Goal: Task Accomplishment & Management: Manage account settings

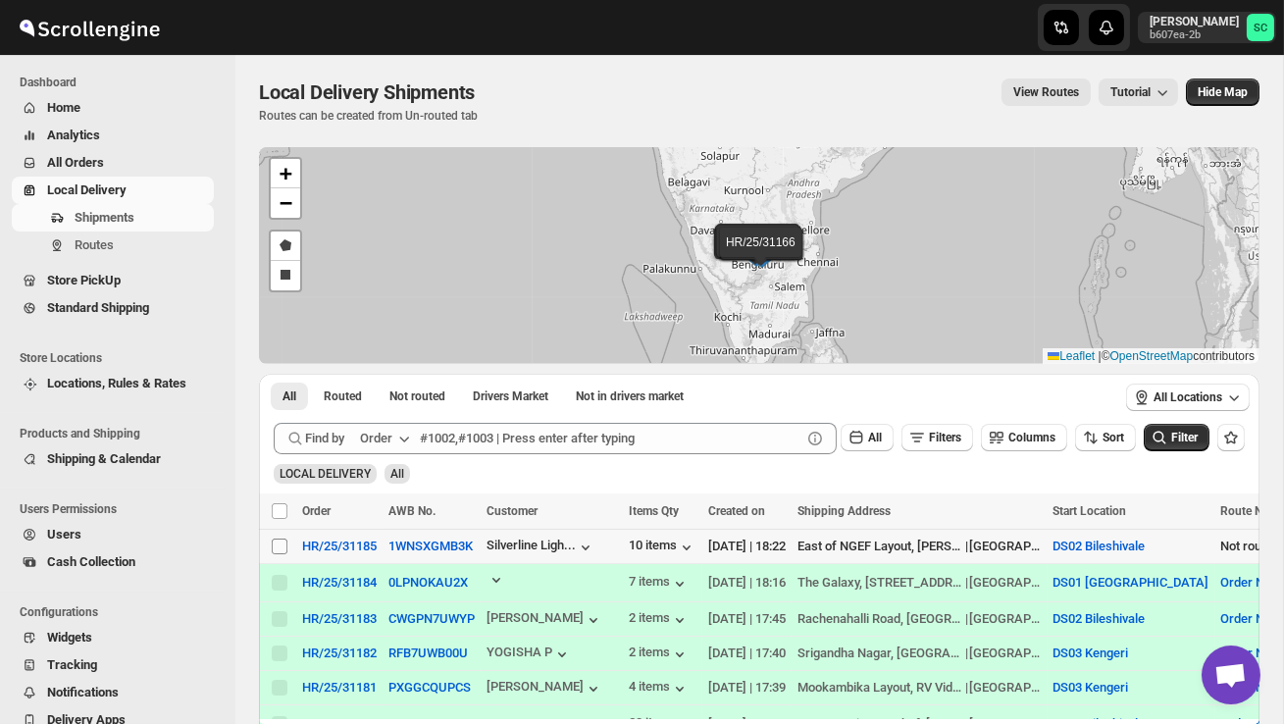
click at [281, 543] on input "Select shipment" at bounding box center [280, 546] width 16 height 16
checkbox input "true"
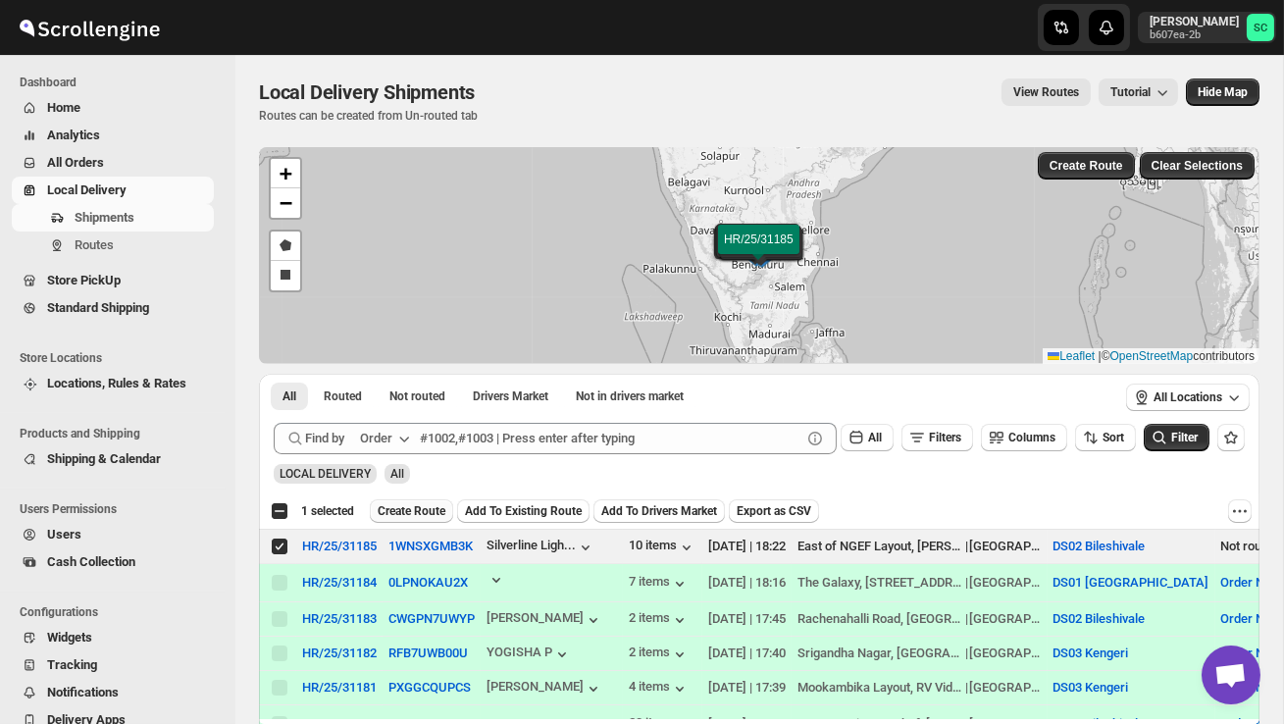
click at [414, 505] on span "Create Route" at bounding box center [412, 511] width 68 height 16
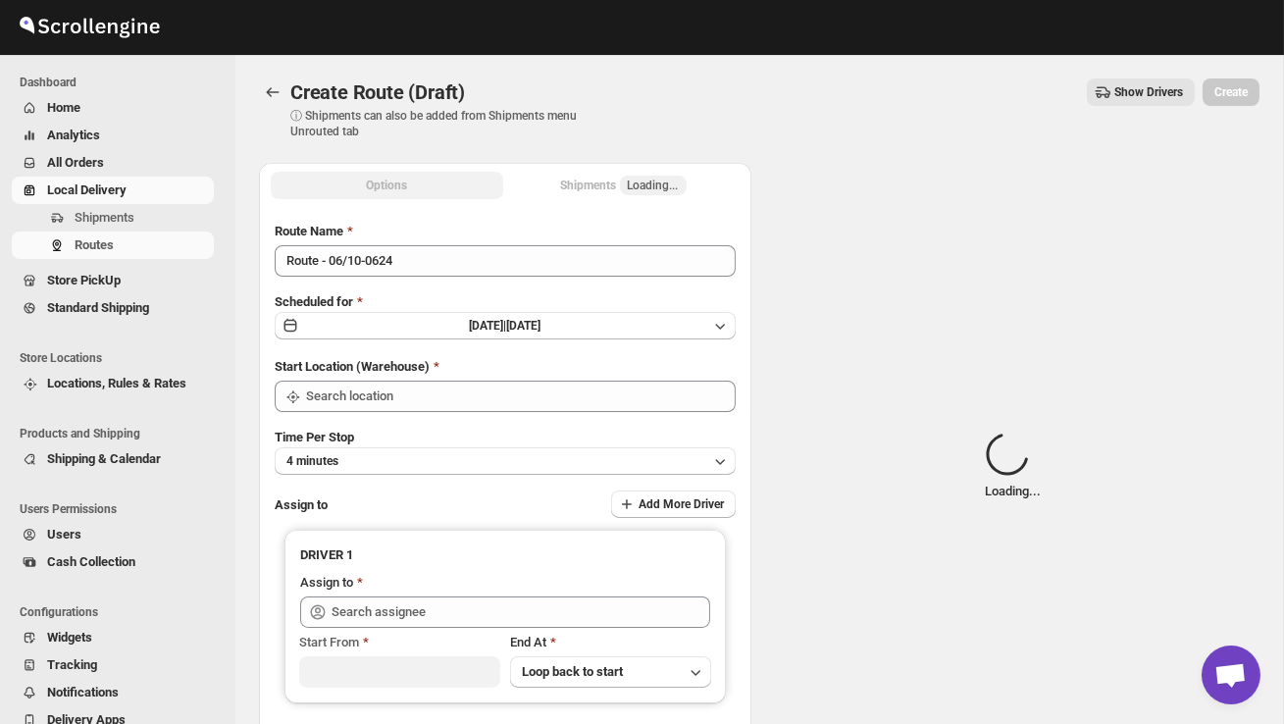
type input "DS02 Bileshivale"
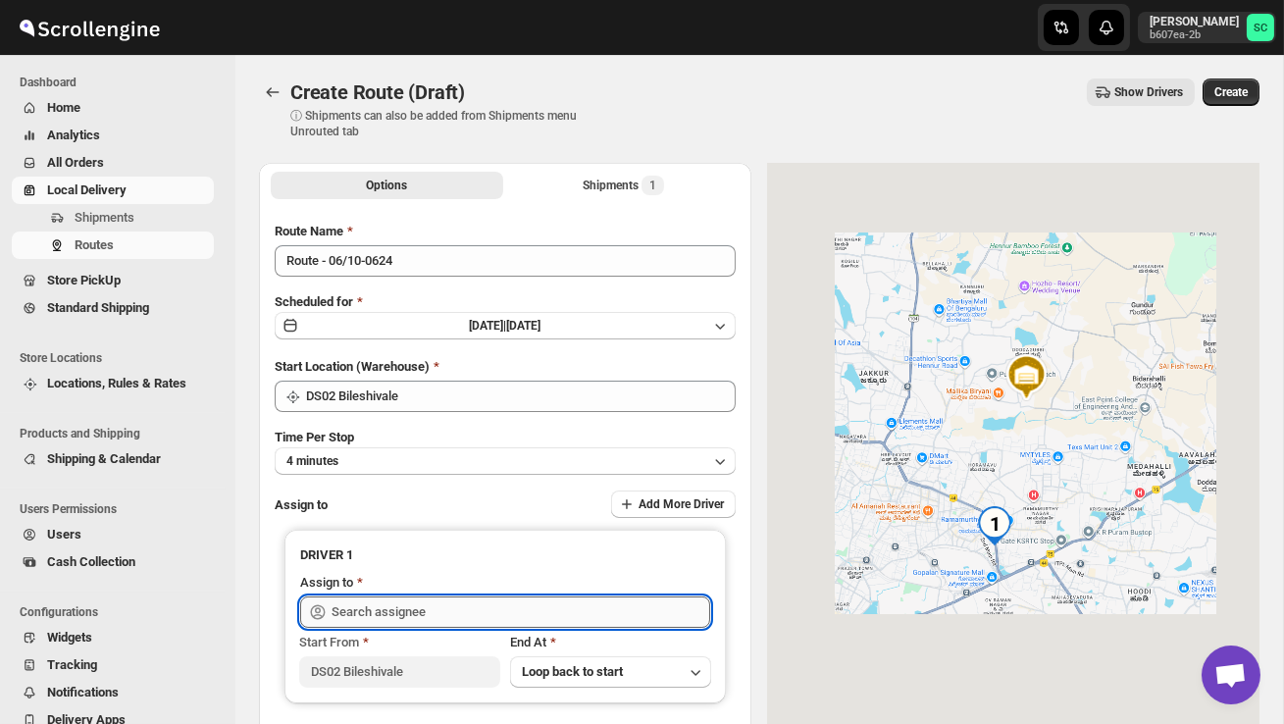
click at [404, 617] on input "text" at bounding box center [521, 611] width 379 height 31
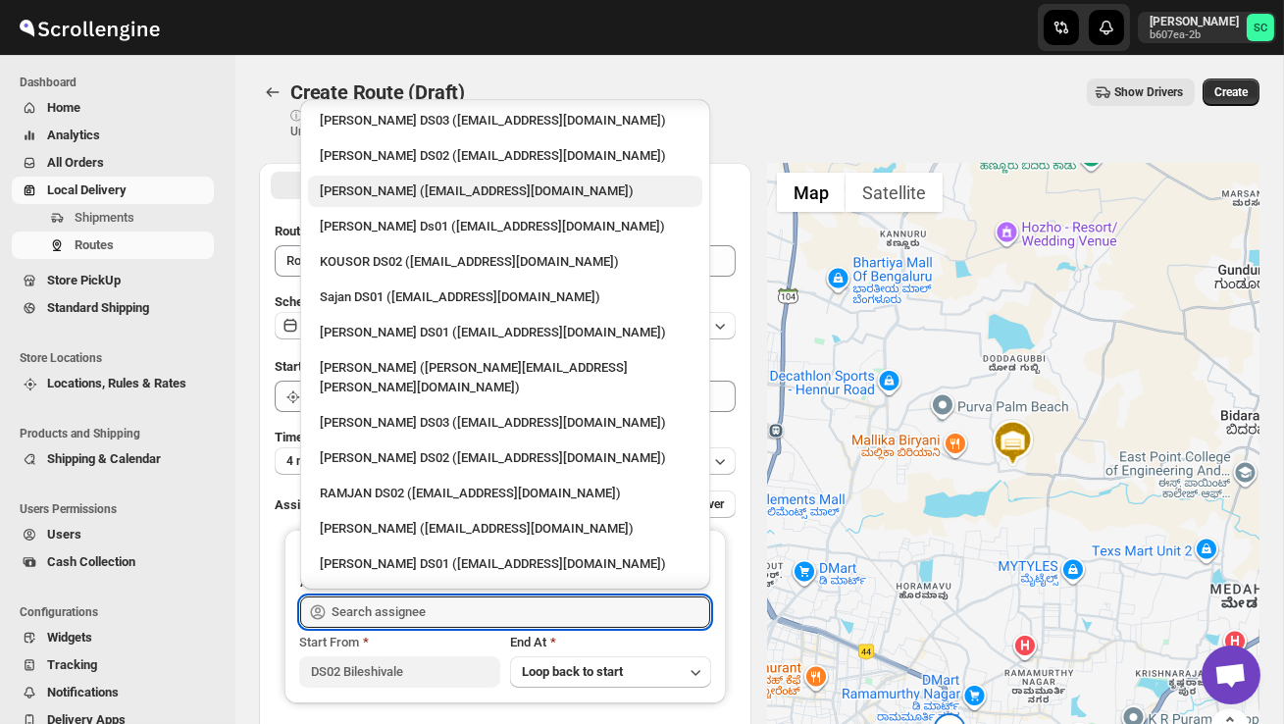
scroll to position [855, 0]
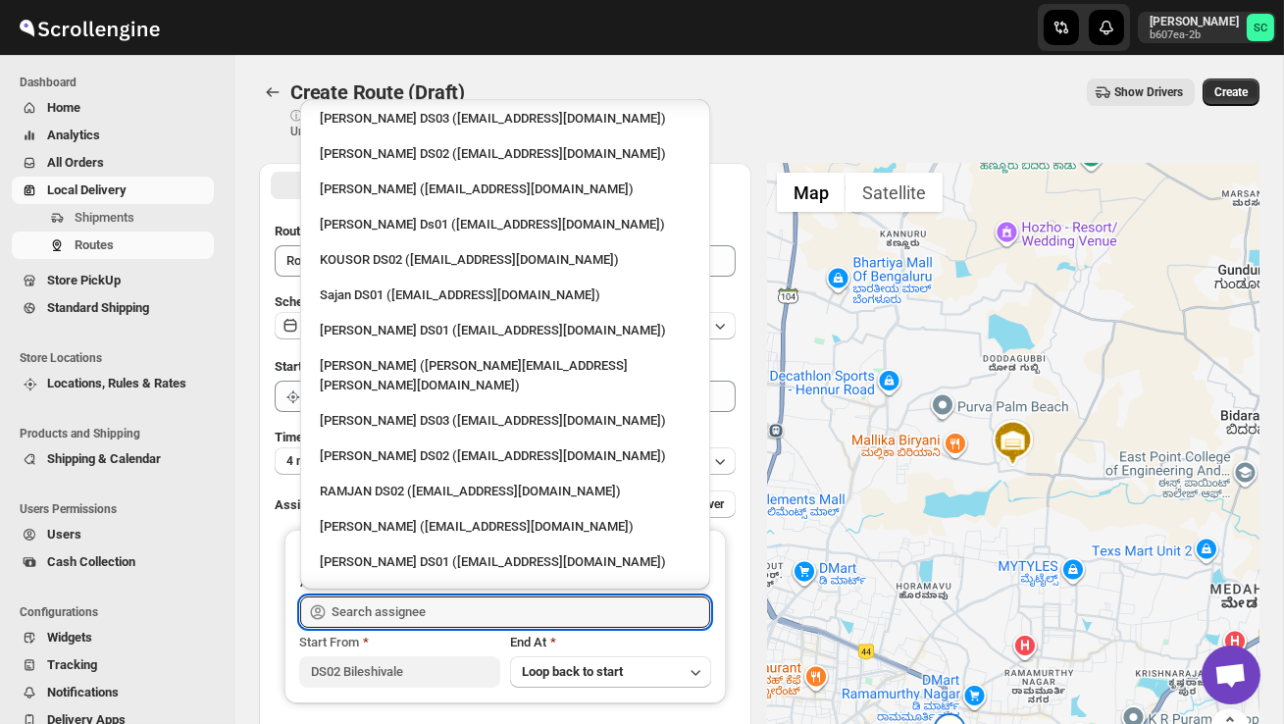
click at [405, 482] on div "RAMJAN DS02 ([EMAIL_ADDRESS][DOMAIN_NAME])" at bounding box center [505, 492] width 371 height 20
type input "RAMJAN DS02 ([EMAIL_ADDRESS][DOMAIN_NAME])"
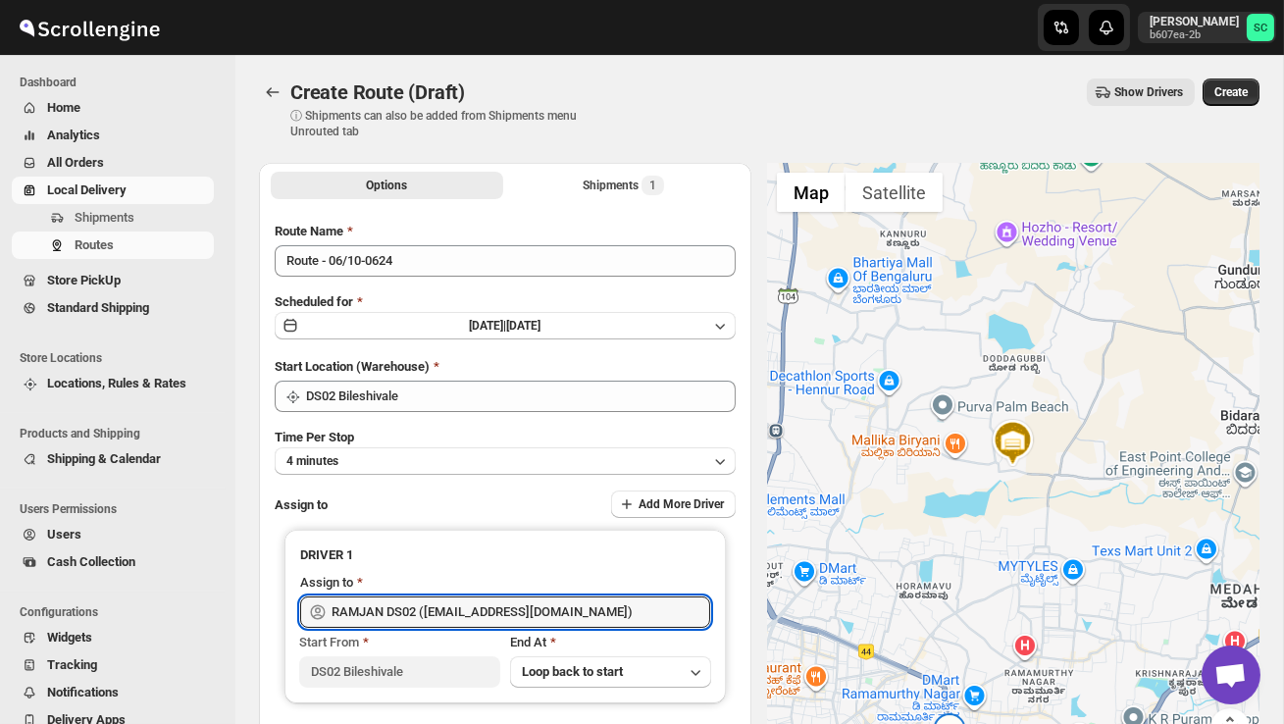
click at [1235, 93] on span "Create" at bounding box center [1230, 92] width 33 height 16
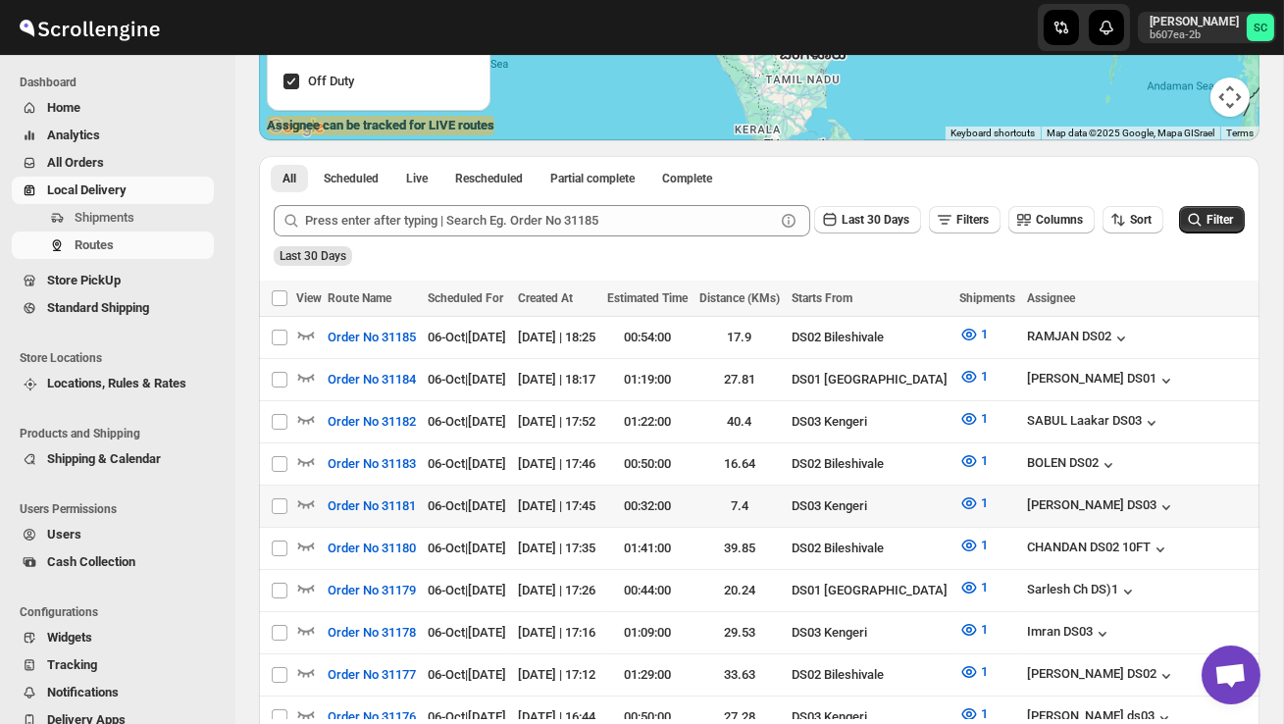
scroll to position [353, 0]
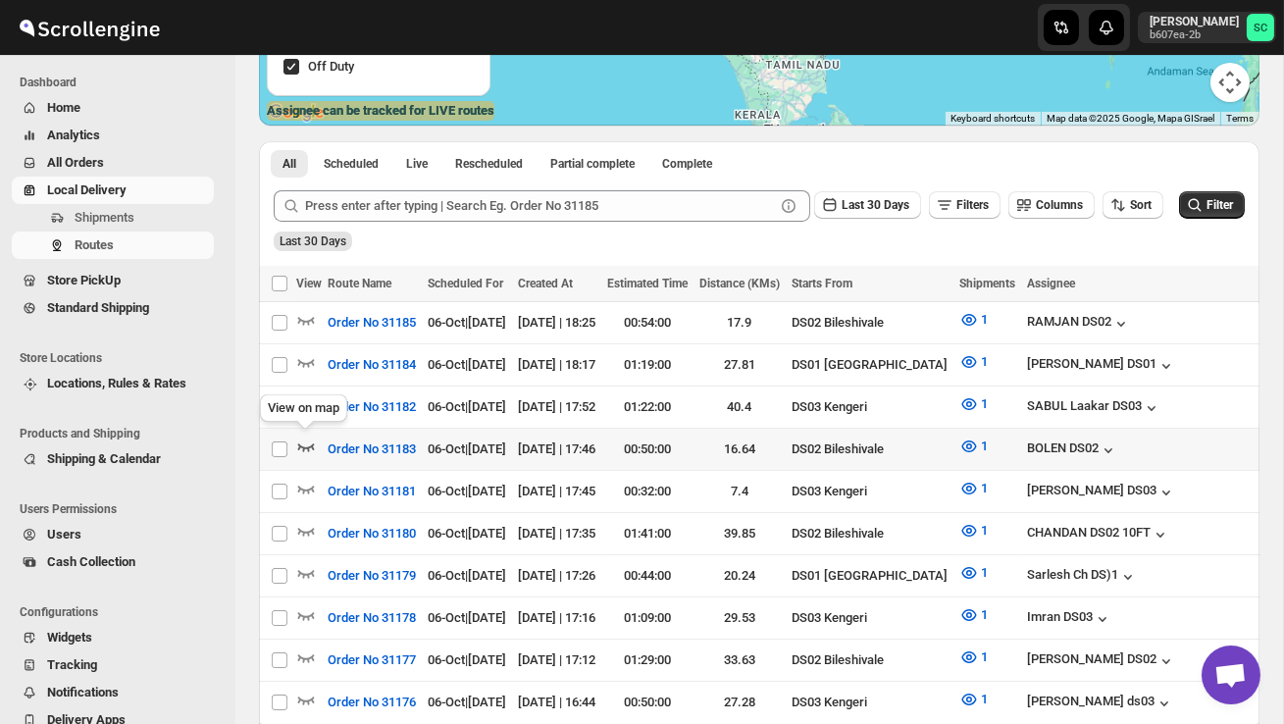
click at [302, 443] on icon "button" at bounding box center [306, 447] width 17 height 8
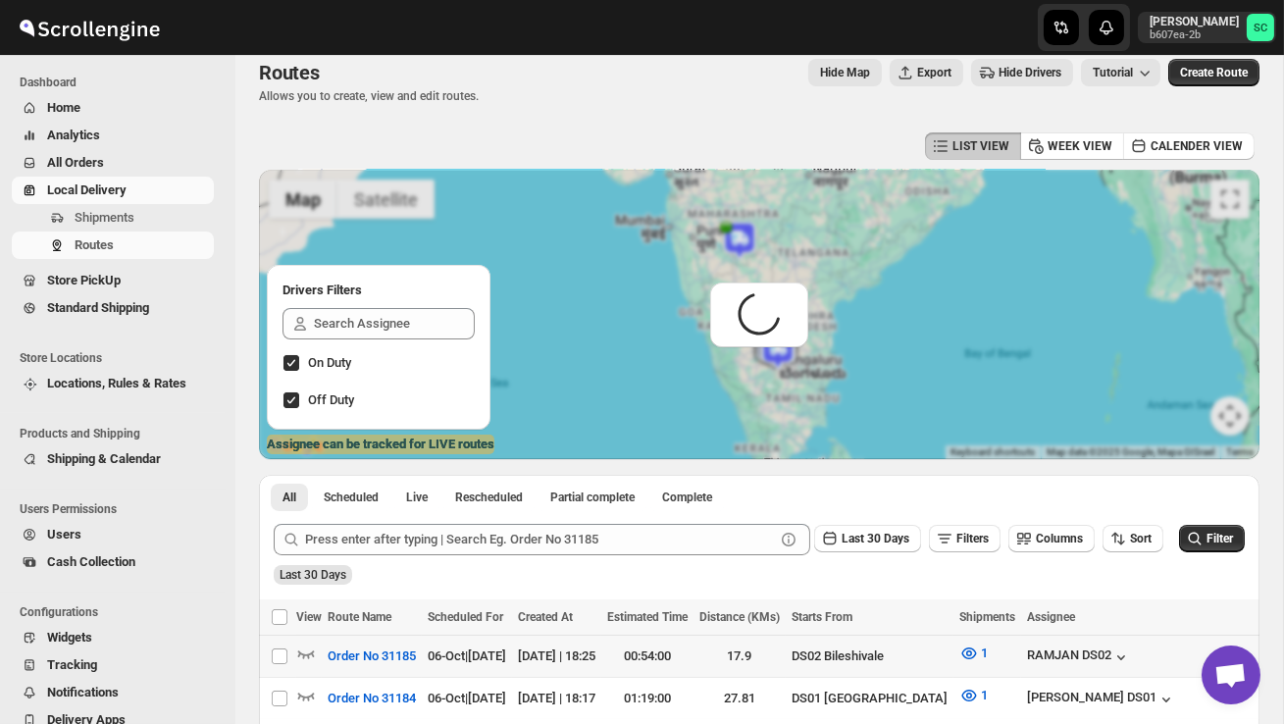
scroll to position [0, 0]
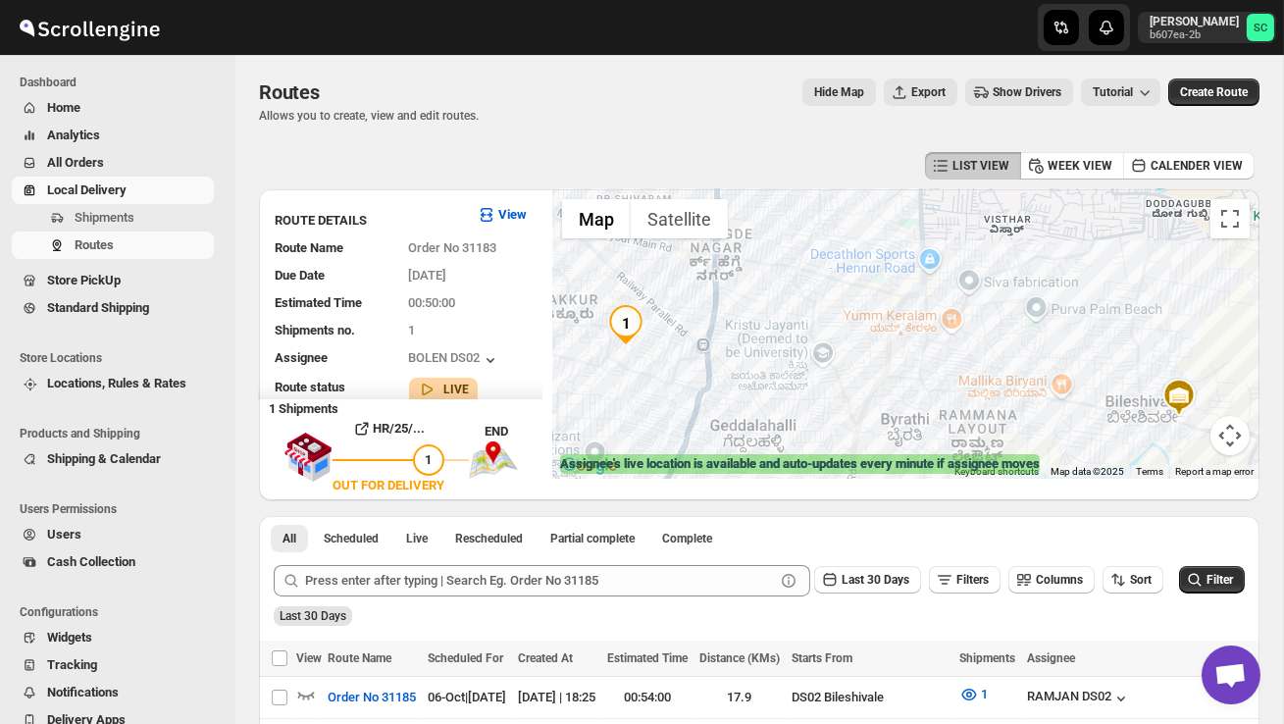
click at [1247, 438] on button "Map camera controls" at bounding box center [1229, 435] width 39 height 39
click at [1227, 433] on button "Map camera controls" at bounding box center [1229, 435] width 39 height 39
click at [1180, 431] on button "Zoom out" at bounding box center [1180, 435] width 39 height 39
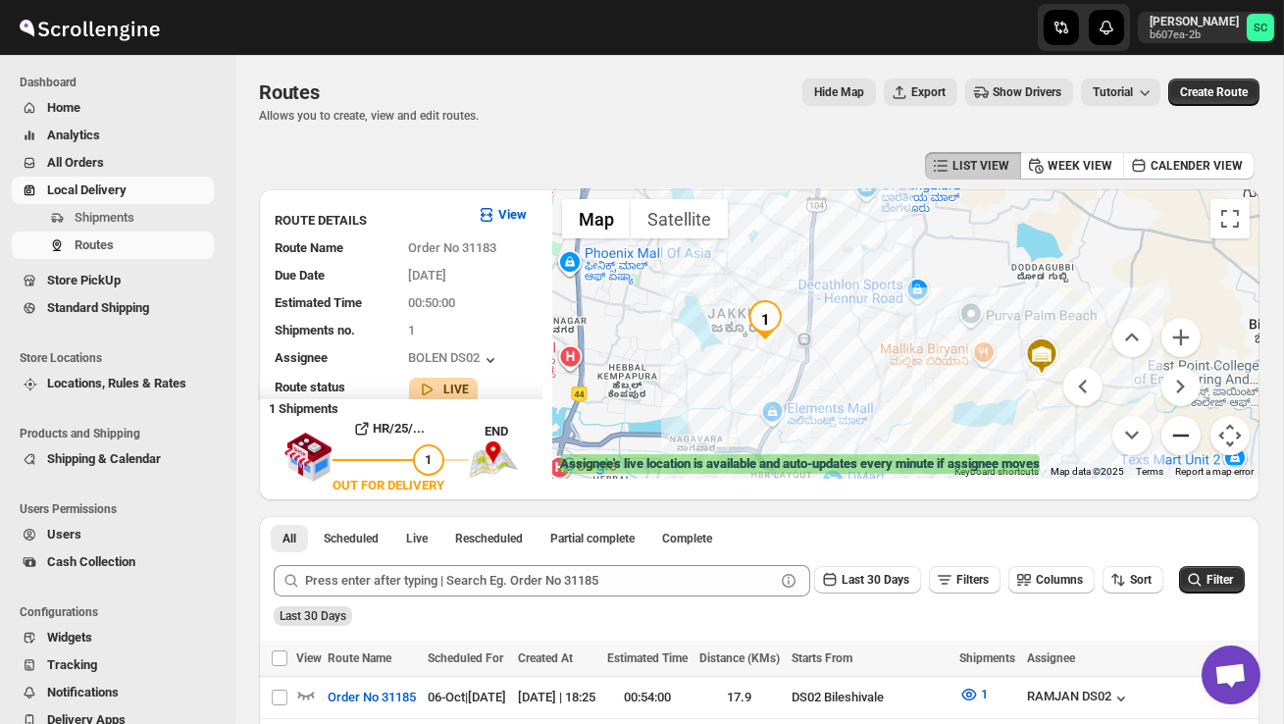
click at [1180, 433] on button "Zoom out" at bounding box center [1180, 435] width 39 height 39
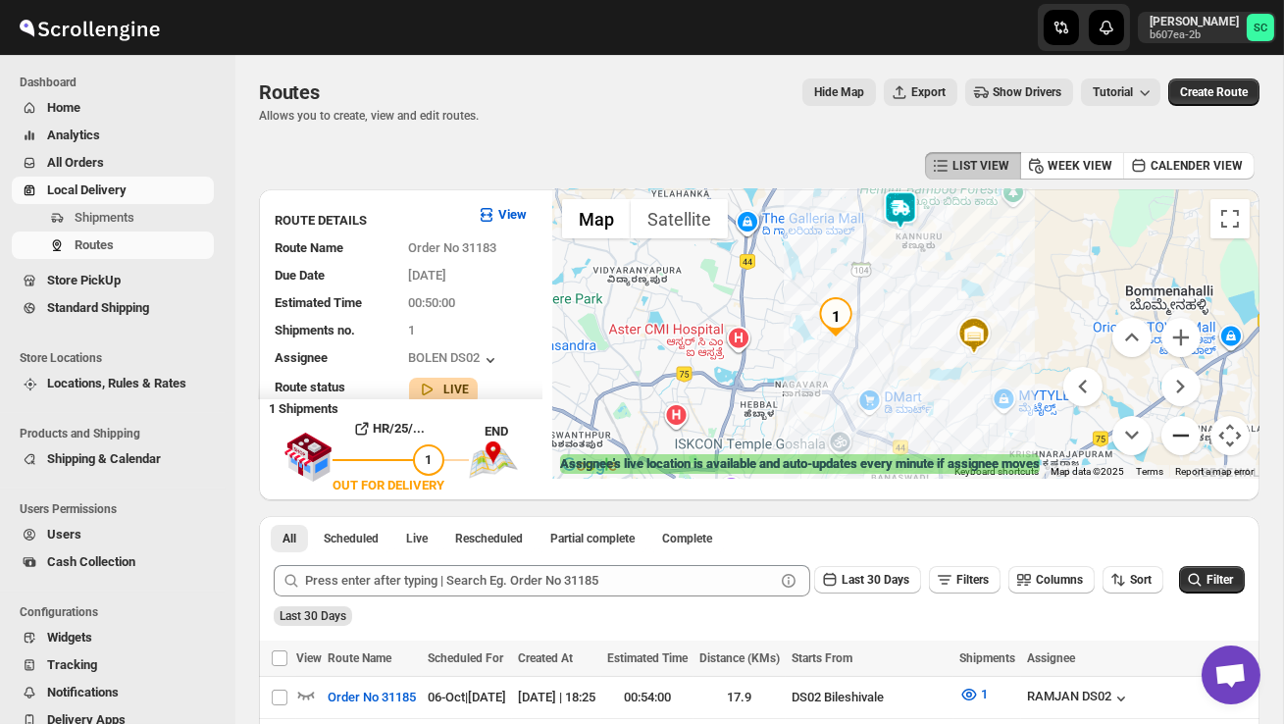
click at [1180, 433] on button "Zoom out" at bounding box center [1180, 435] width 39 height 39
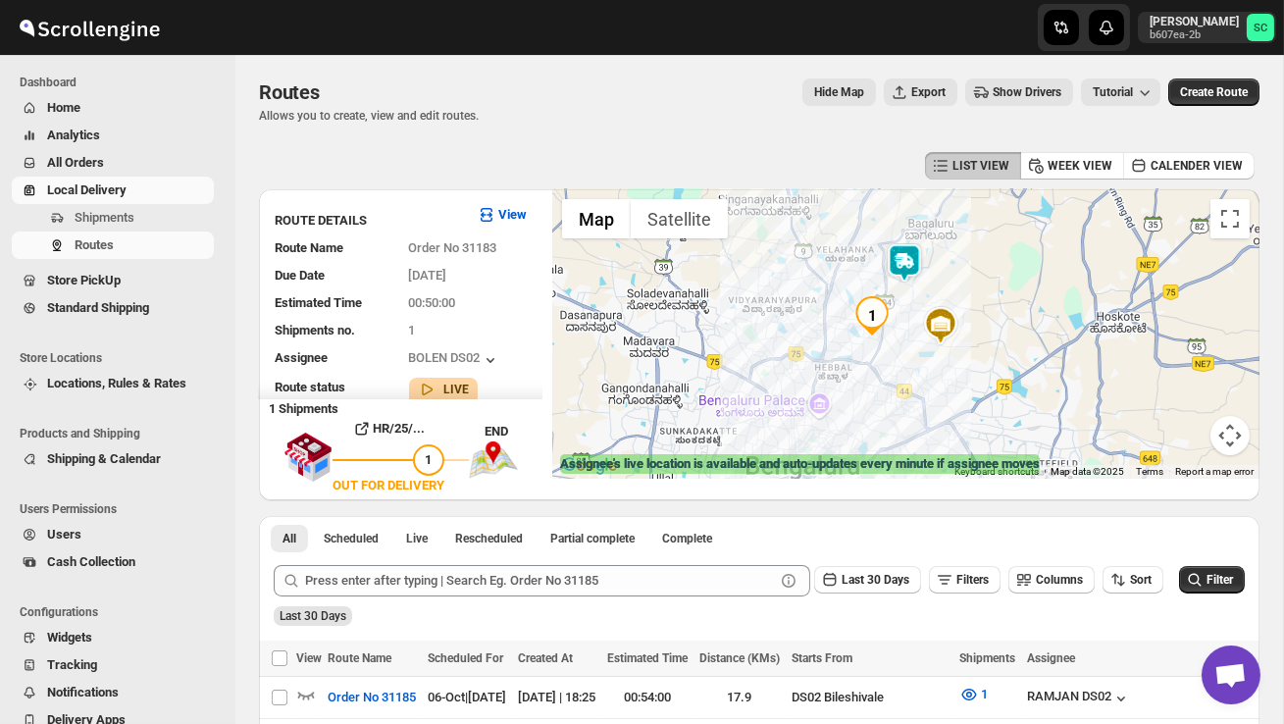
click at [905, 248] on img at bounding box center [904, 262] width 39 height 39
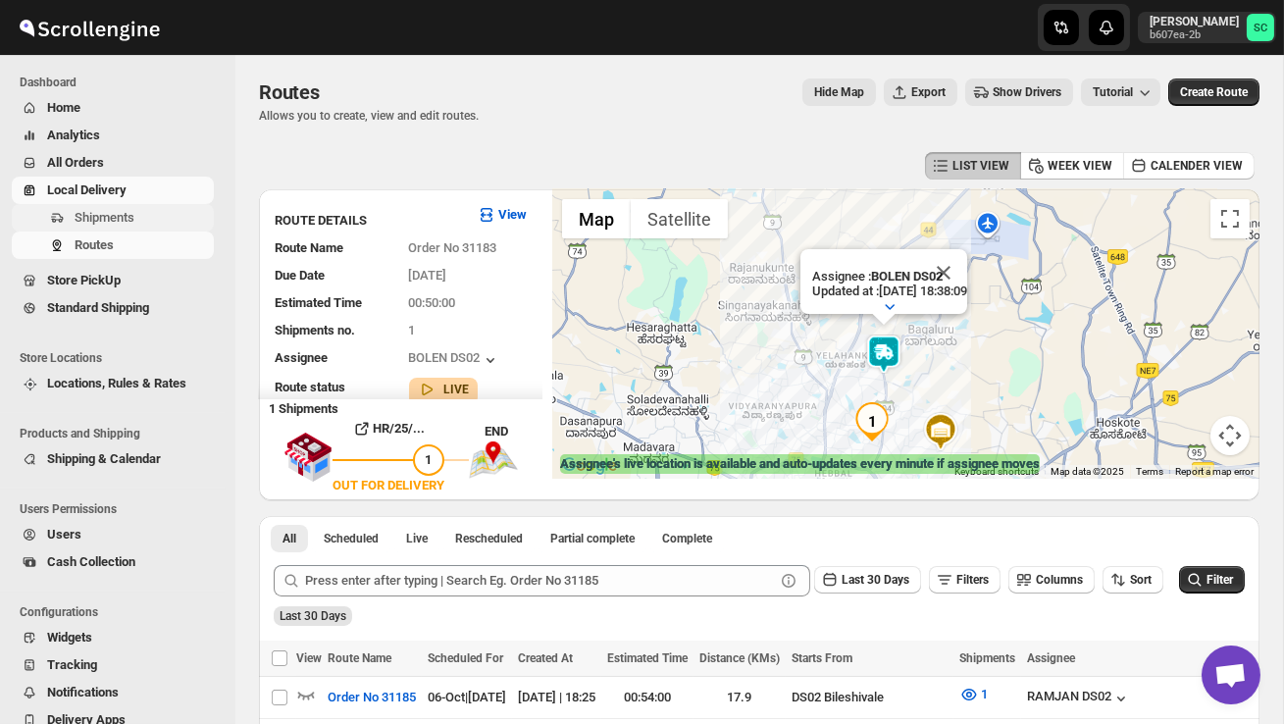
click at [127, 219] on span "Shipments" at bounding box center [105, 217] width 60 height 15
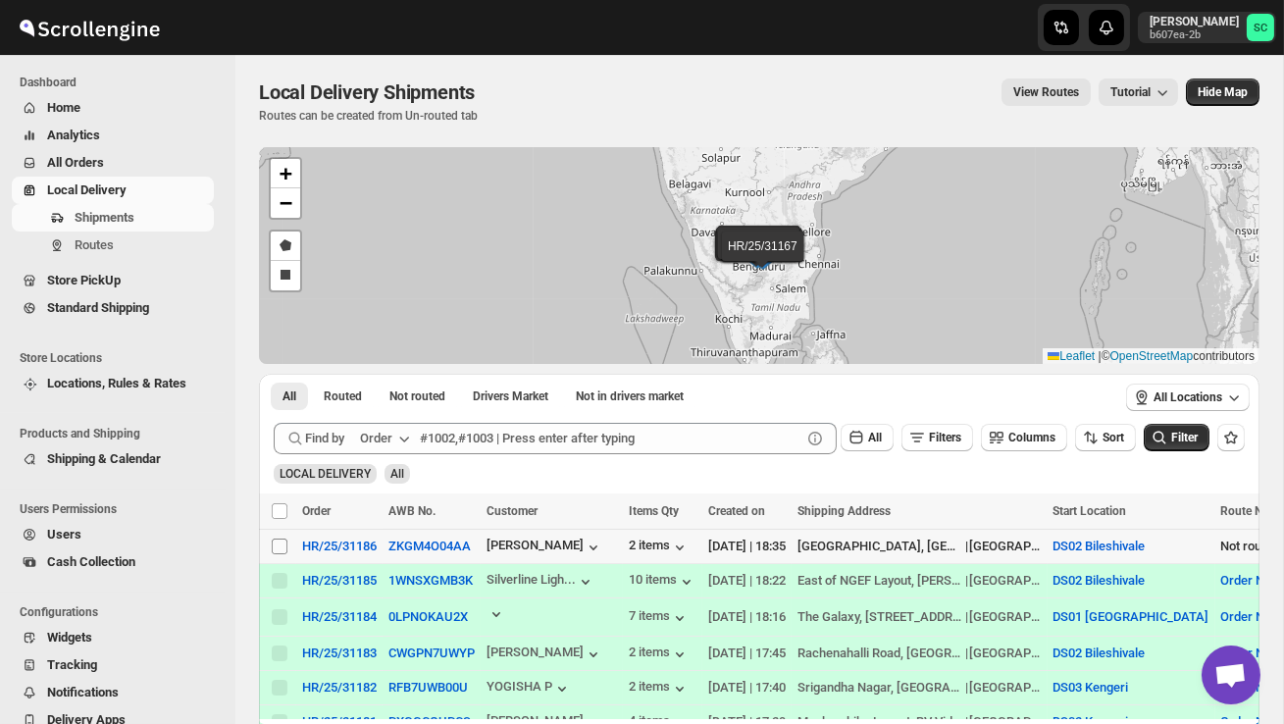
click at [281, 551] on input "Select shipment" at bounding box center [280, 546] width 16 height 16
checkbox input "true"
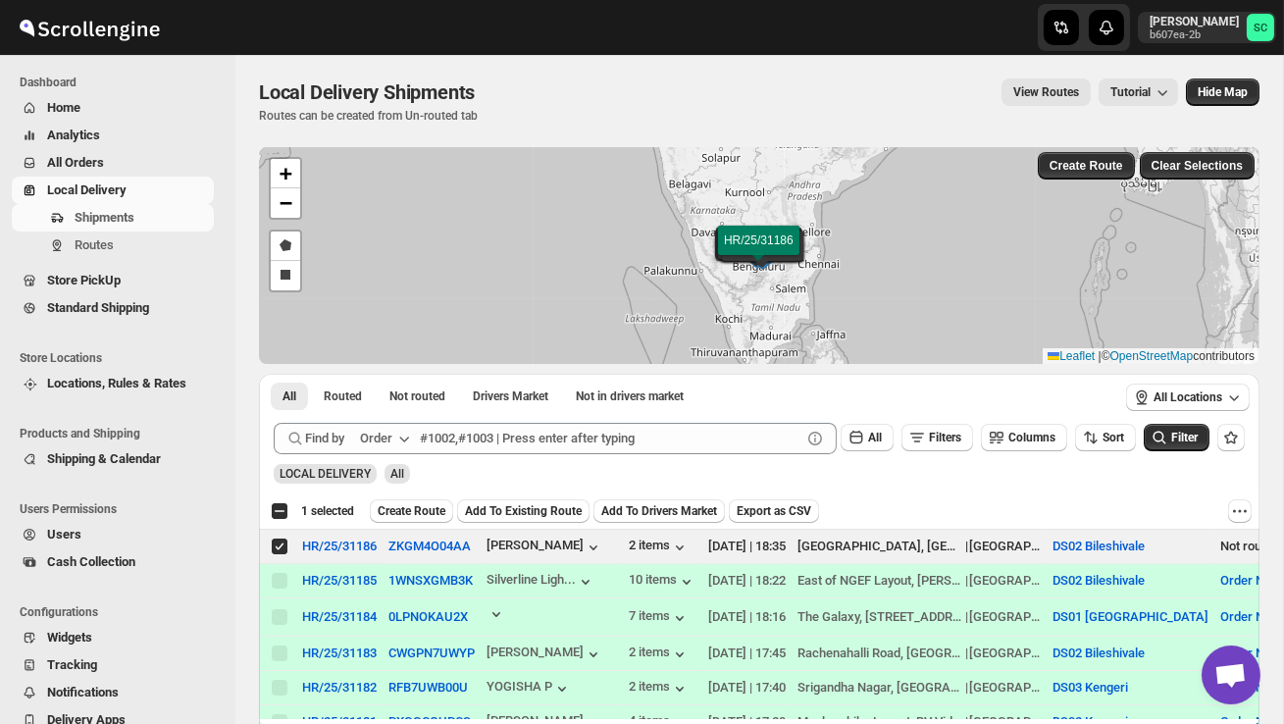
click at [395, 512] on span "Create Route" at bounding box center [412, 511] width 68 height 16
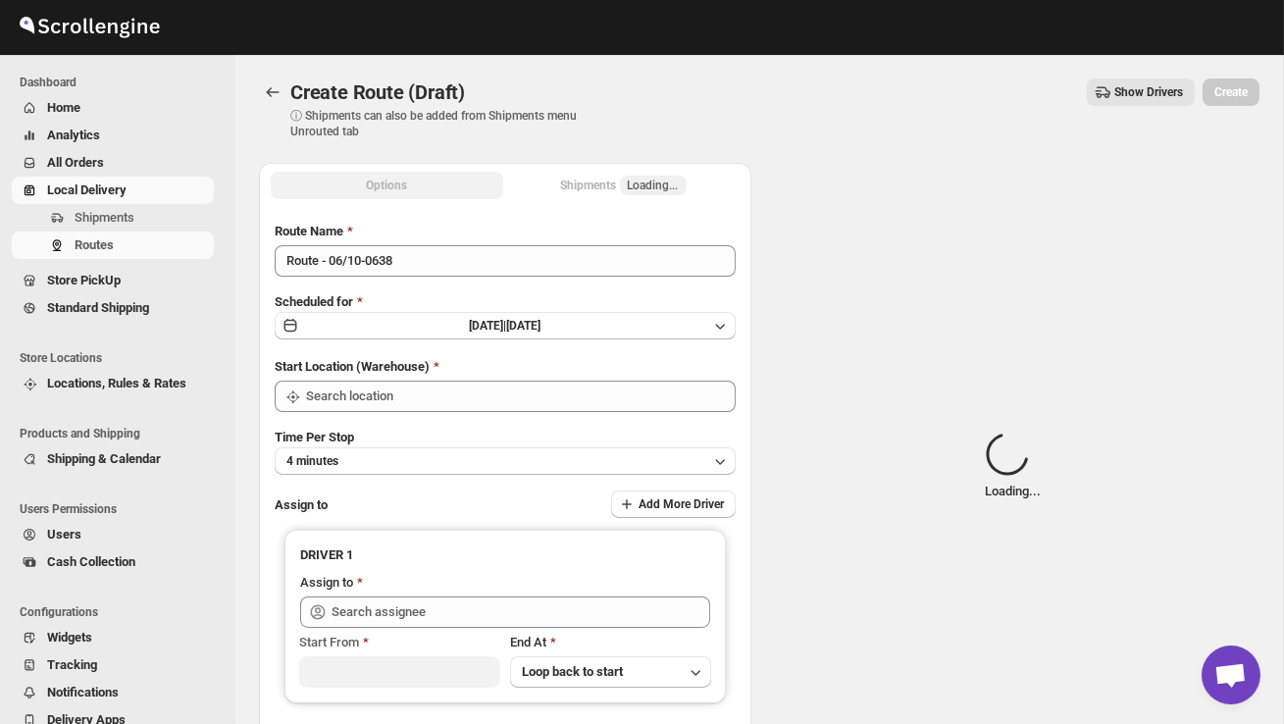
type input "DS02 Bileshivale"
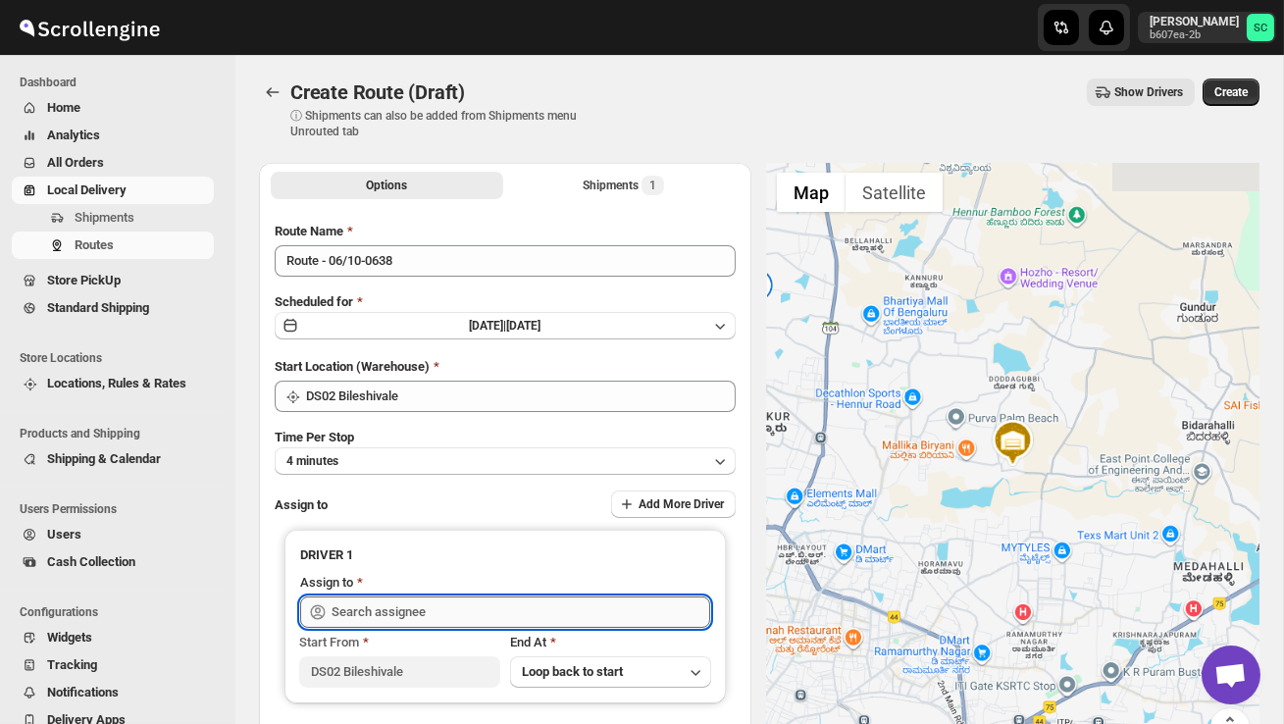
click at [415, 608] on input "text" at bounding box center [521, 611] width 379 height 31
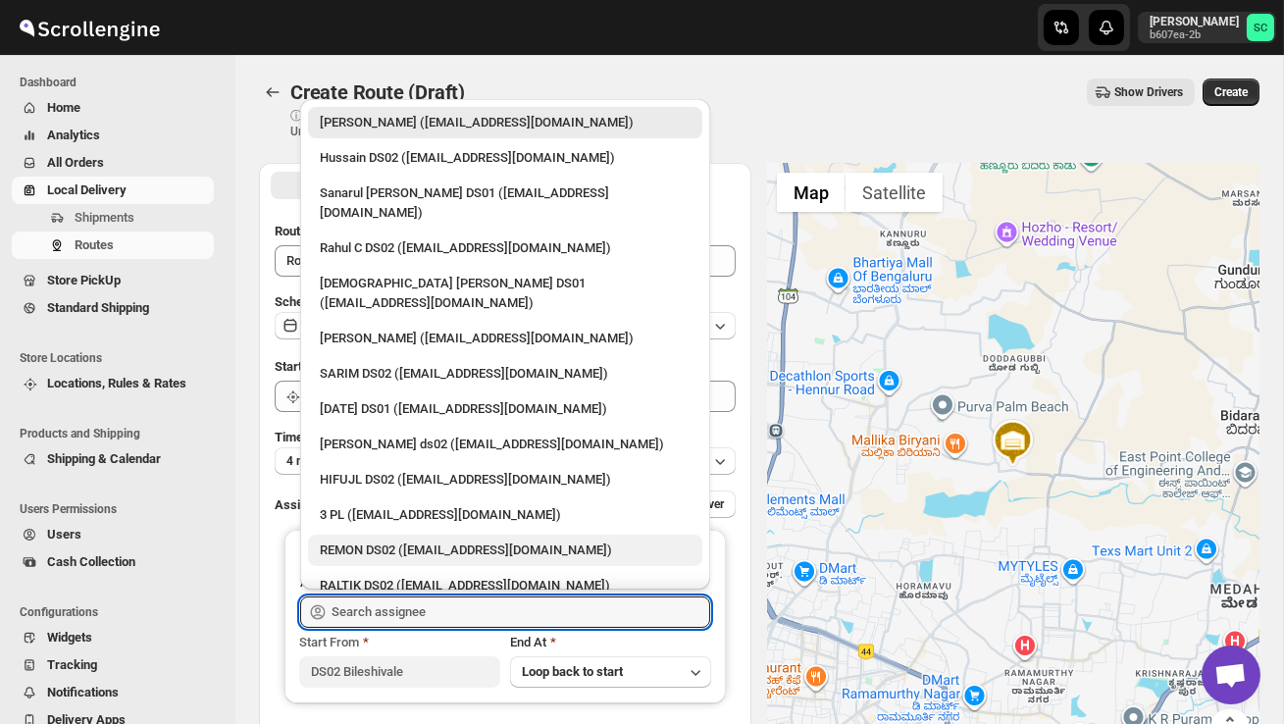
click at [412, 540] on div "REMON DS02 ([EMAIL_ADDRESS][DOMAIN_NAME])" at bounding box center [505, 550] width 371 height 20
type input "REMON DS02 ([EMAIL_ADDRESS][DOMAIN_NAME])"
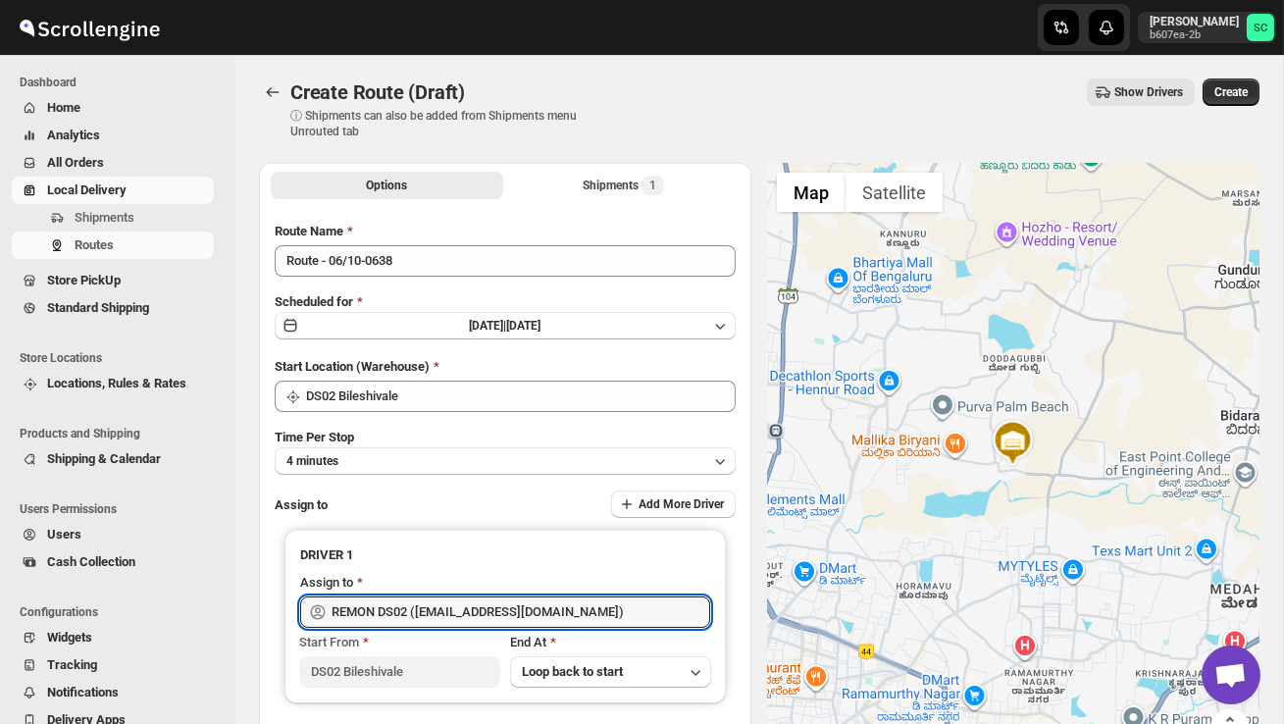
click at [1237, 94] on span "Create" at bounding box center [1230, 92] width 33 height 16
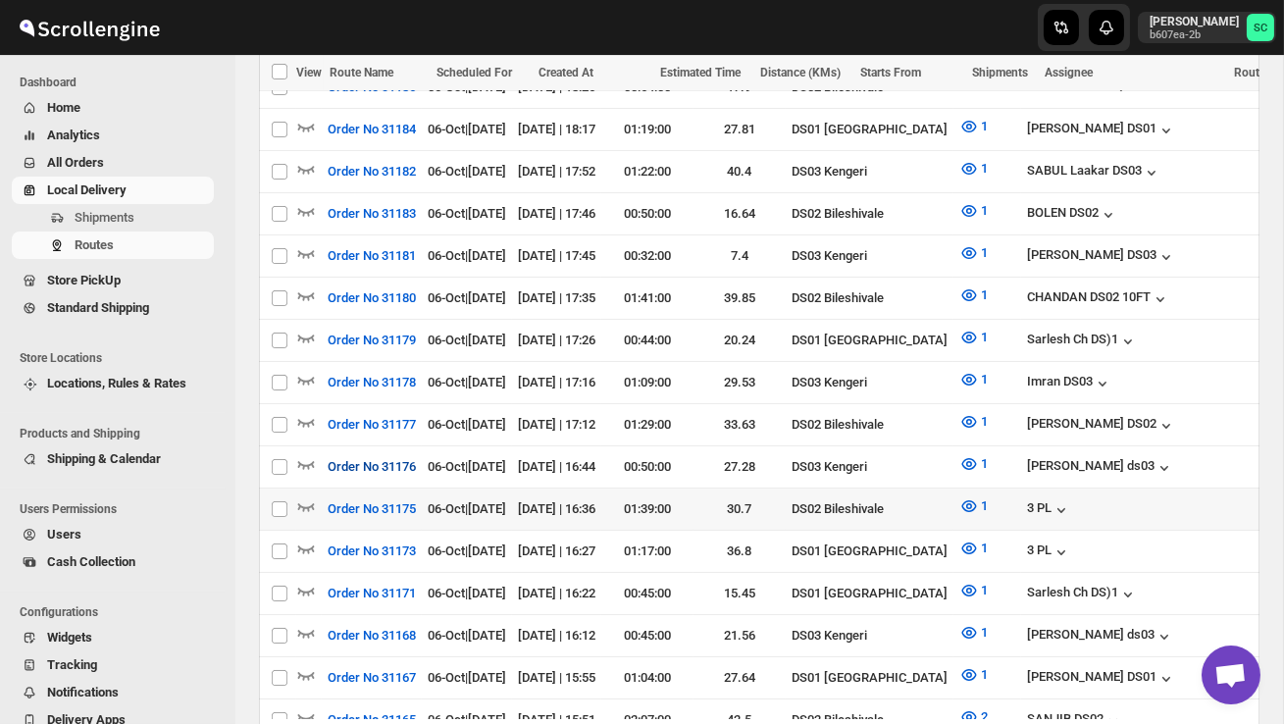
scroll to position [643, 0]
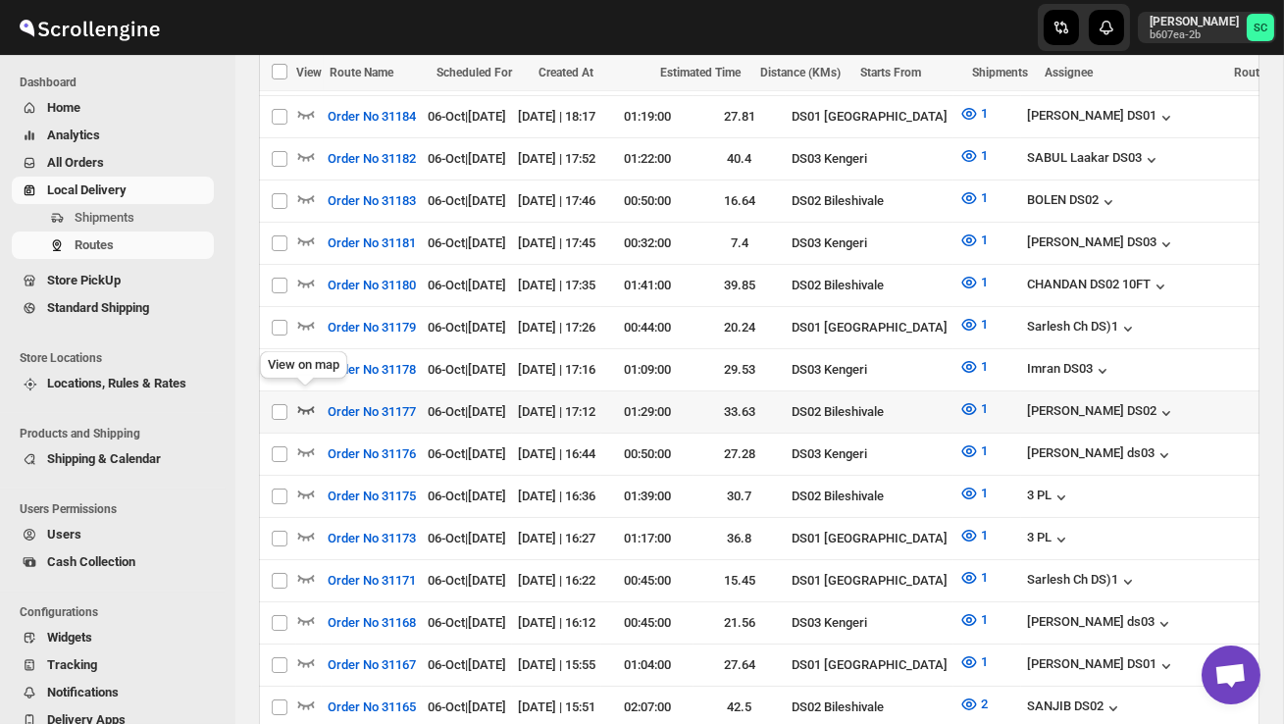
click at [307, 400] on icon "button" at bounding box center [306, 409] width 20 height 20
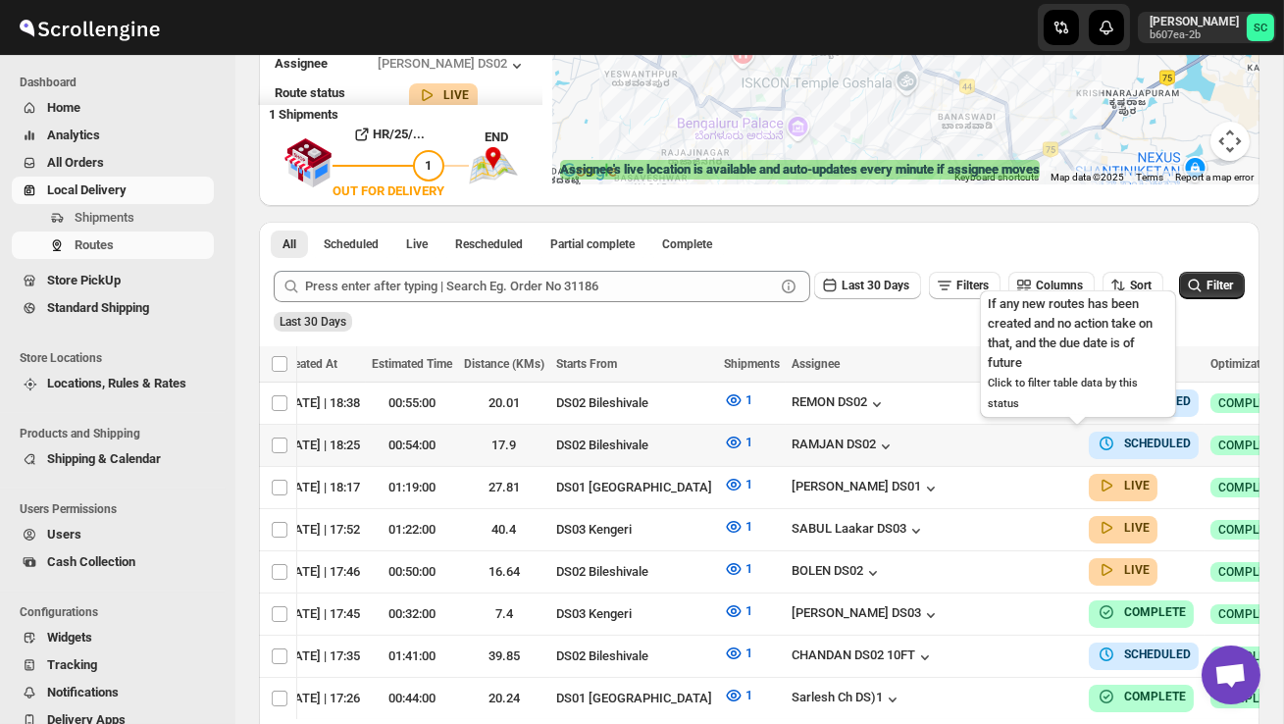
scroll to position [0, 277]
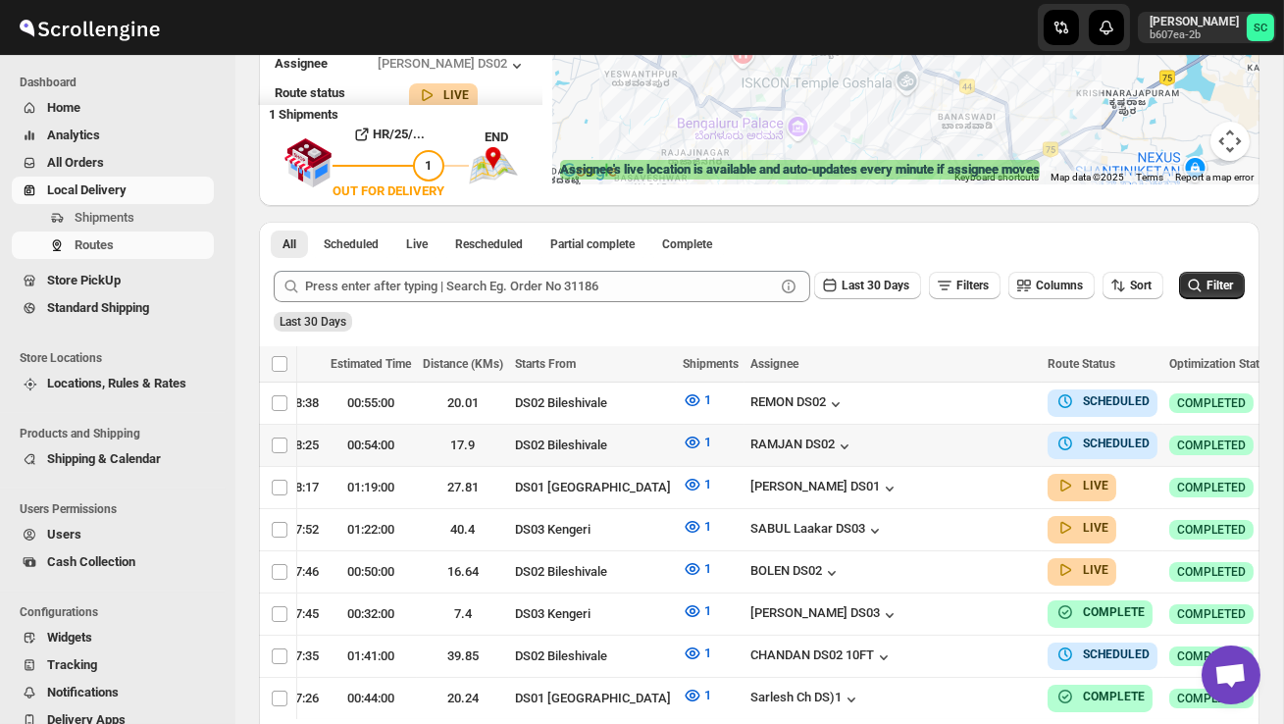
click at [1283, 438] on icon "button" at bounding box center [1298, 445] width 20 height 20
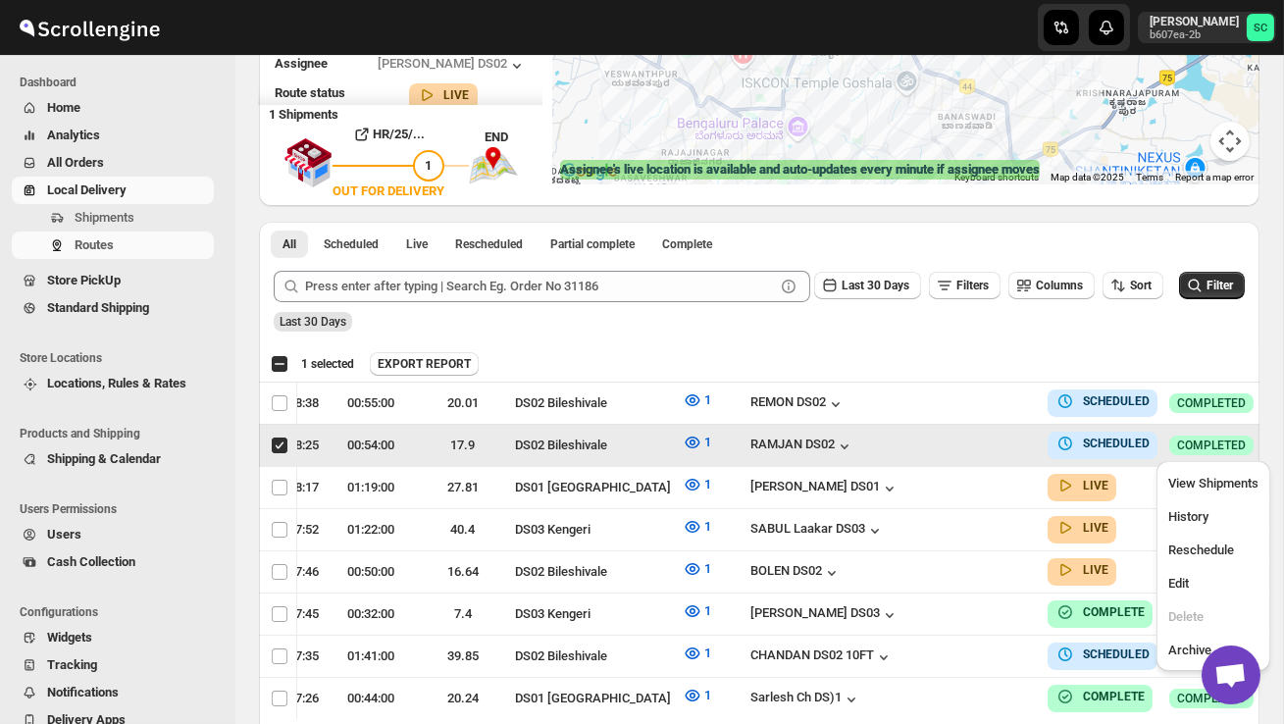
scroll to position [0, 1]
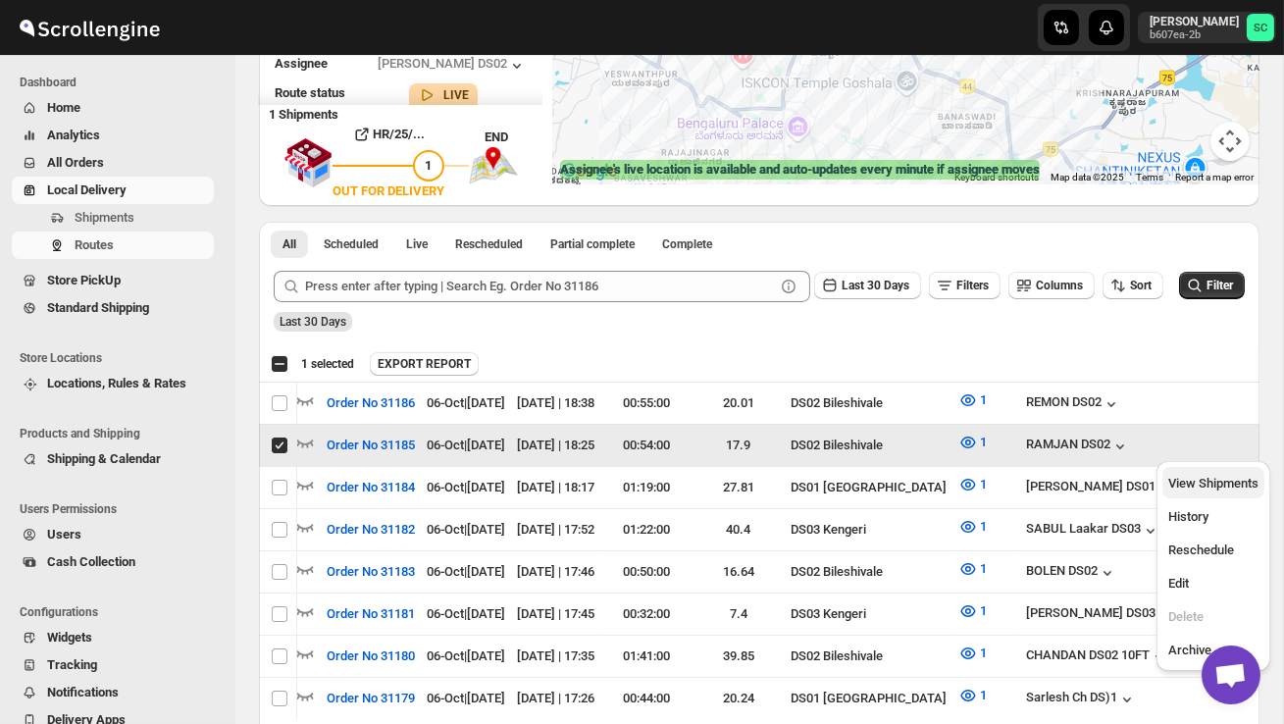
click at [1229, 478] on span "View Shipments" at bounding box center [1213, 483] width 90 height 15
checkbox input "false"
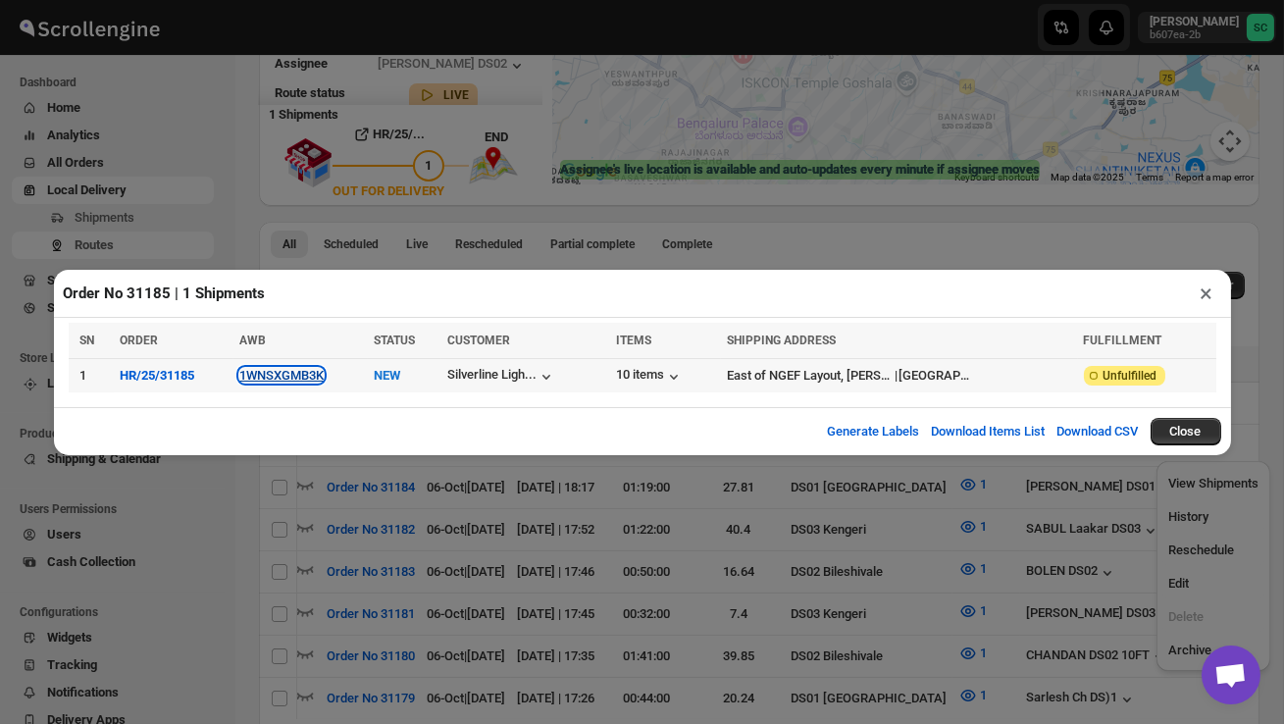
click at [301, 377] on button "1WNSXGMB3K" at bounding box center [281, 375] width 84 height 15
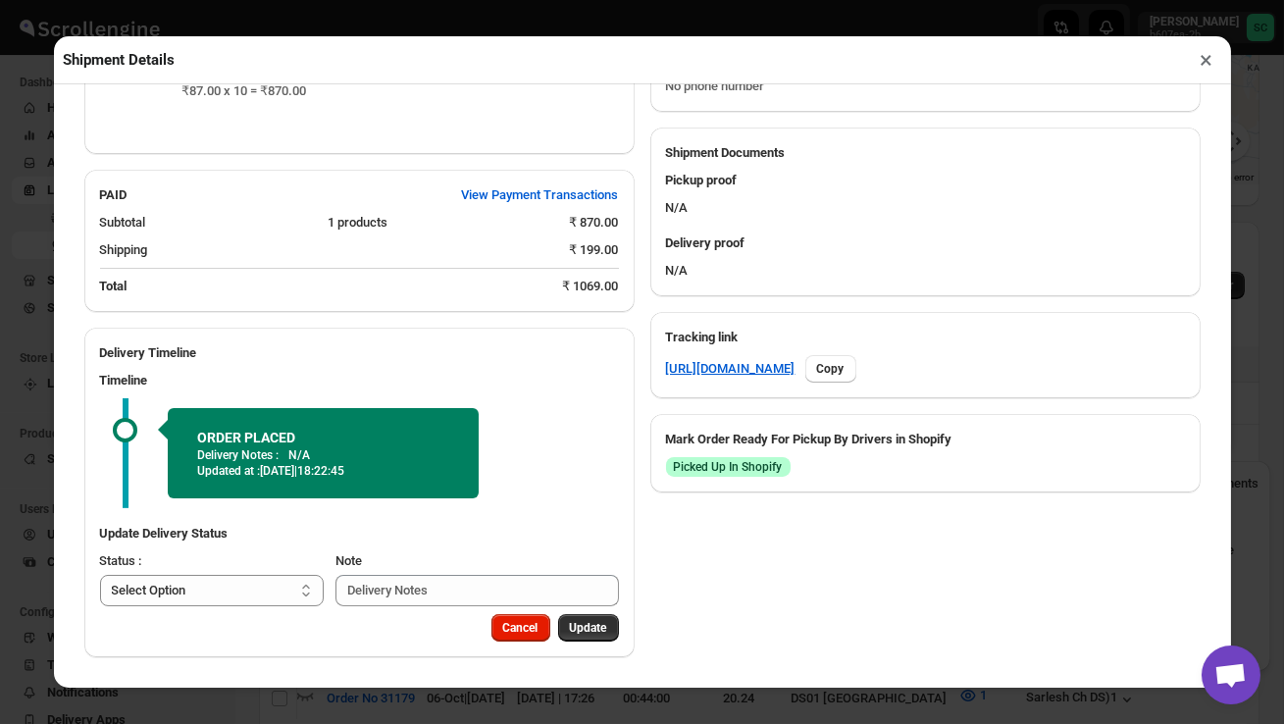
scroll to position [824, 0]
click at [273, 575] on select "Select Option PICKED UP OUT FOR DELIVERY RESCHEDULE DELIVERED CANCELLED" at bounding box center [212, 590] width 225 height 31
select select "PICKED_UP"
click at [585, 621] on span "Pick Products" at bounding box center [571, 628] width 74 height 16
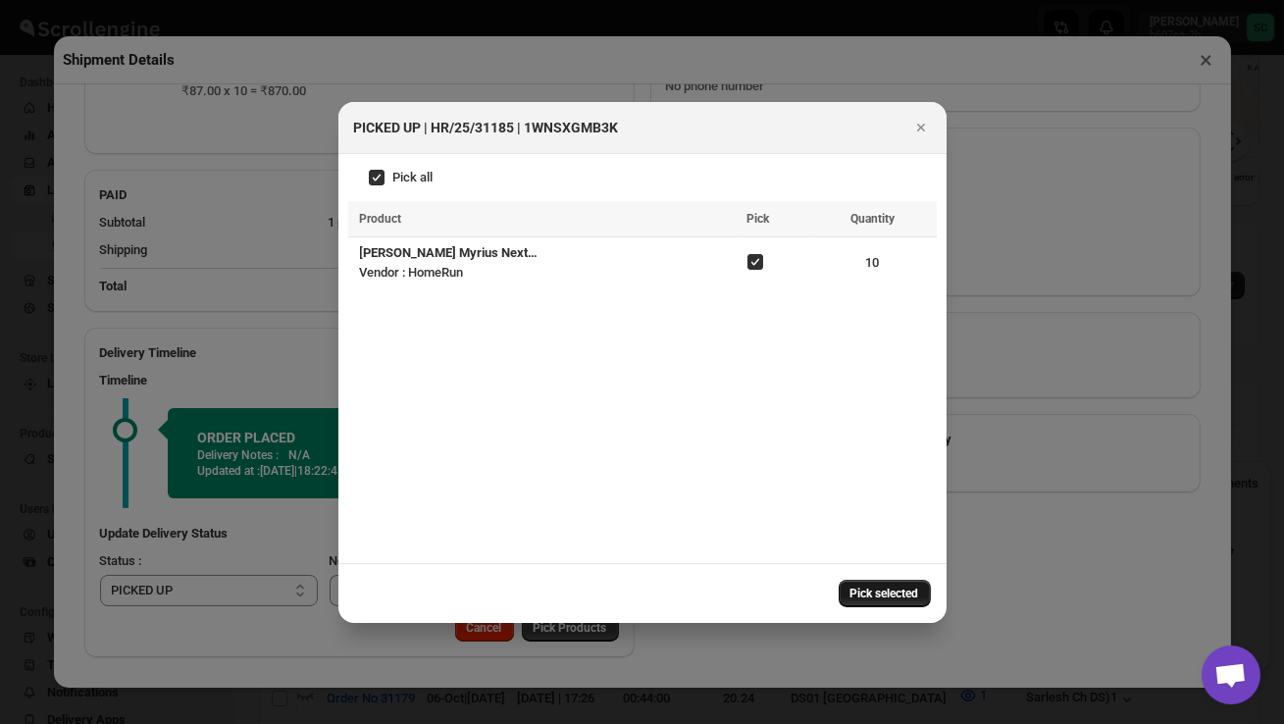
click at [898, 588] on span "Pick selected" at bounding box center [884, 594] width 69 height 16
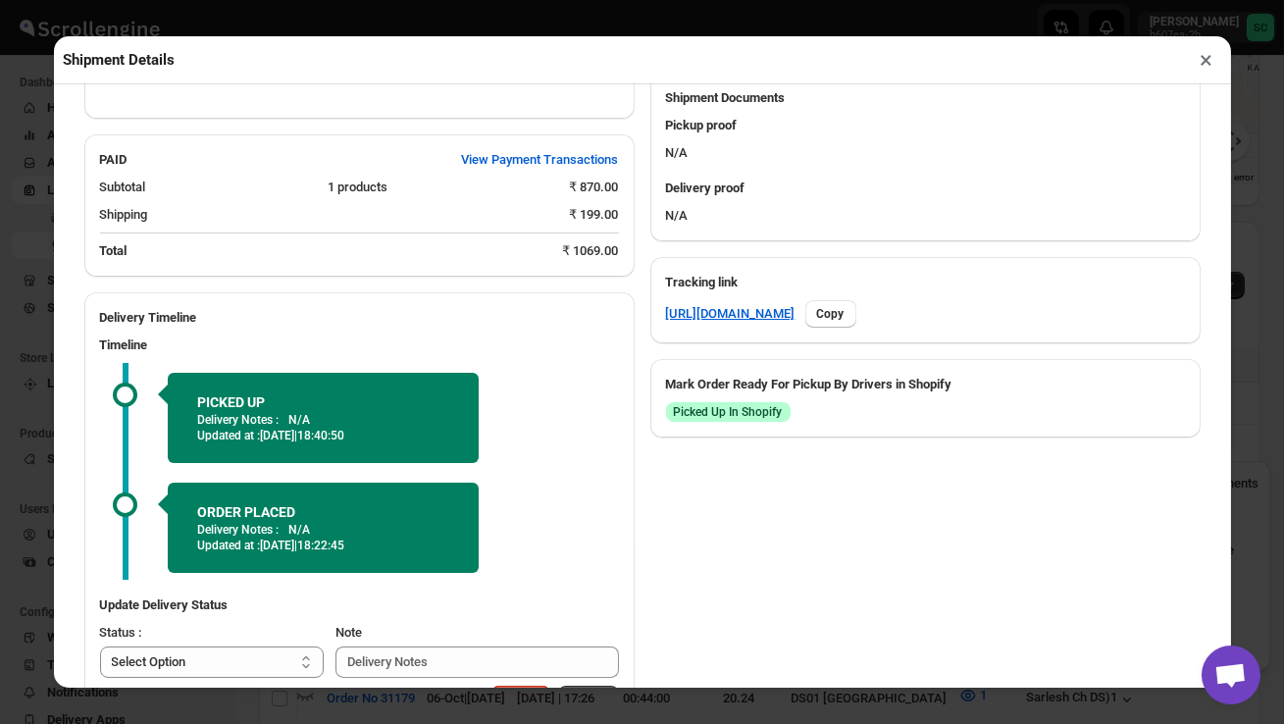
click at [245, 553] on p "Updated at : [DATE] | 18:22:45" at bounding box center [323, 545] width 252 height 16
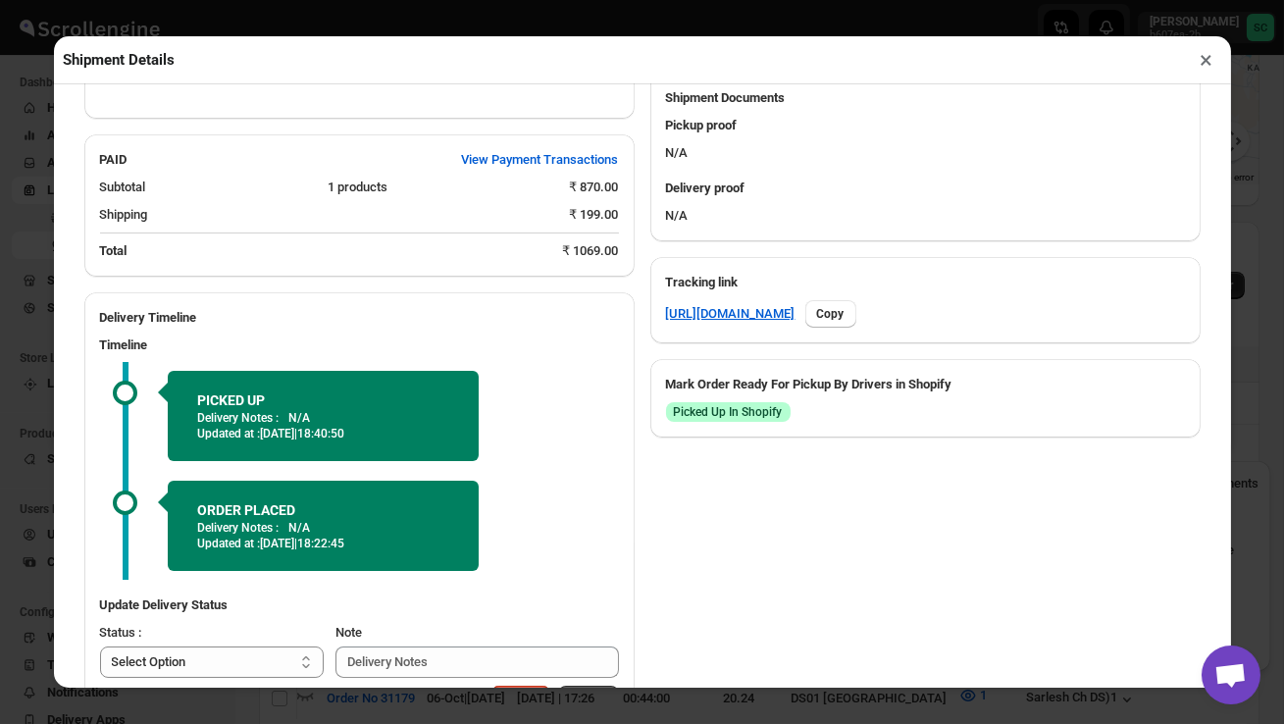
scroll to position [950, 0]
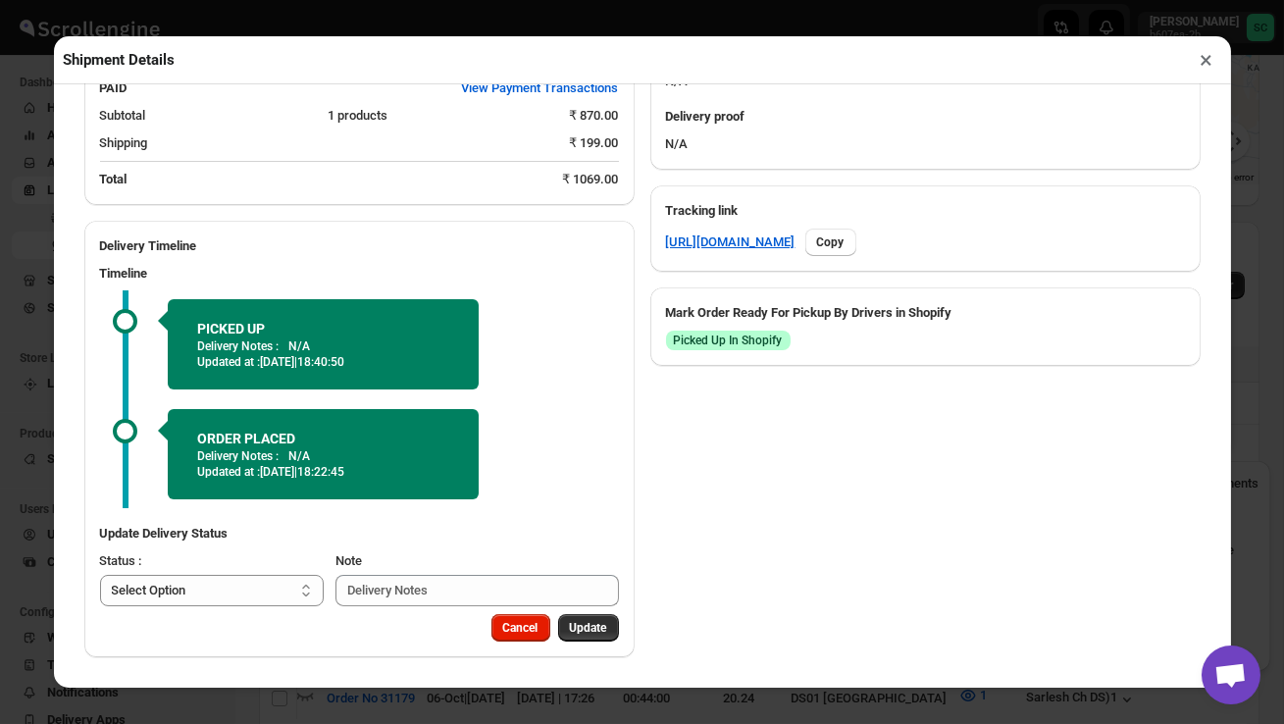
click at [256, 593] on select "Select Option PICKED UP OUT FOR DELIVERY RESCHEDULE DELIVERED CANCELLED" at bounding box center [212, 590] width 225 height 31
select select "OUT_FOR_DELIVERY"
click at [591, 624] on span "Update" at bounding box center [588, 628] width 37 height 16
select select
click at [1204, 57] on button "×" at bounding box center [1207, 59] width 28 height 27
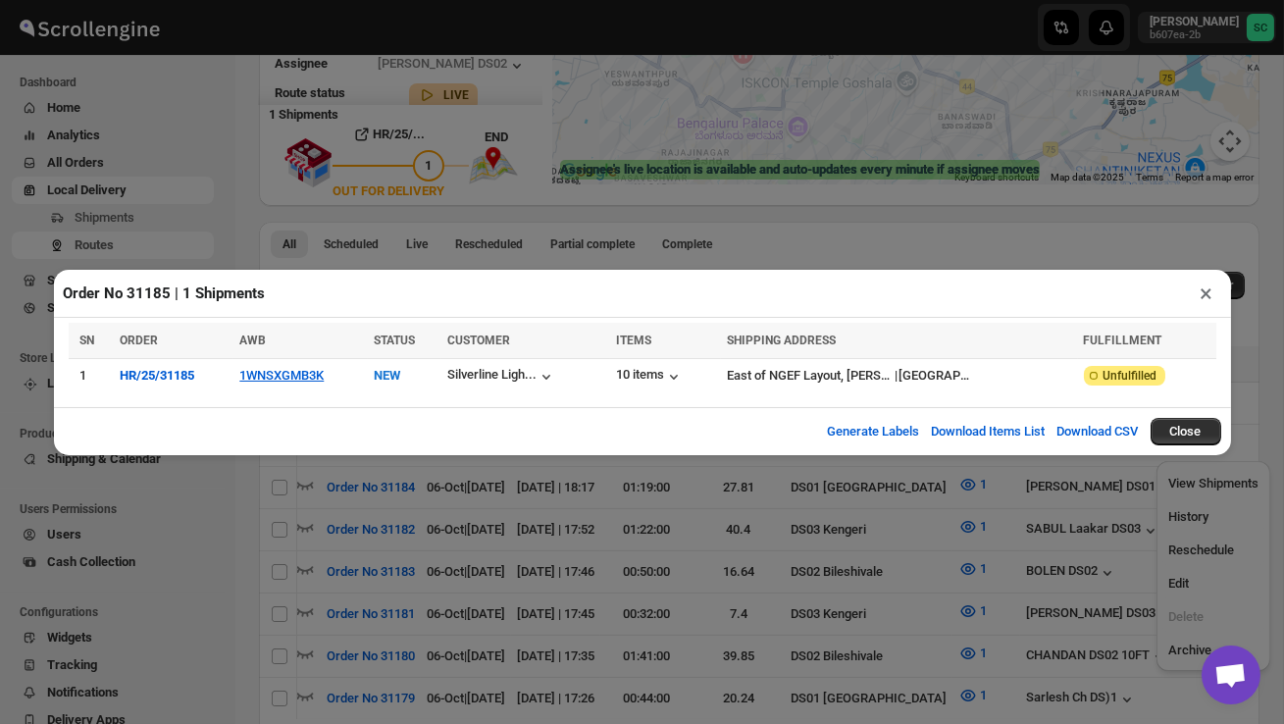
click at [1204, 298] on button "×" at bounding box center [1207, 293] width 28 height 27
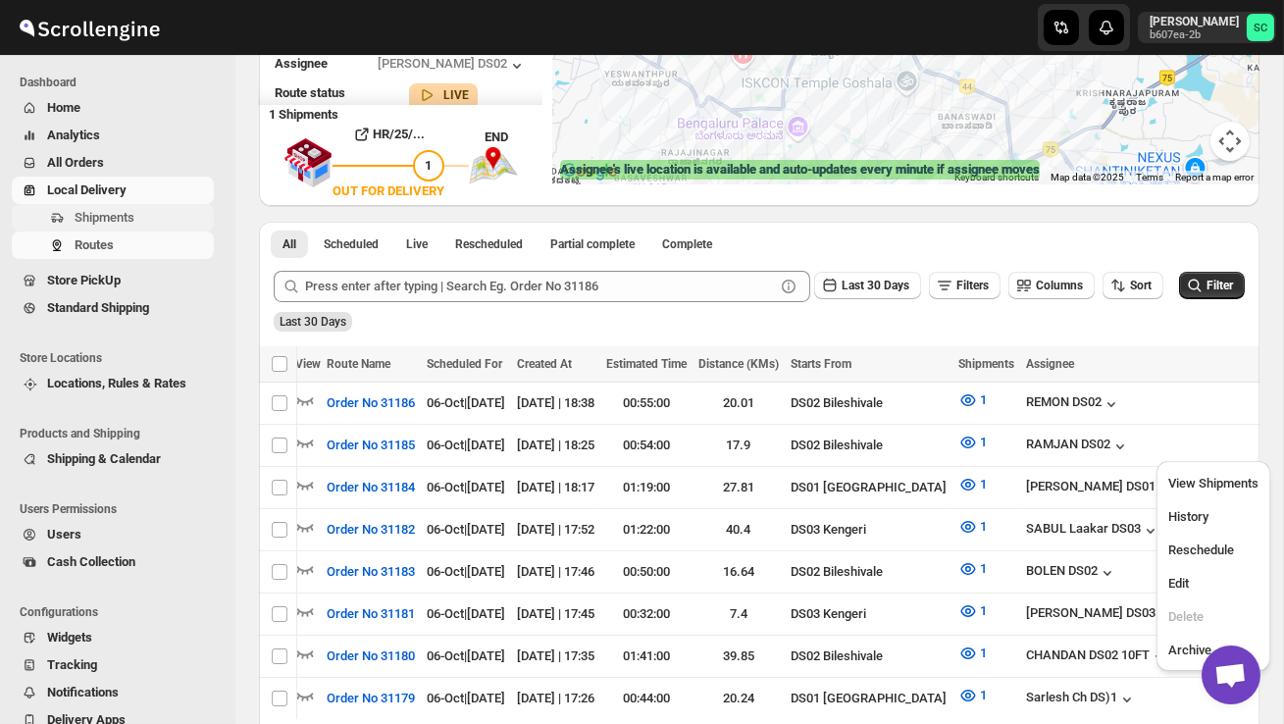
click at [147, 214] on span "Shipments" at bounding box center [142, 218] width 135 height 20
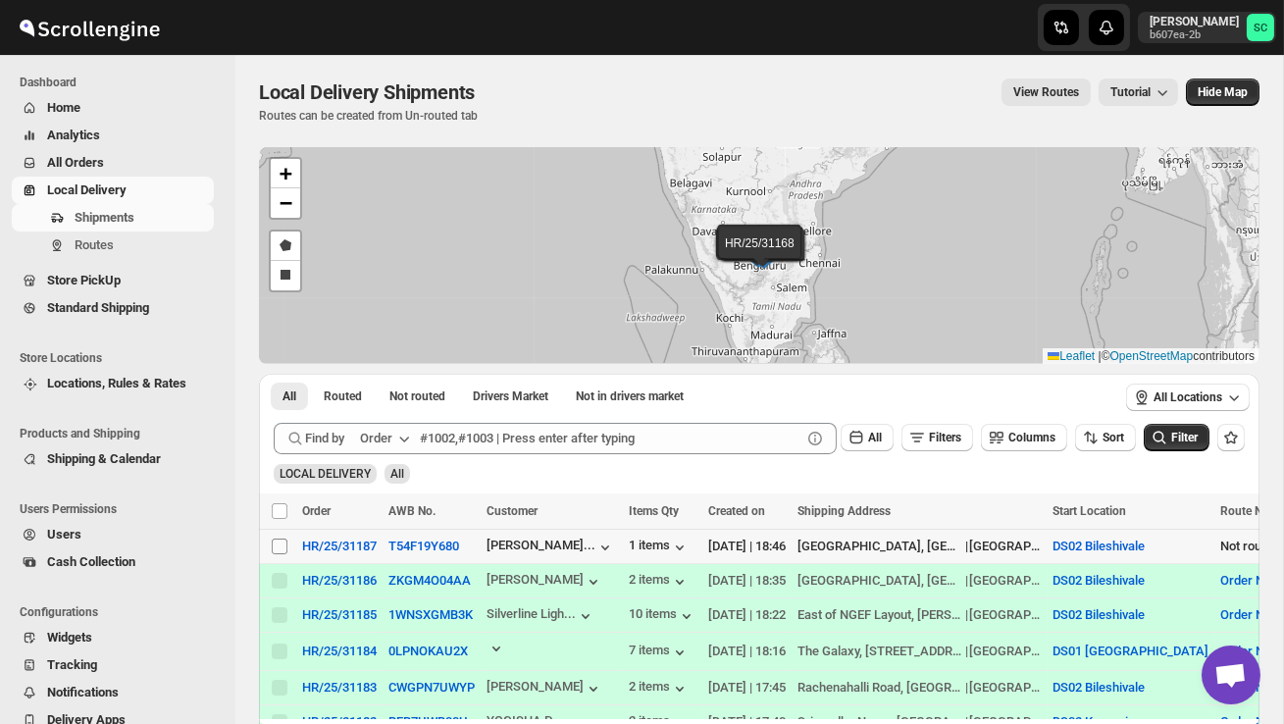
click at [278, 549] on input "Select shipment" at bounding box center [280, 546] width 16 height 16
checkbox input "true"
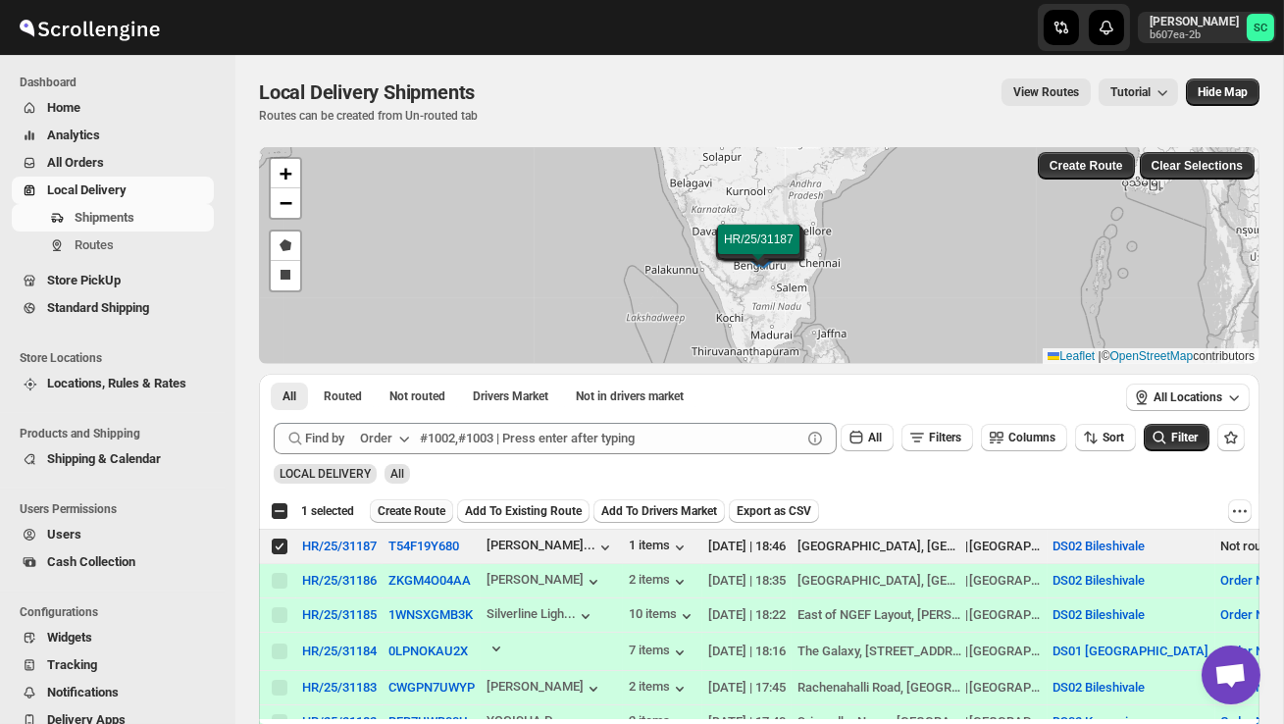
click at [409, 508] on span "Create Route" at bounding box center [412, 511] width 68 height 16
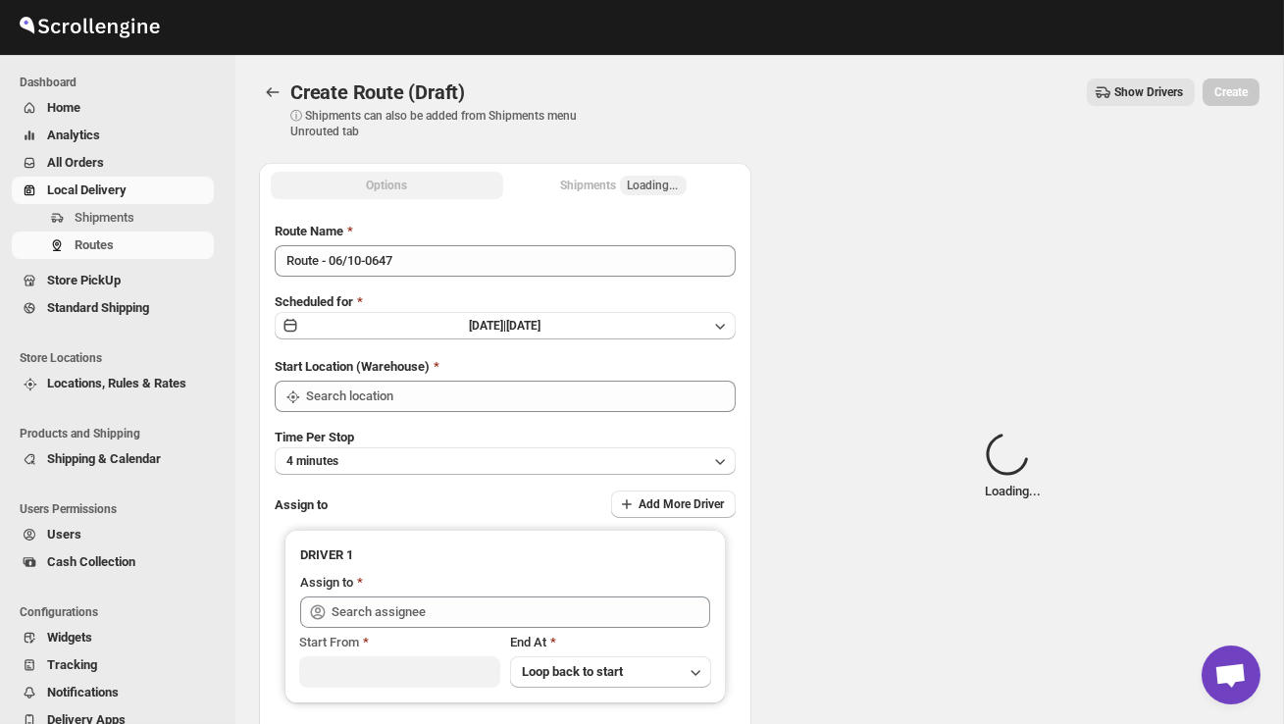
type input "DS02 Bileshivale"
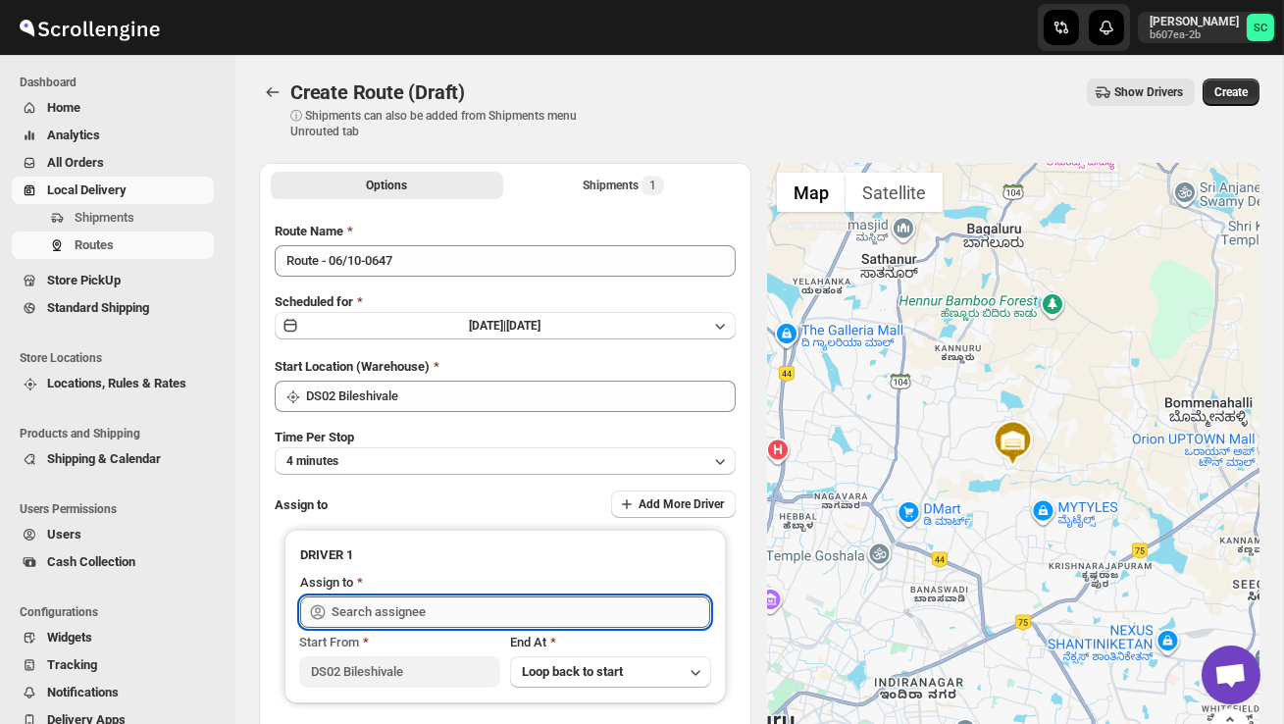
click at [417, 616] on input "text" at bounding box center [521, 611] width 379 height 31
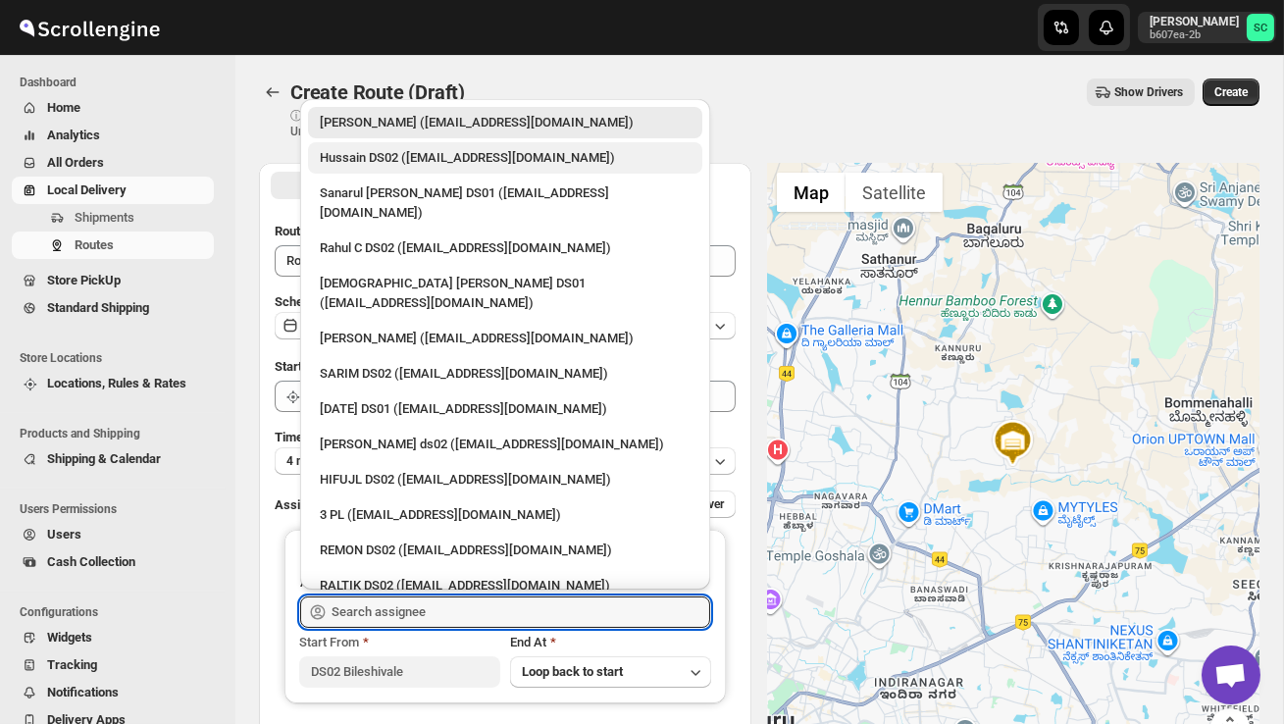
click at [438, 170] on div "Hussain DS02 ([EMAIL_ADDRESS][DOMAIN_NAME])" at bounding box center [505, 157] width 394 height 31
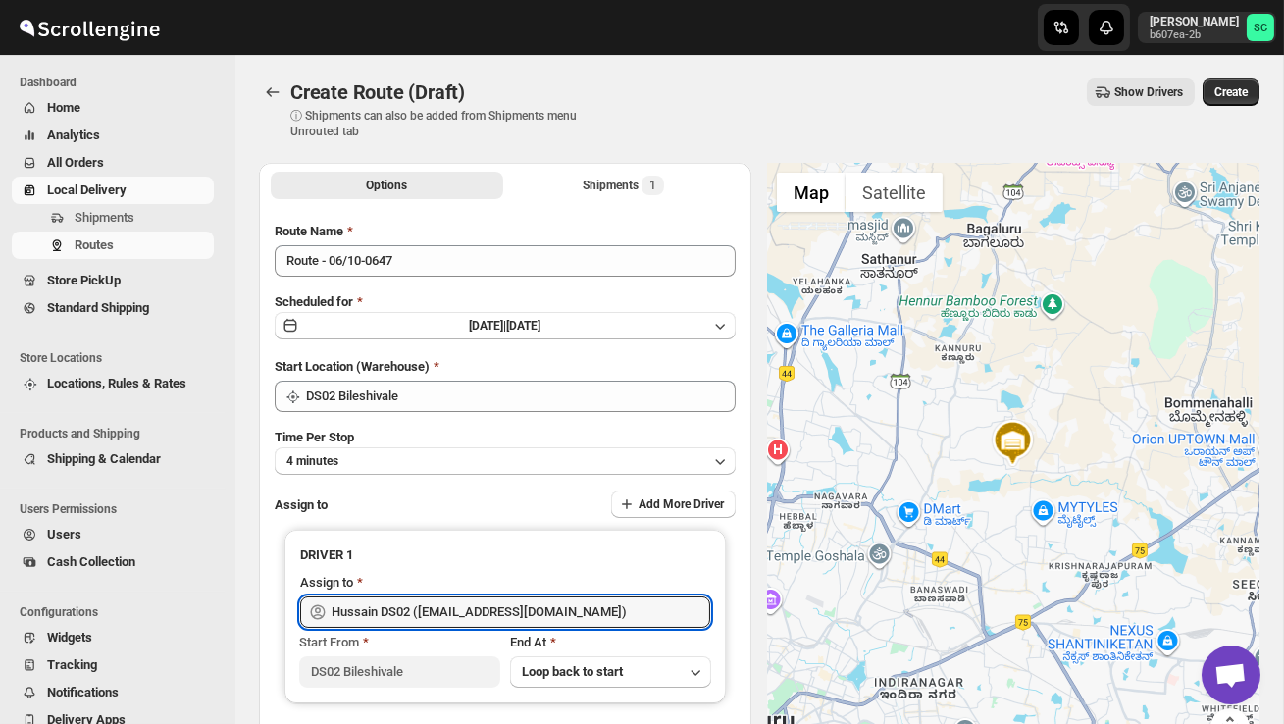
type input "Hussain DS02 ([EMAIL_ADDRESS][DOMAIN_NAME])"
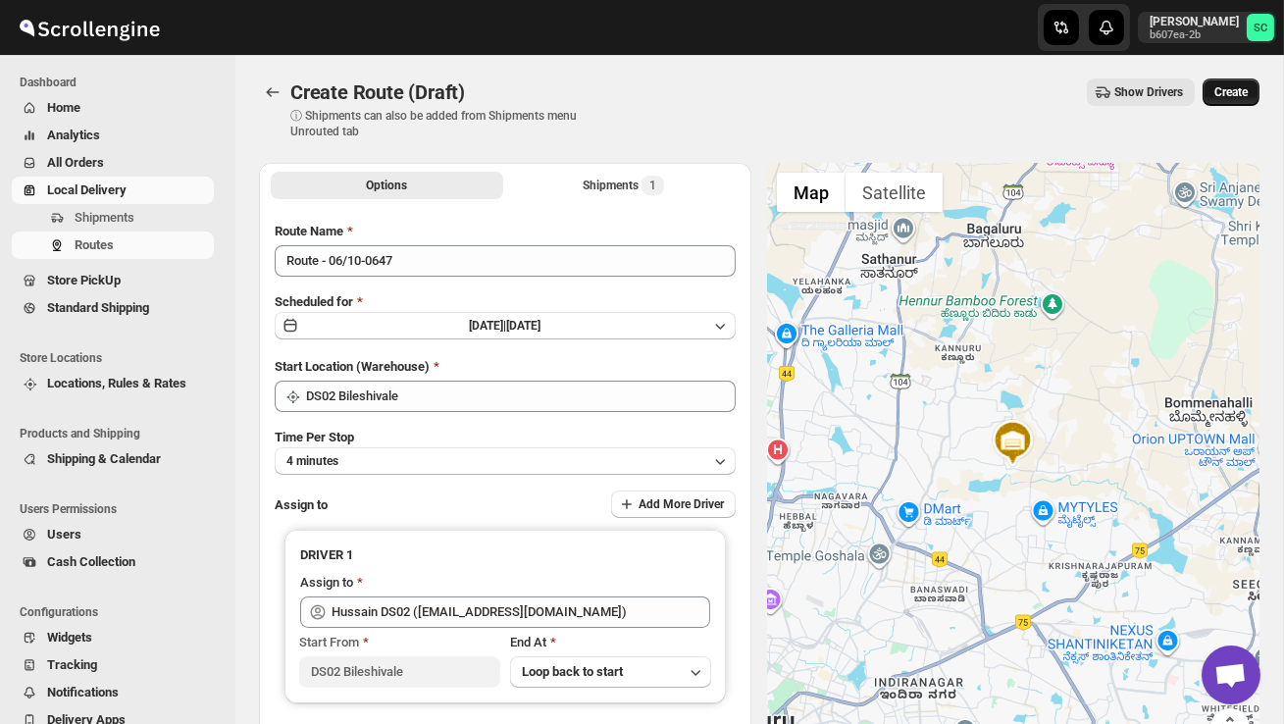
click at [1244, 89] on span "Create" at bounding box center [1230, 92] width 33 height 16
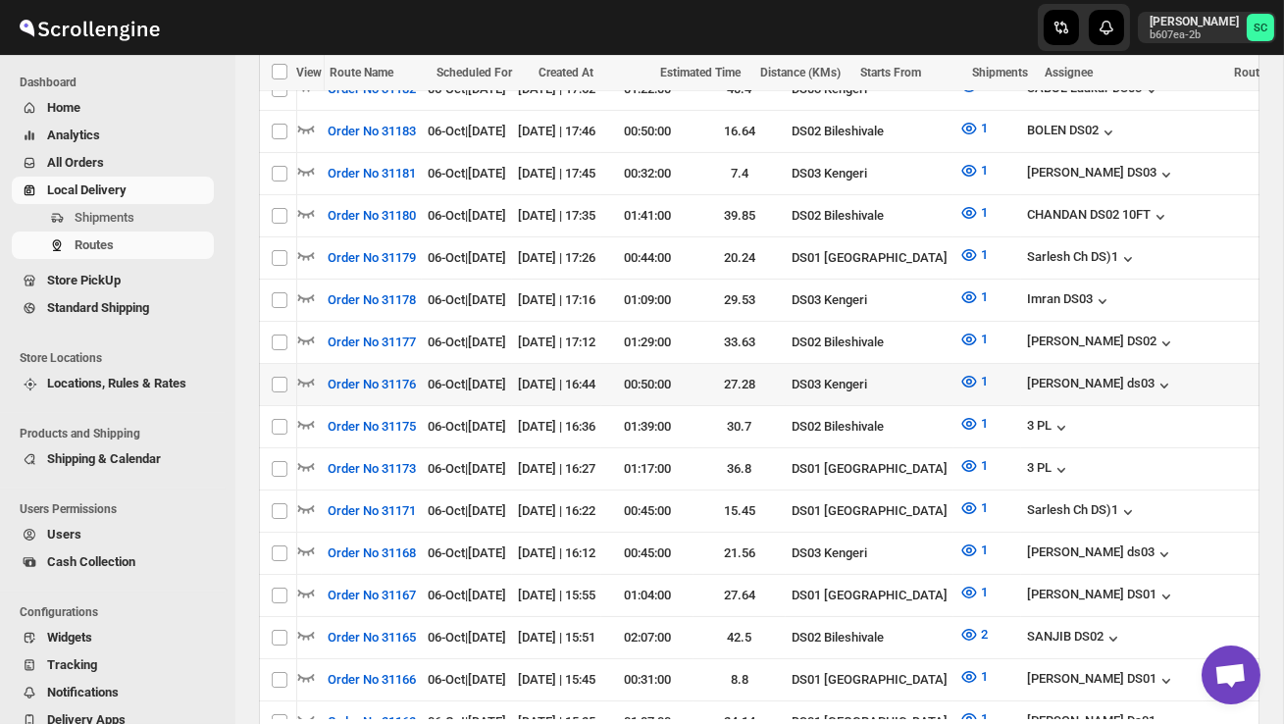
scroll to position [0, 277]
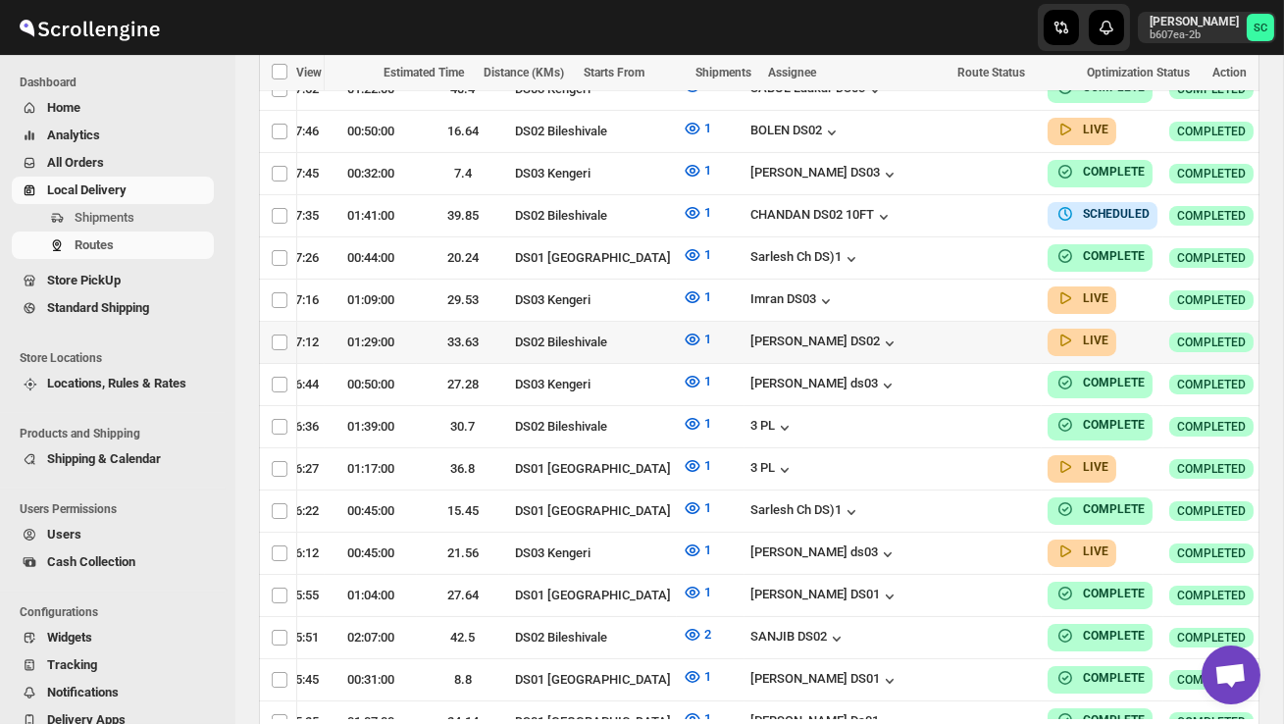
click at [1283, 332] on icon "button" at bounding box center [1298, 342] width 20 height 20
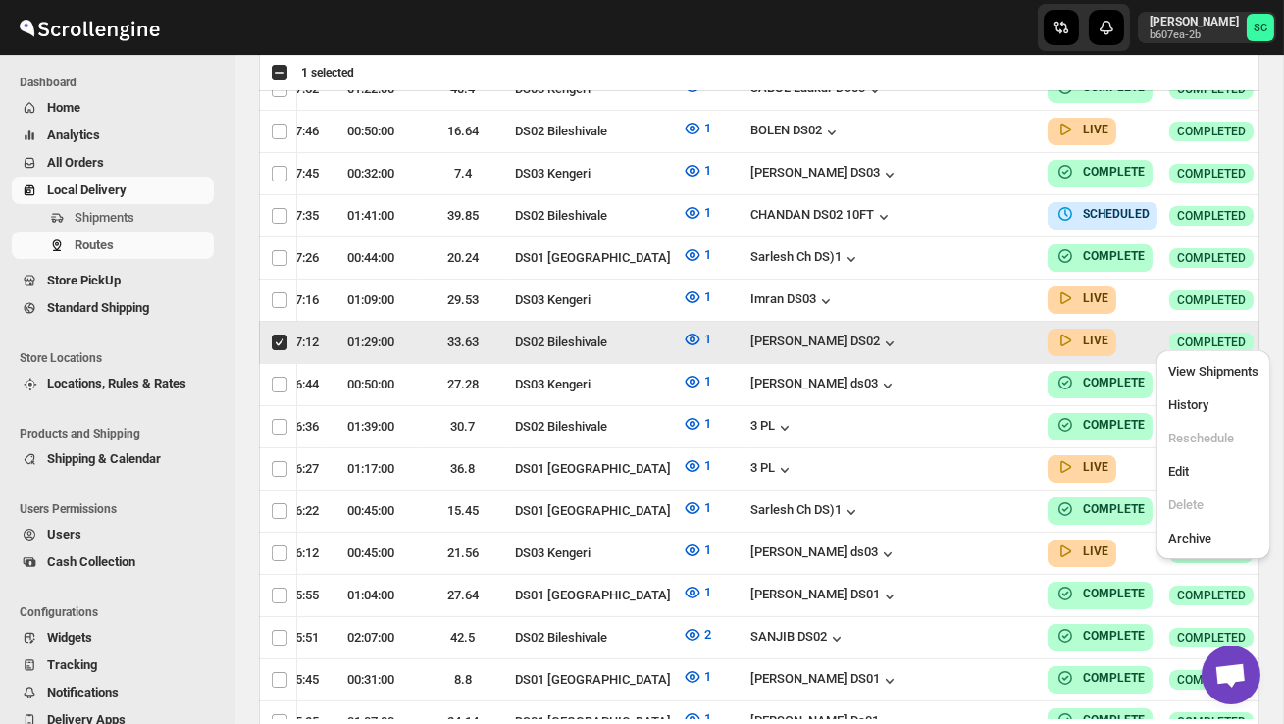
scroll to position [0, 1]
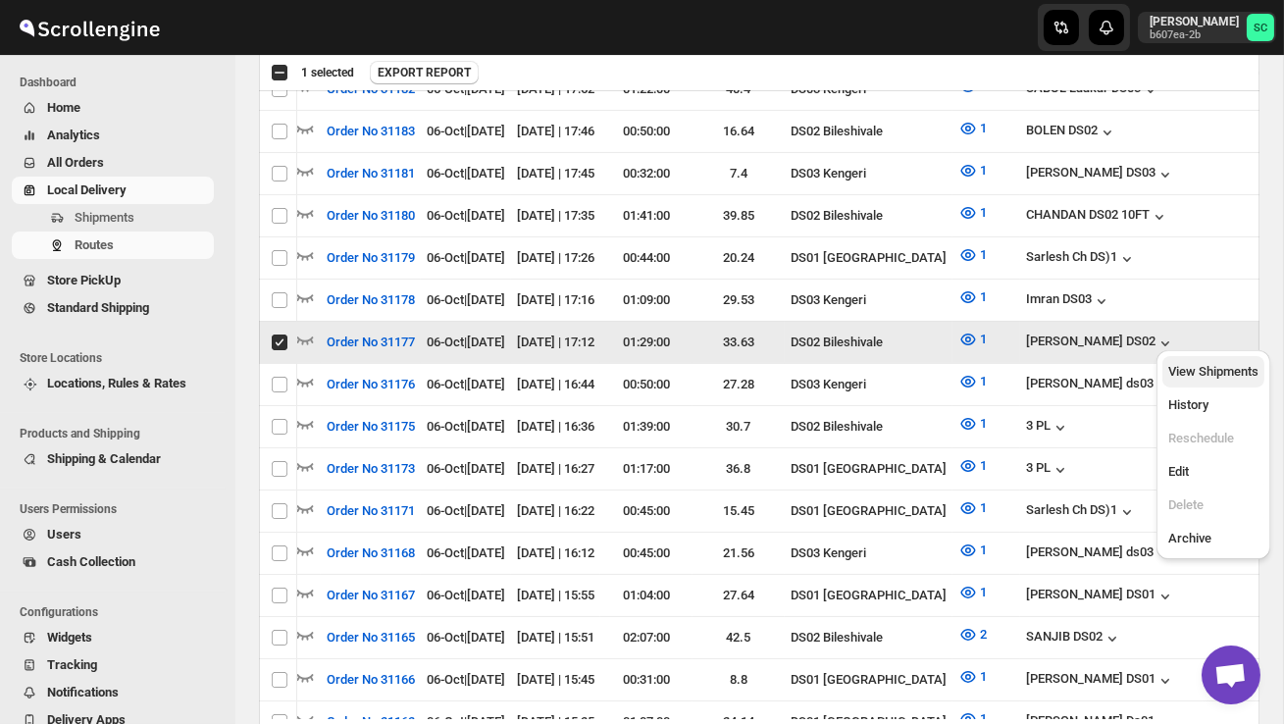
click at [1220, 374] on span "View Shipments" at bounding box center [1213, 371] width 90 height 15
checkbox input "false"
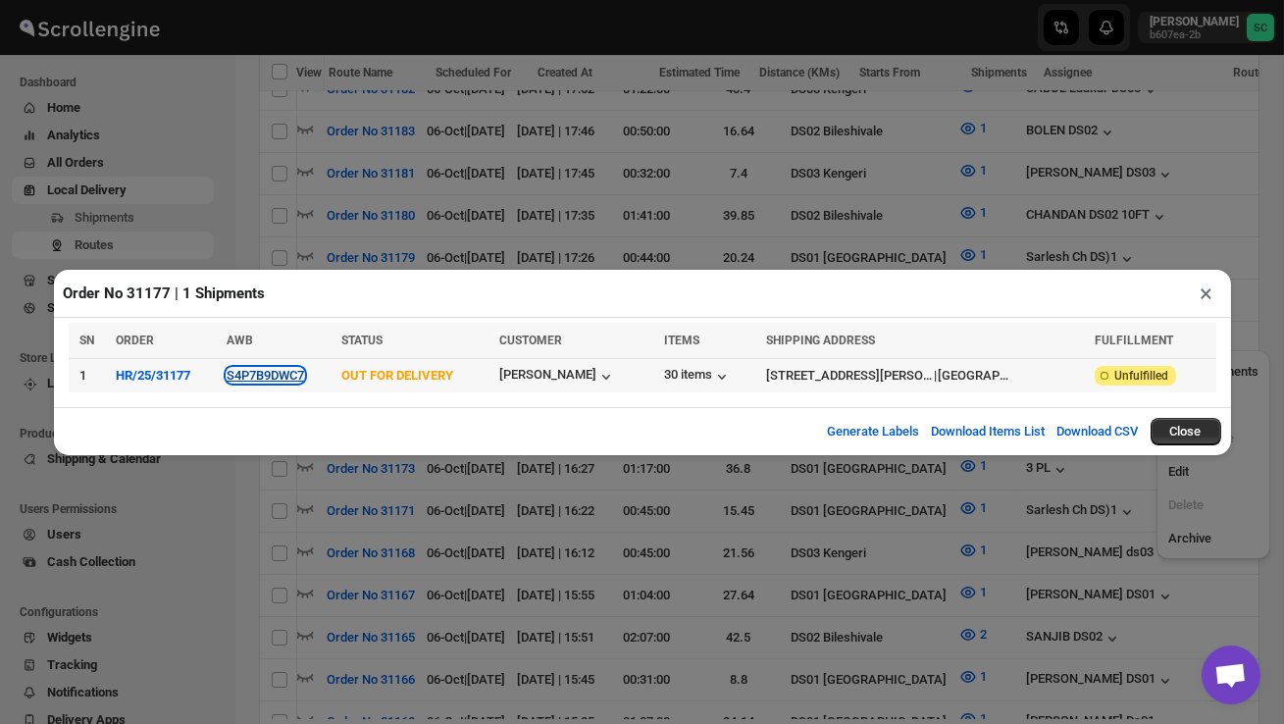
click at [288, 376] on button "S4P7B9DWC7" at bounding box center [265, 375] width 77 height 15
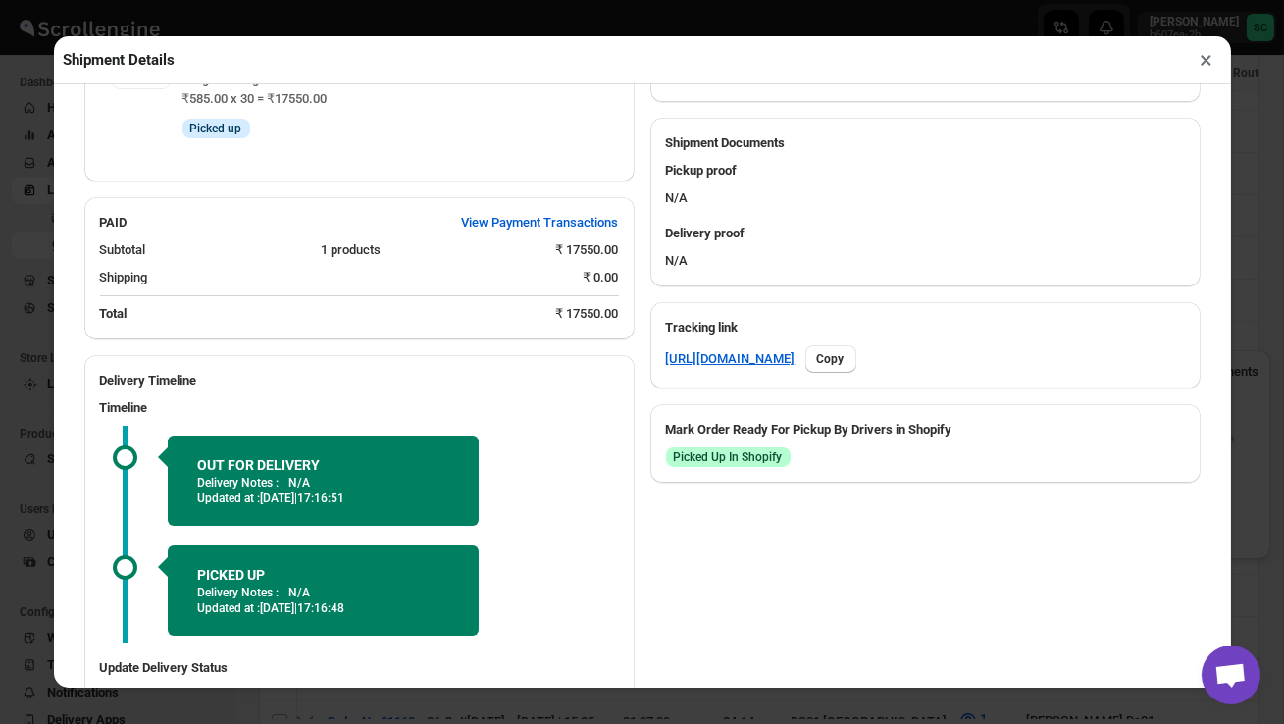
scroll to position [954, 0]
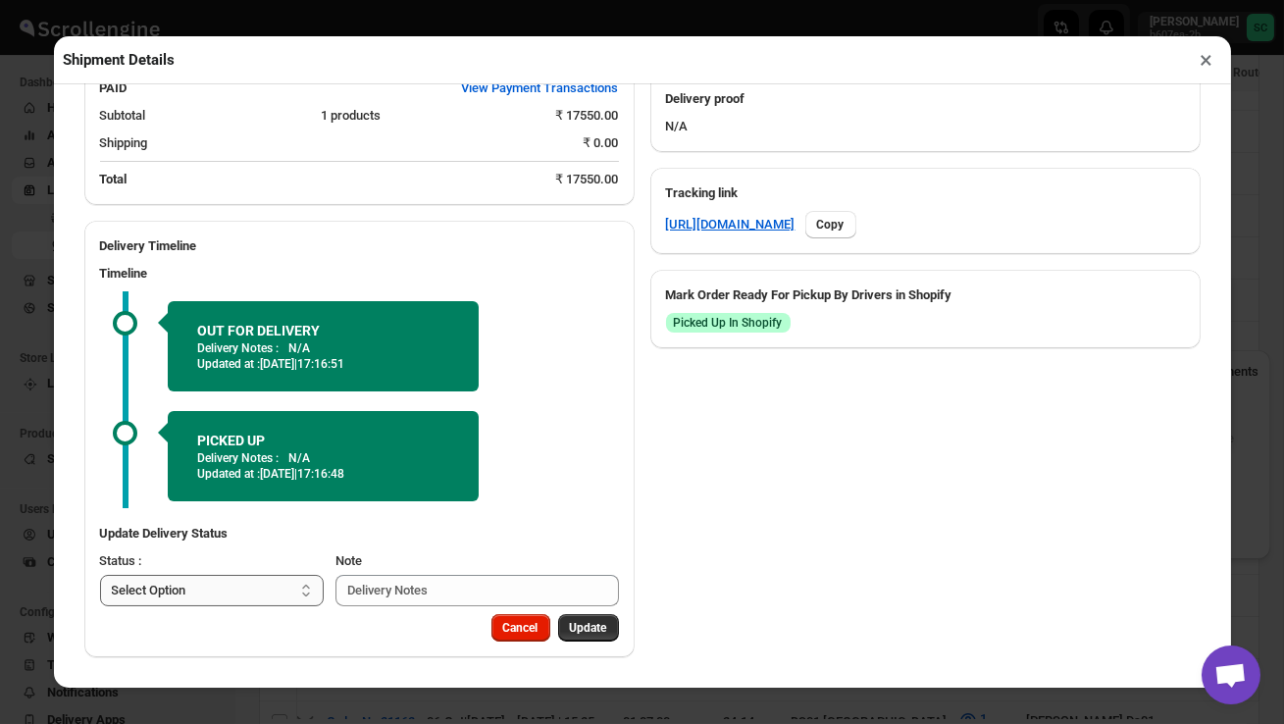
click at [235, 577] on select "Select Option PICKED UP OUT FOR DELIVERY RESCHEDULE DELIVERED CANCELLED" at bounding box center [212, 590] width 225 height 31
select select "DELIVERED"
click at [580, 615] on button "Update" at bounding box center [588, 627] width 61 height 27
select select
click at [1202, 63] on button "×" at bounding box center [1207, 59] width 28 height 27
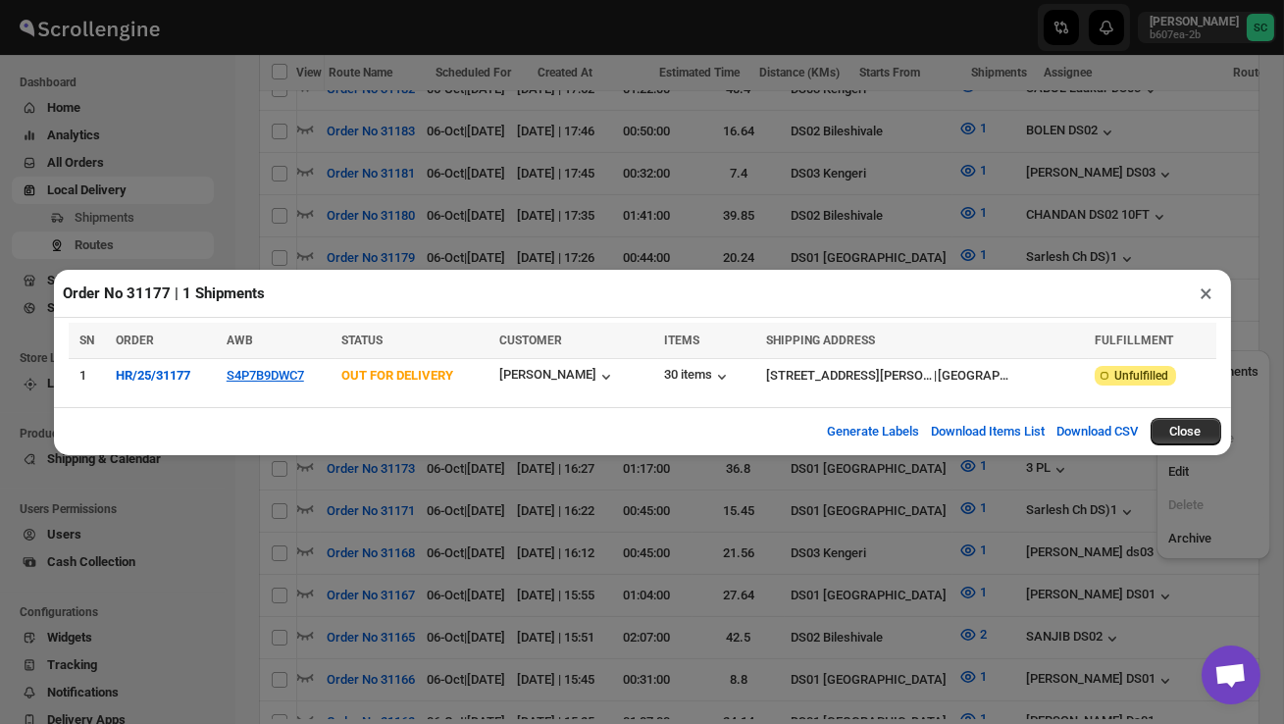
click at [1204, 294] on button "×" at bounding box center [1207, 293] width 28 height 27
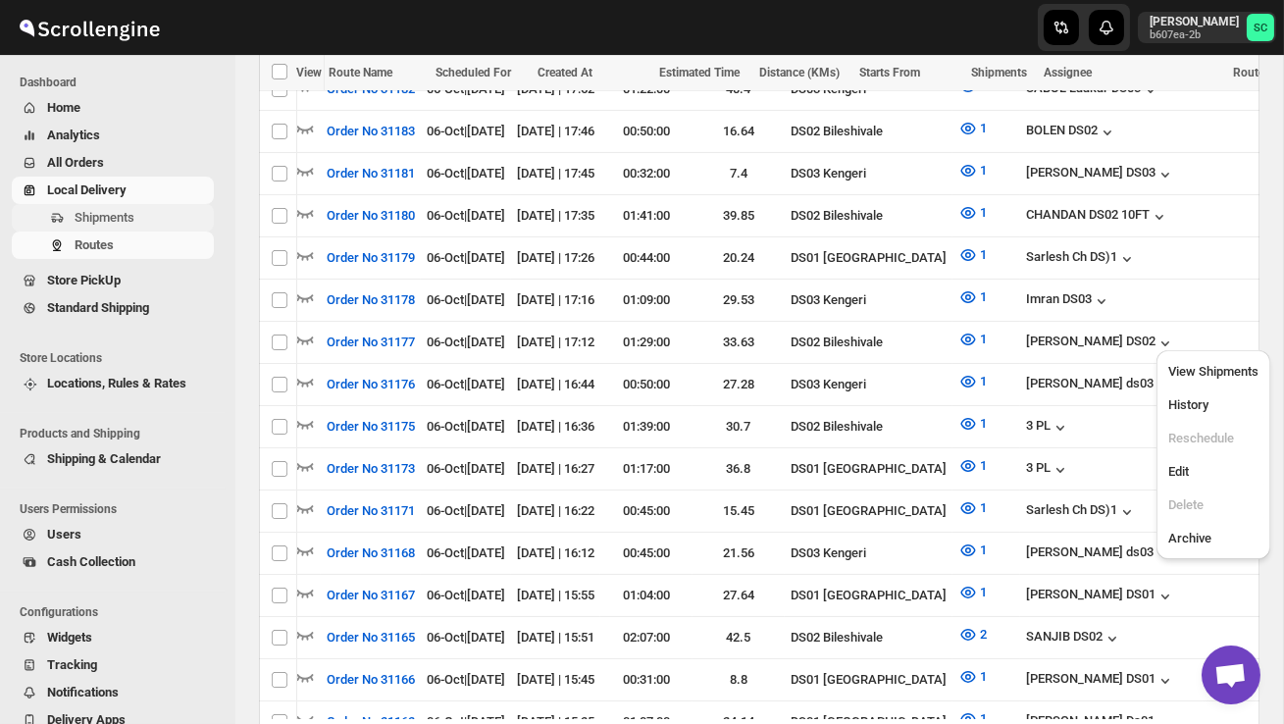
click at [113, 219] on span "Shipments" at bounding box center [105, 217] width 60 height 15
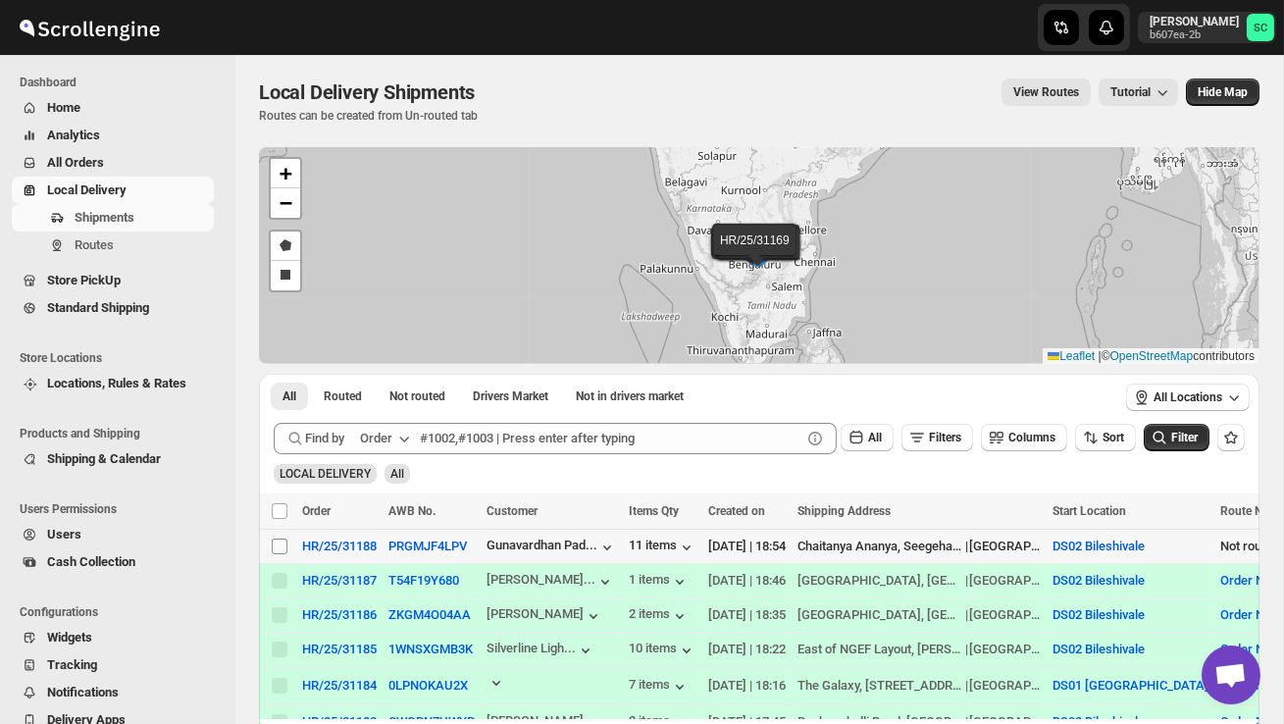
click at [278, 549] on input "Select shipment" at bounding box center [280, 546] width 16 height 16
checkbox input "true"
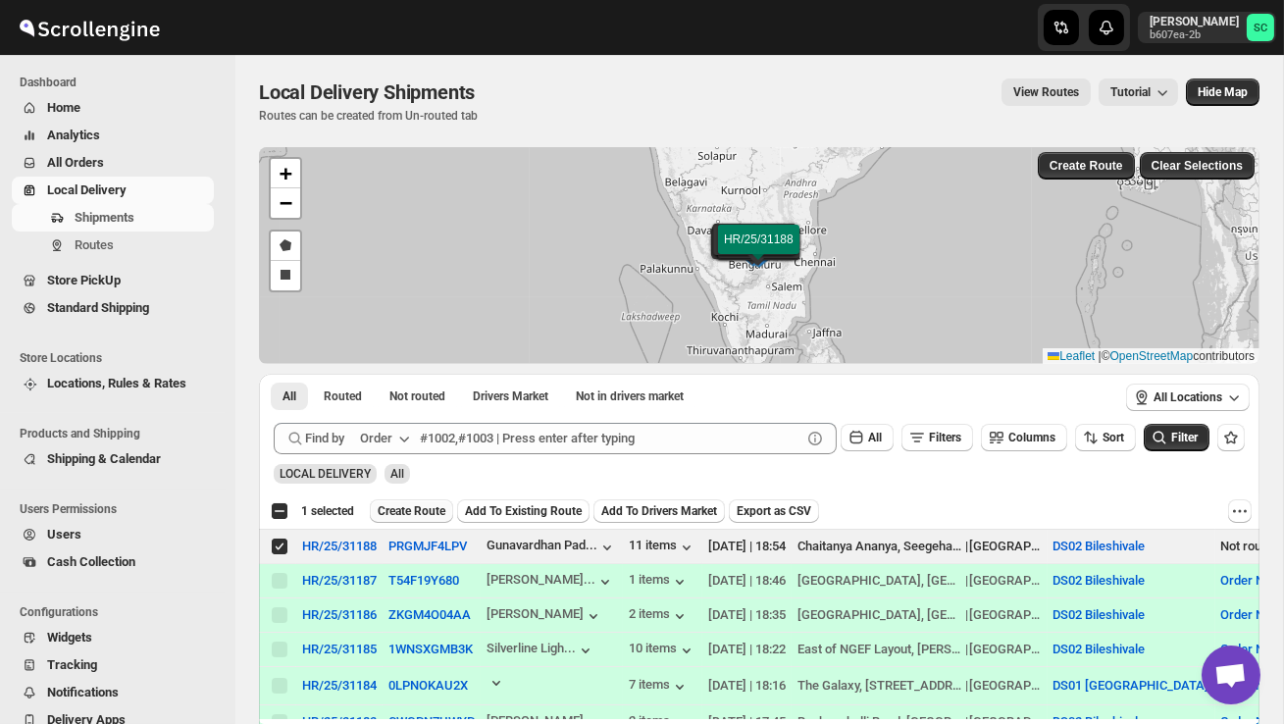
click at [417, 508] on span "Create Route" at bounding box center [412, 511] width 68 height 16
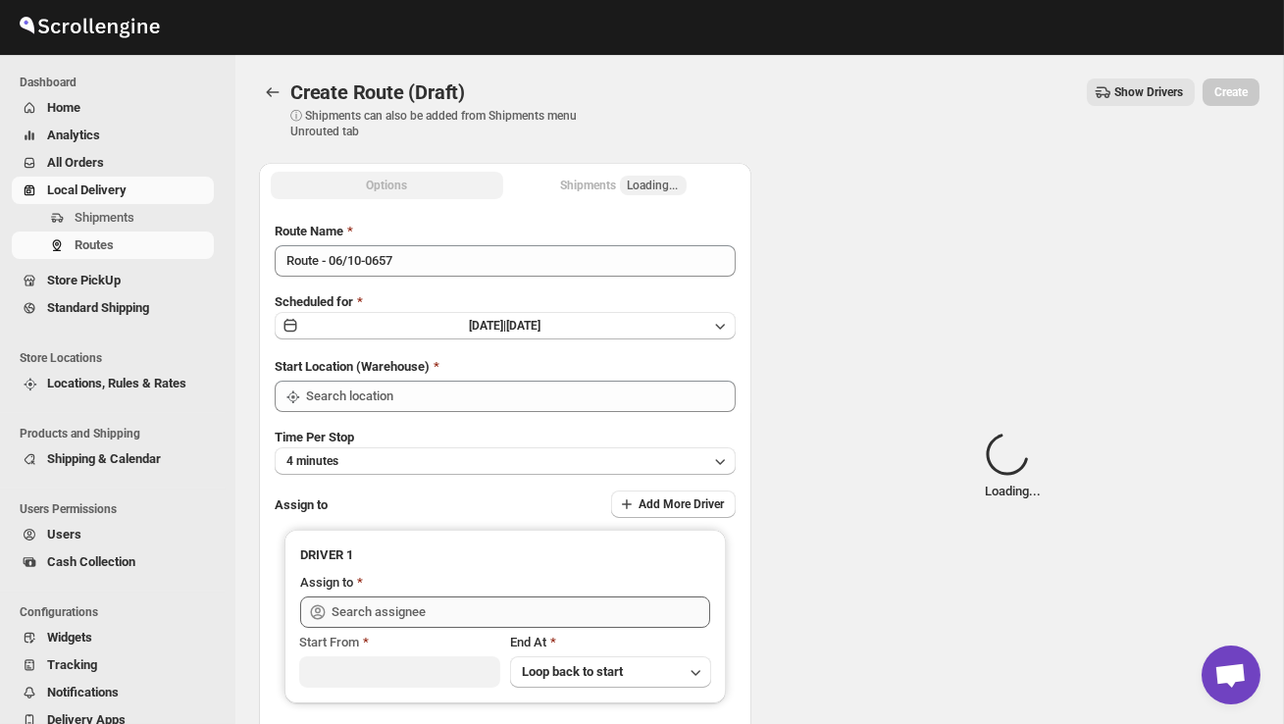
type input "DS02 Bileshivale"
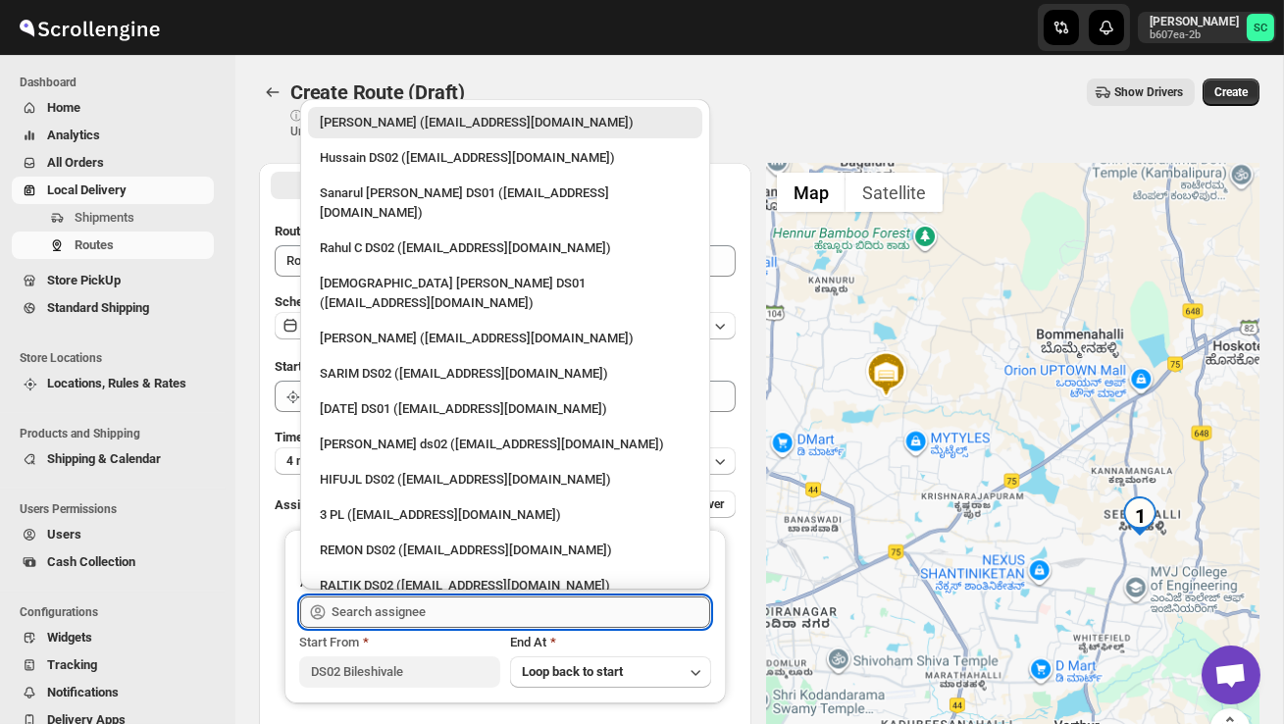
click at [410, 605] on input "text" at bounding box center [521, 611] width 379 height 31
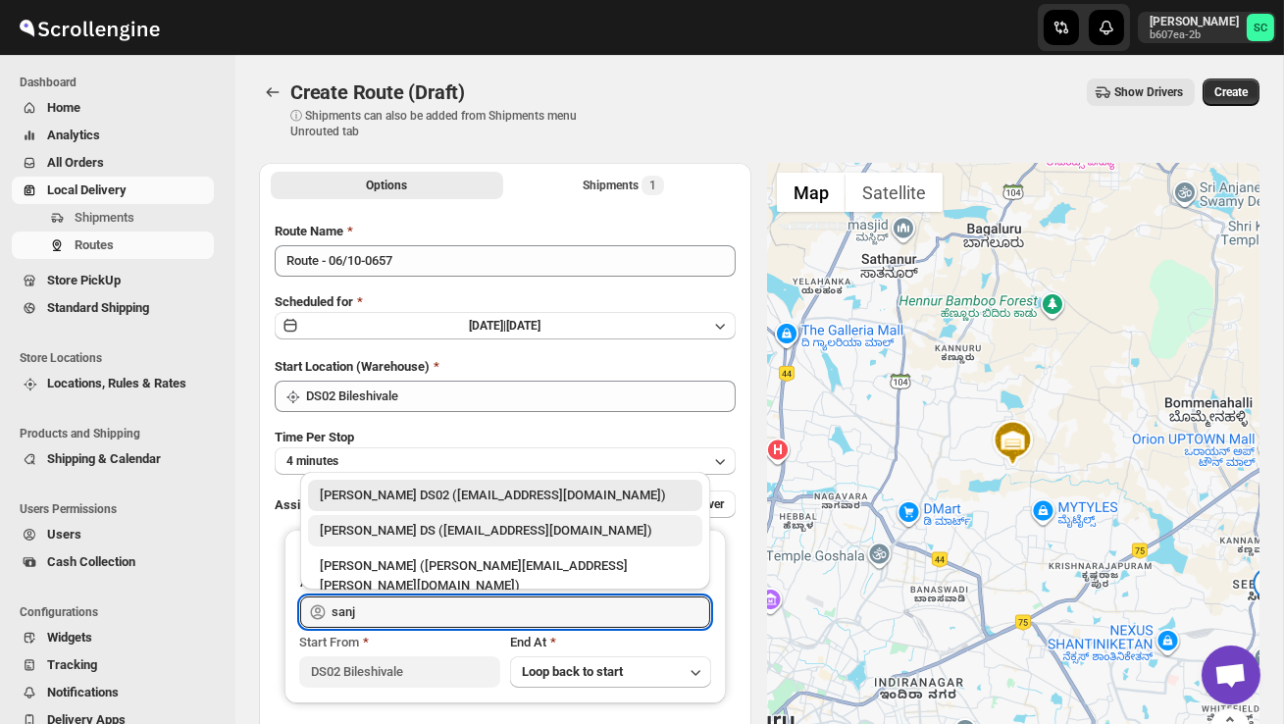
click at [448, 530] on div "[PERSON_NAME] DS ([EMAIL_ADDRESS][DOMAIN_NAME])" at bounding box center [505, 531] width 371 height 20
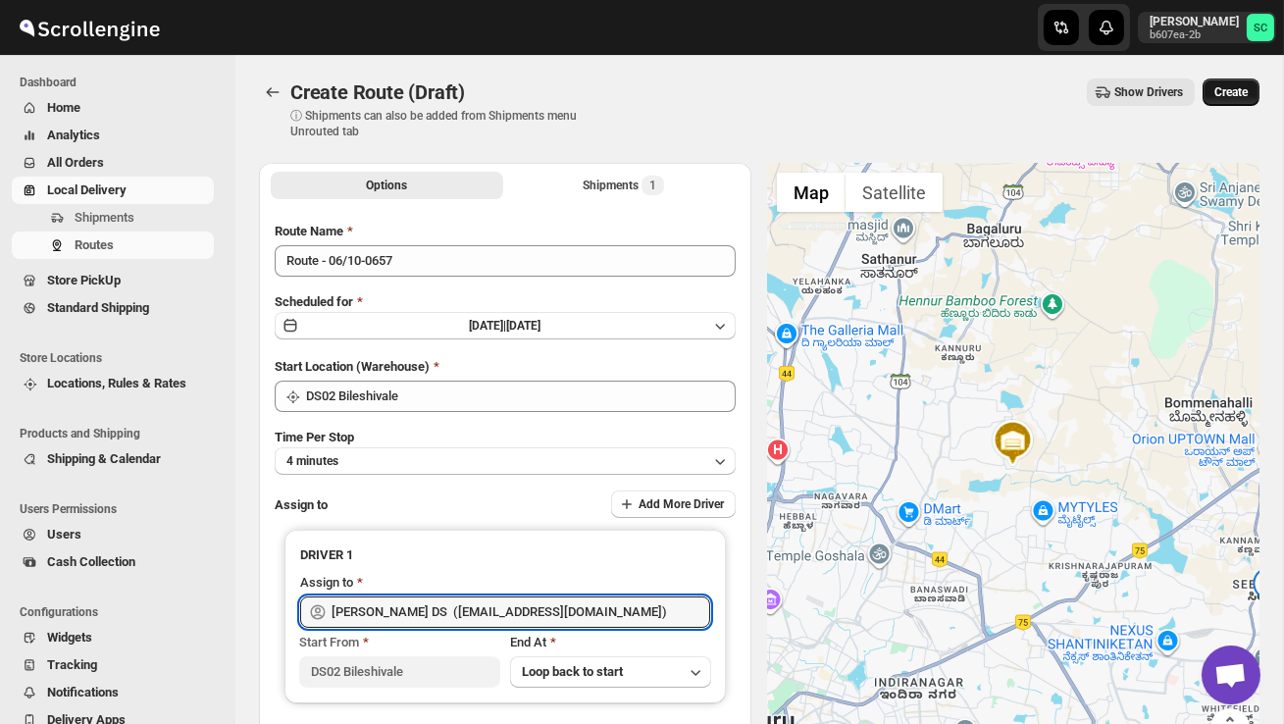
type input "[PERSON_NAME] DS ([EMAIL_ADDRESS][DOMAIN_NAME])"
click at [1230, 104] on button "Create" at bounding box center [1230, 91] width 57 height 27
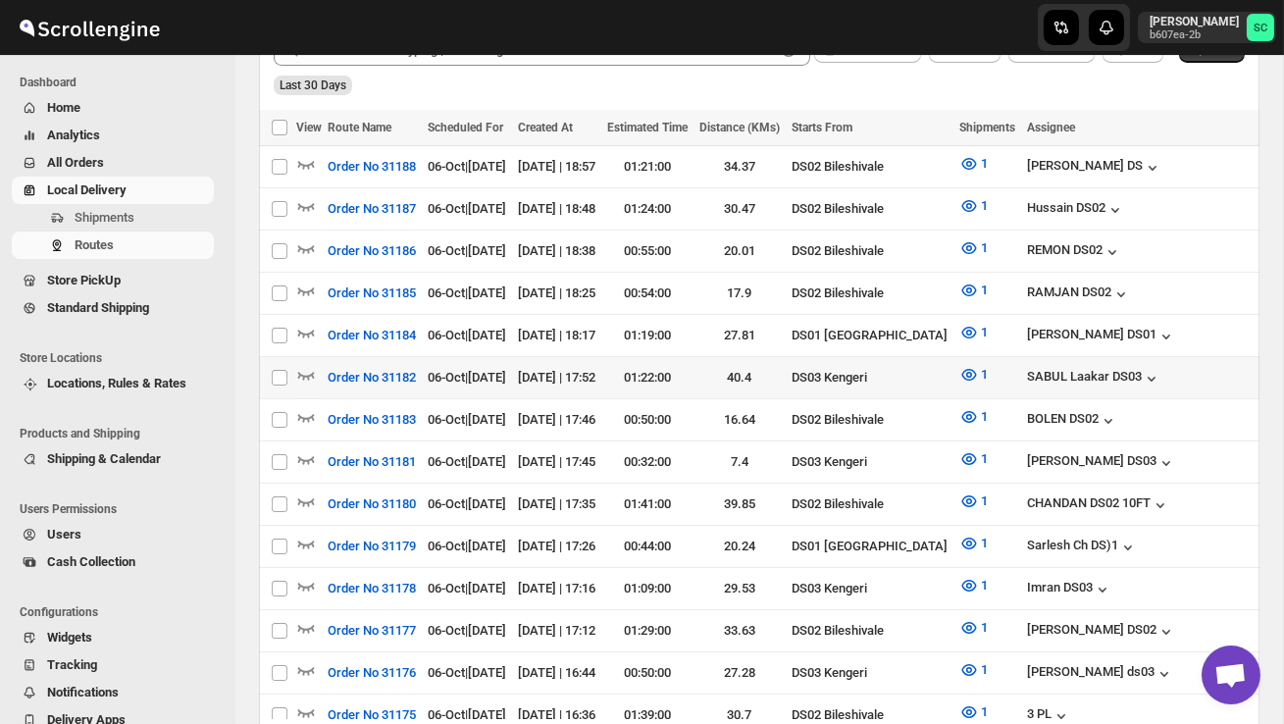
scroll to position [510, 0]
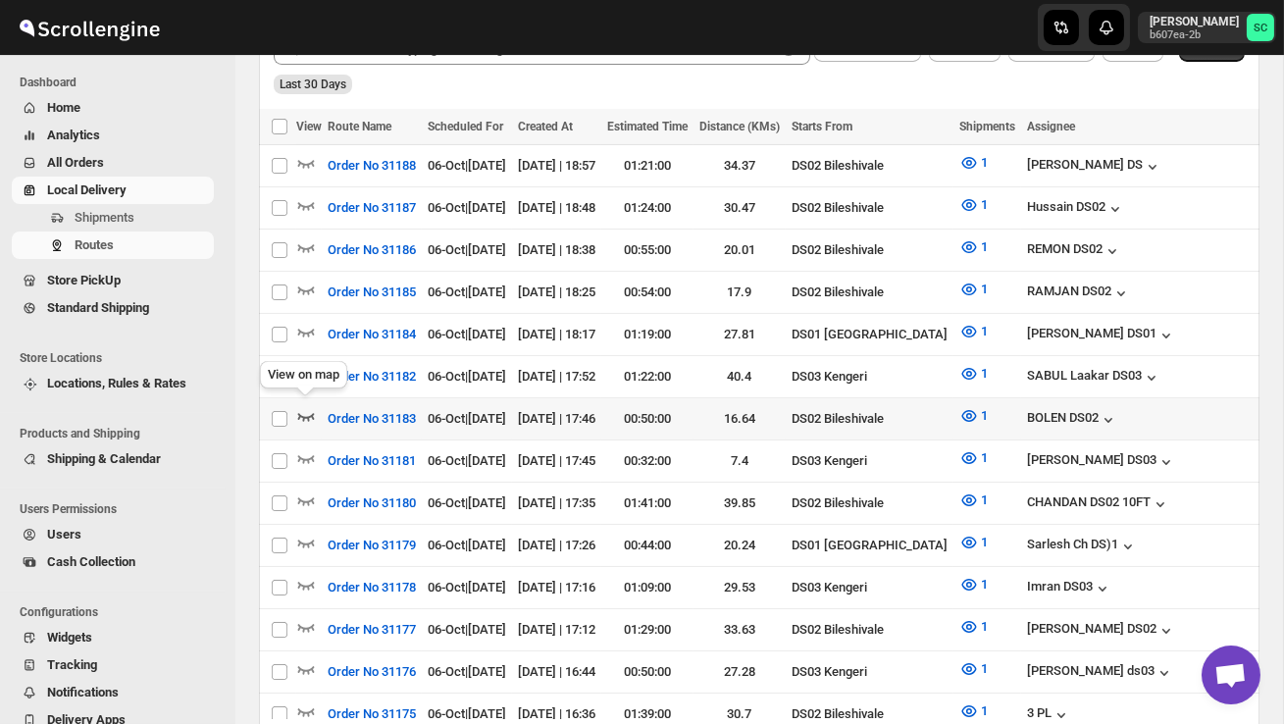
click at [302, 406] on icon "button" at bounding box center [306, 416] width 20 height 20
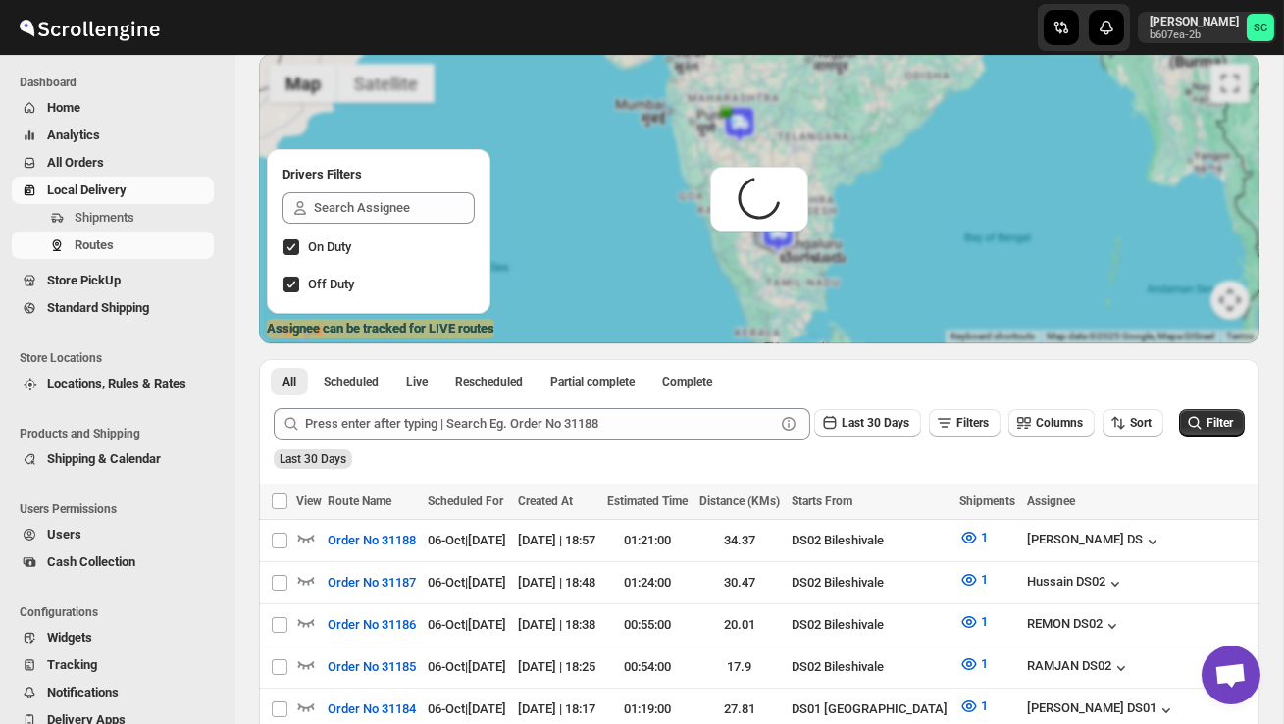
scroll to position [0, 0]
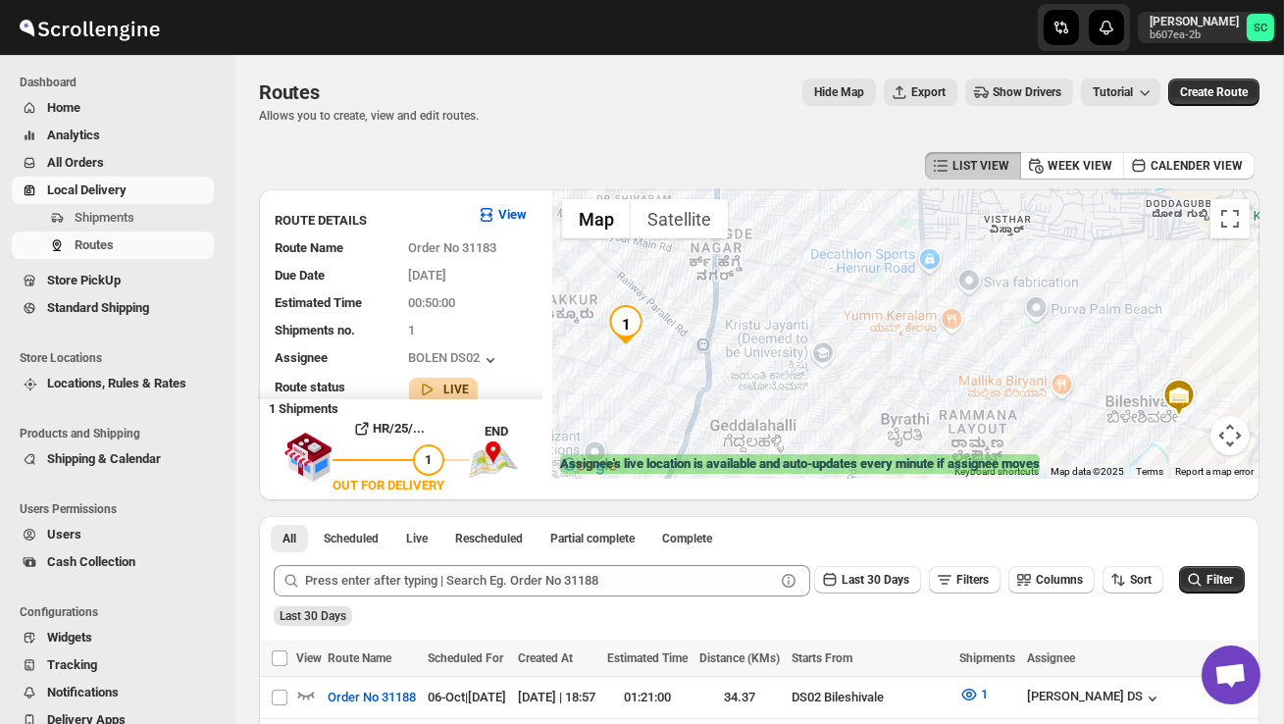
click at [1230, 428] on button "Map camera controls" at bounding box center [1229, 435] width 39 height 39
click at [1174, 430] on button "Zoom out" at bounding box center [1180, 435] width 39 height 39
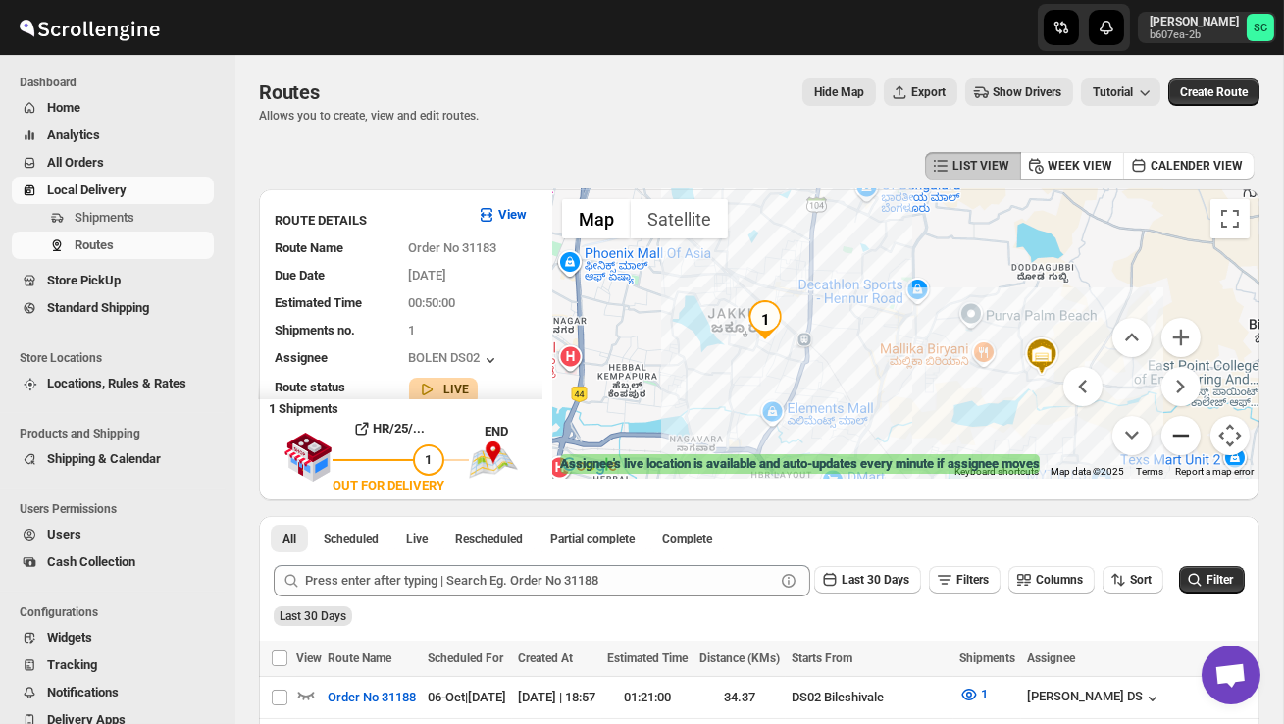
click at [1174, 431] on button "Zoom out" at bounding box center [1180, 435] width 39 height 39
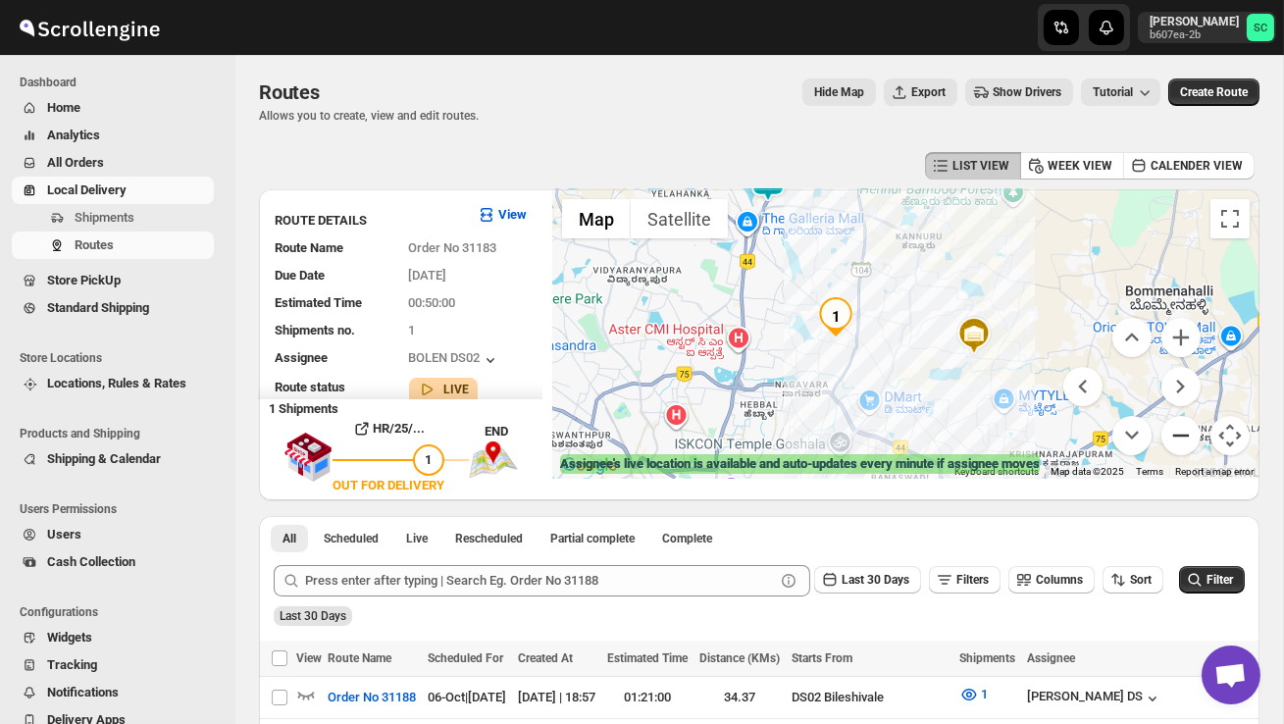
click at [1174, 431] on button "Zoom out" at bounding box center [1180, 435] width 39 height 39
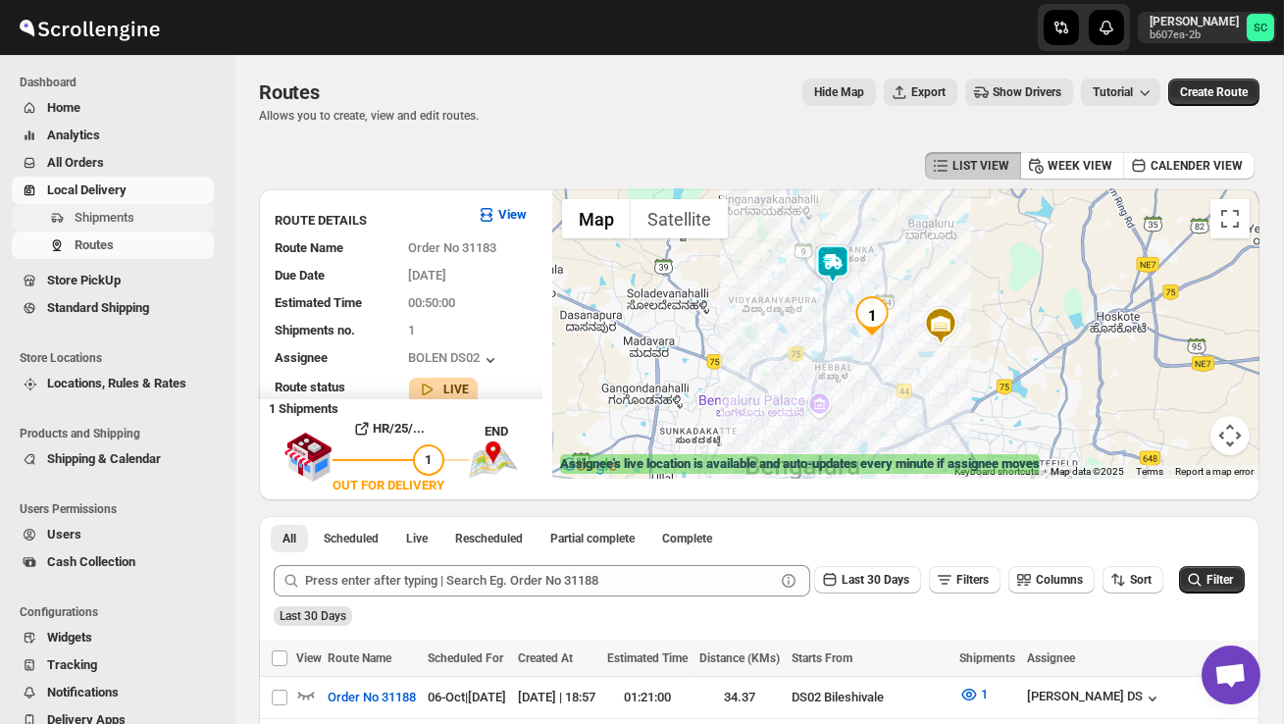
click at [124, 216] on span "Shipments" at bounding box center [105, 217] width 60 height 15
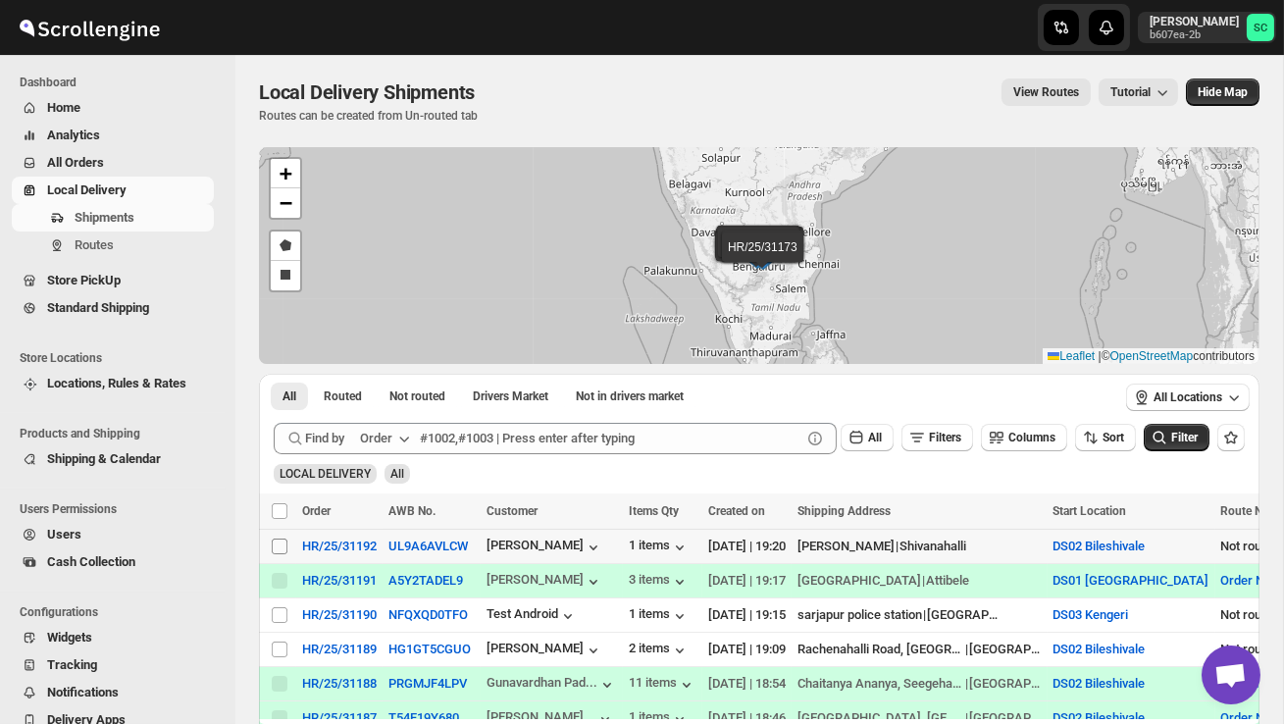
click at [277, 544] on input "Select shipment" at bounding box center [280, 546] width 16 height 16
checkbox input "true"
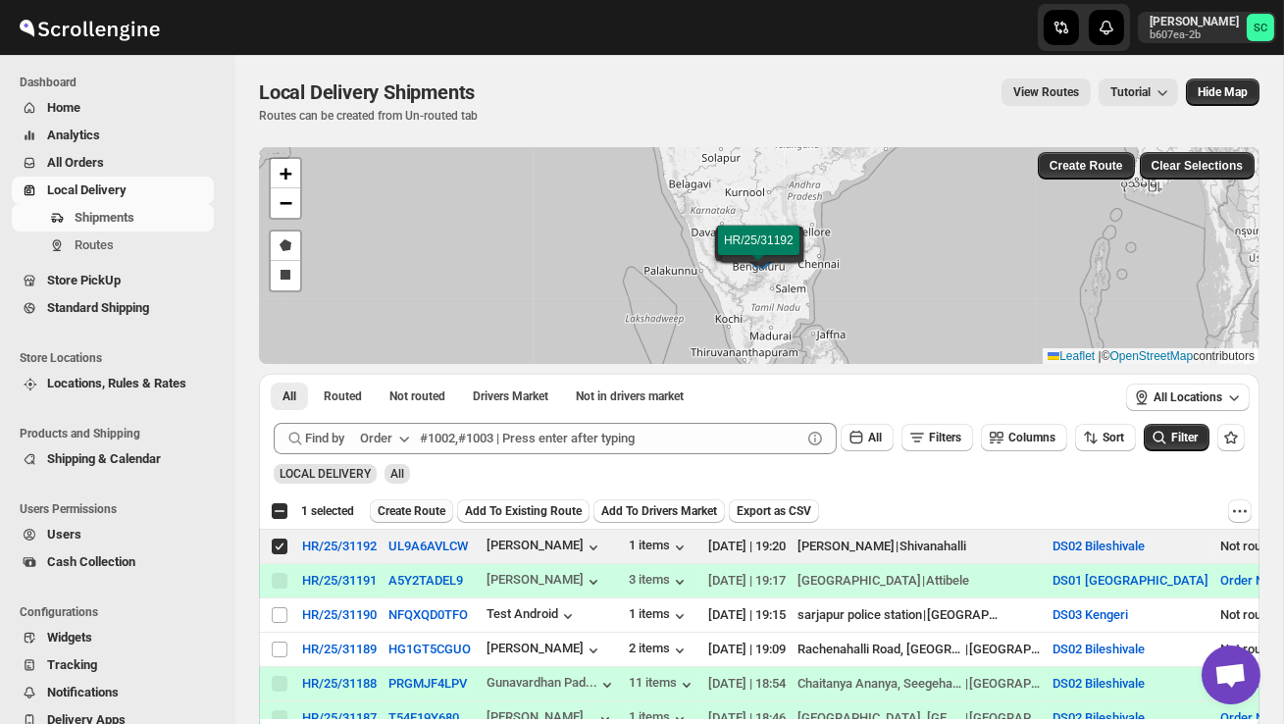
click at [426, 505] on span "Create Route" at bounding box center [412, 511] width 68 height 16
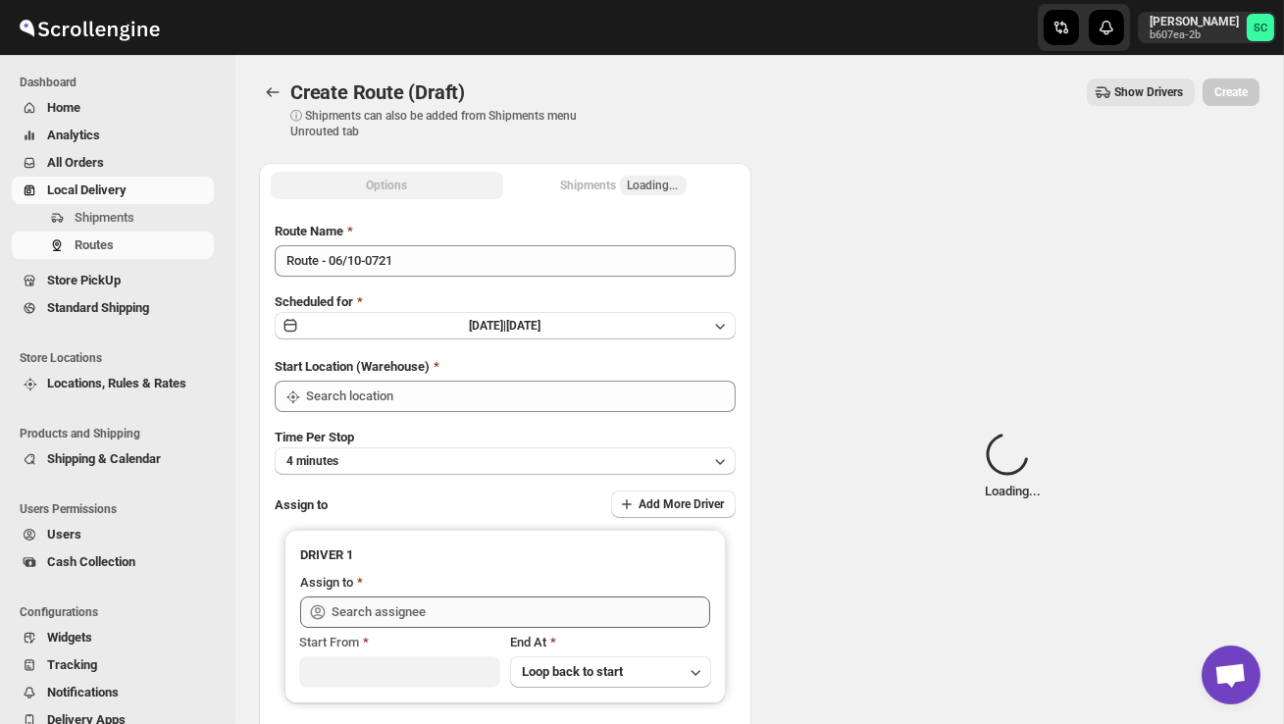
type input "DS02 Bileshivale"
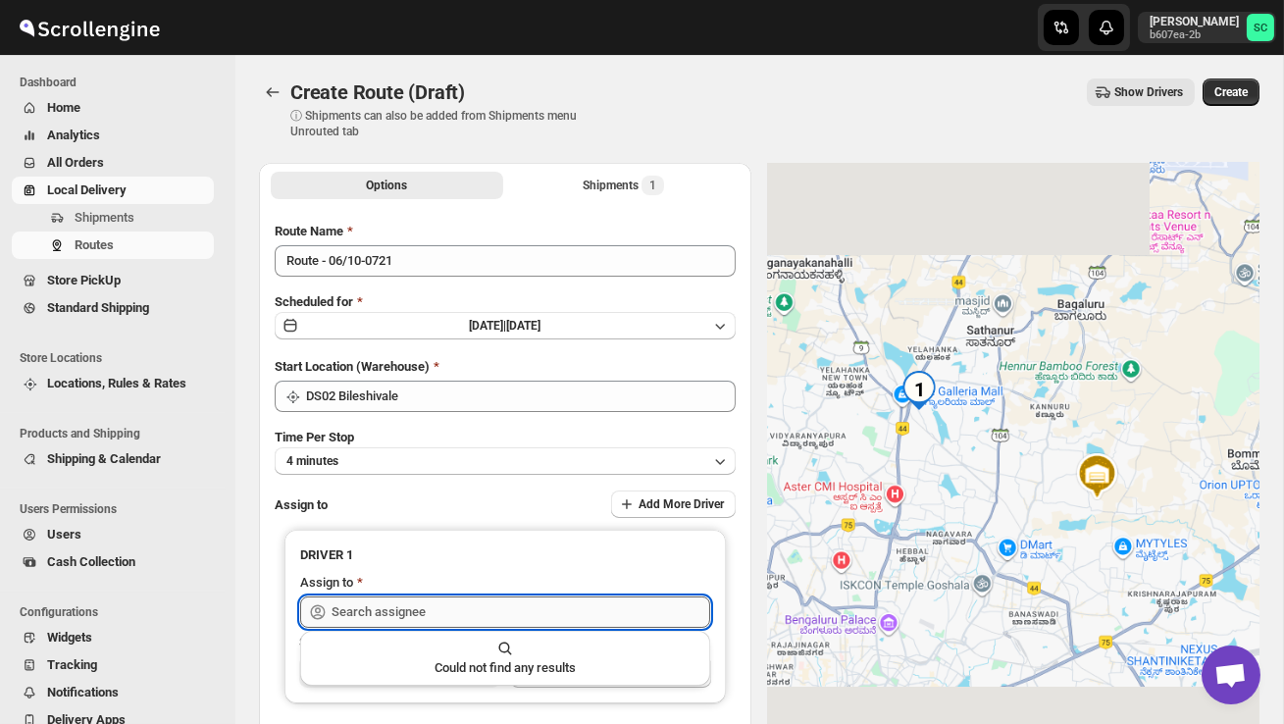
click at [412, 613] on input "text" at bounding box center [521, 611] width 379 height 31
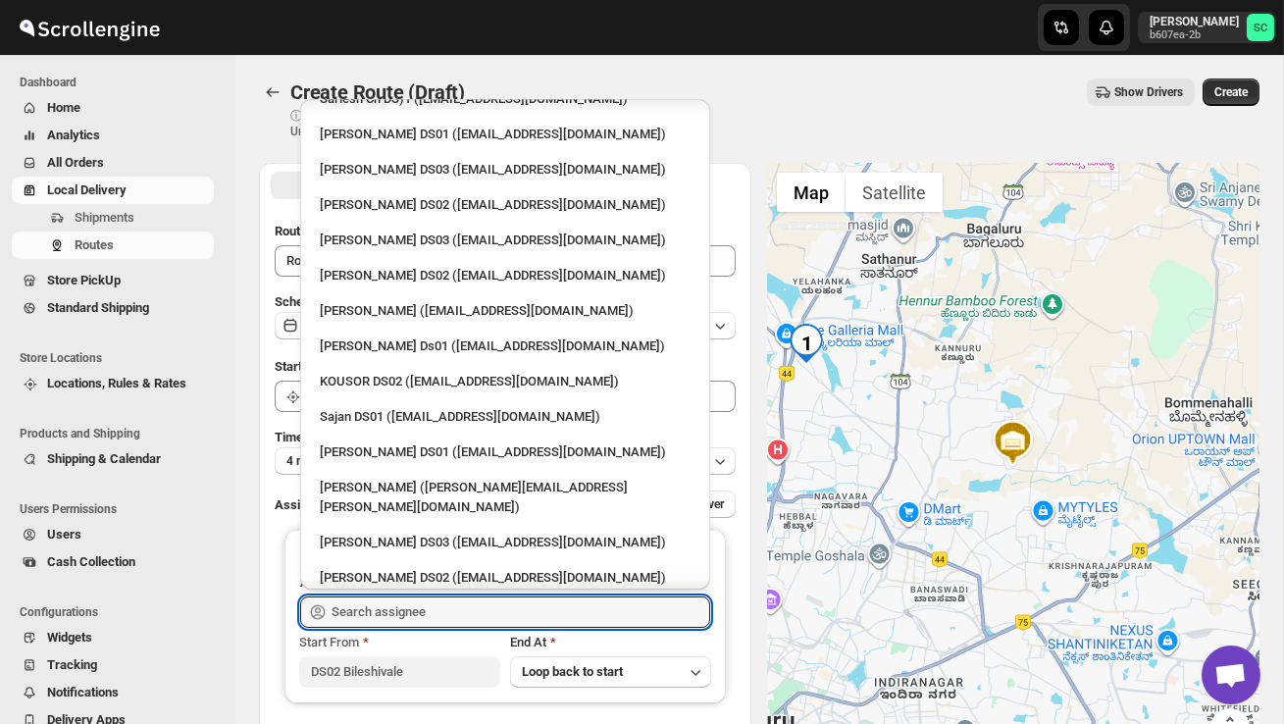
scroll to position [743, 0]
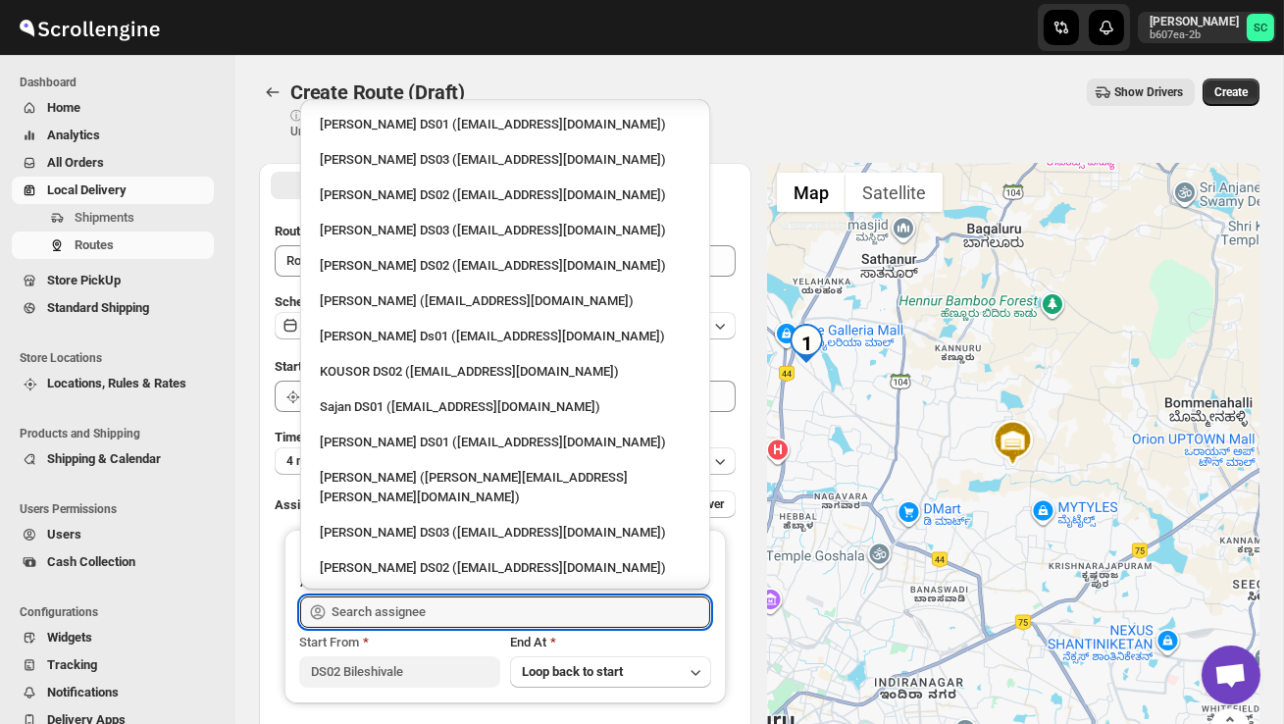
click at [415, 552] on div "[PERSON_NAME] DS02 ([EMAIL_ADDRESS][DOMAIN_NAME])" at bounding box center [505, 567] width 394 height 31
type input "[PERSON_NAME] DS02 ([EMAIL_ADDRESS][DOMAIN_NAME])"
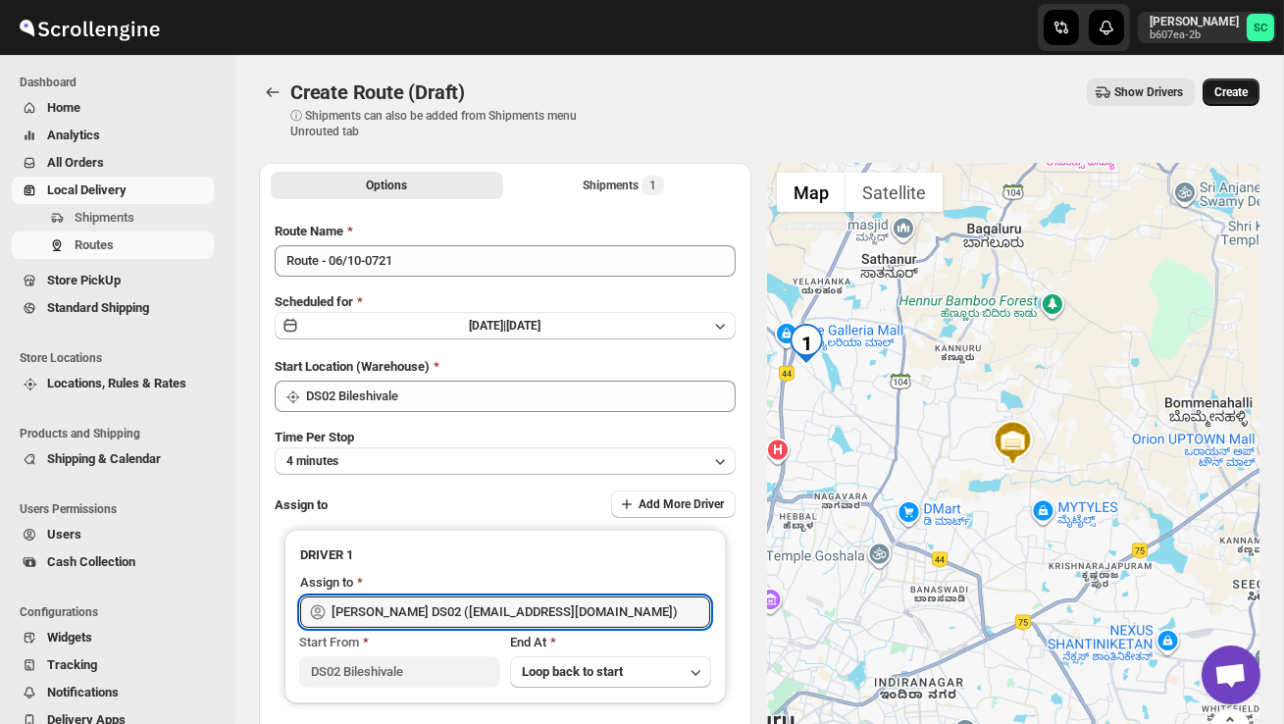
click at [1232, 86] on span "Create" at bounding box center [1230, 92] width 33 height 16
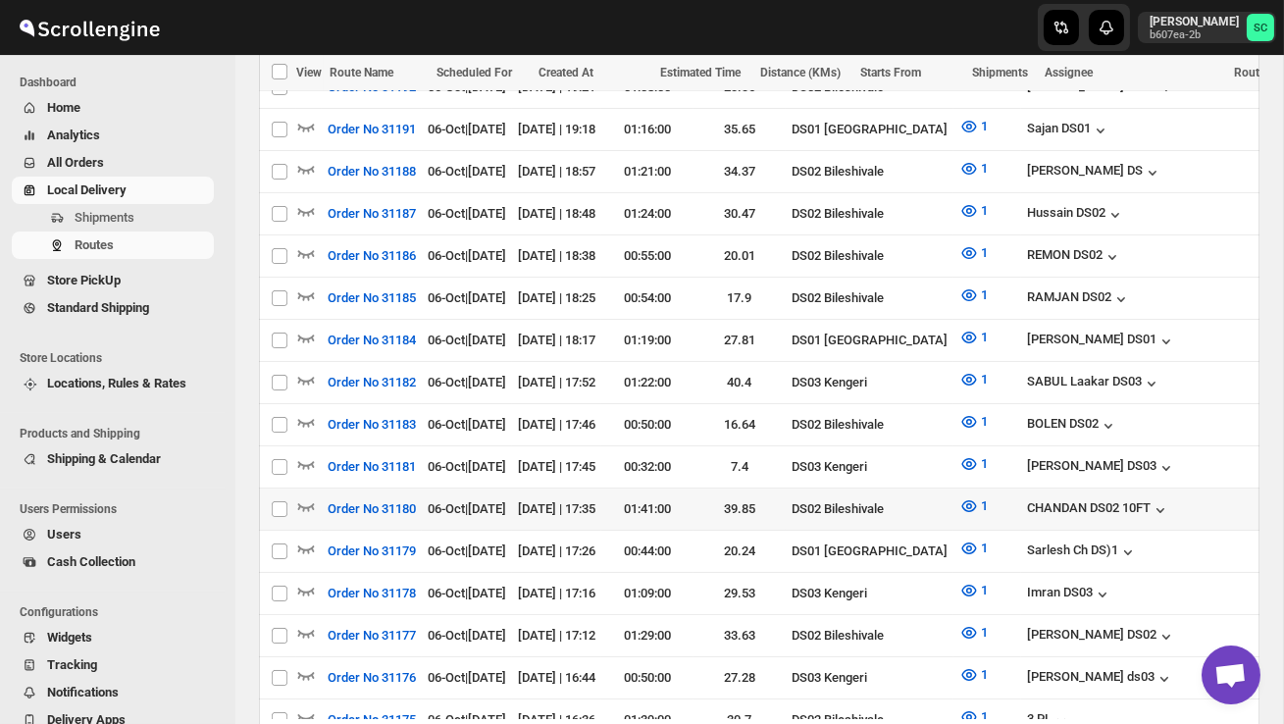
scroll to position [595, 0]
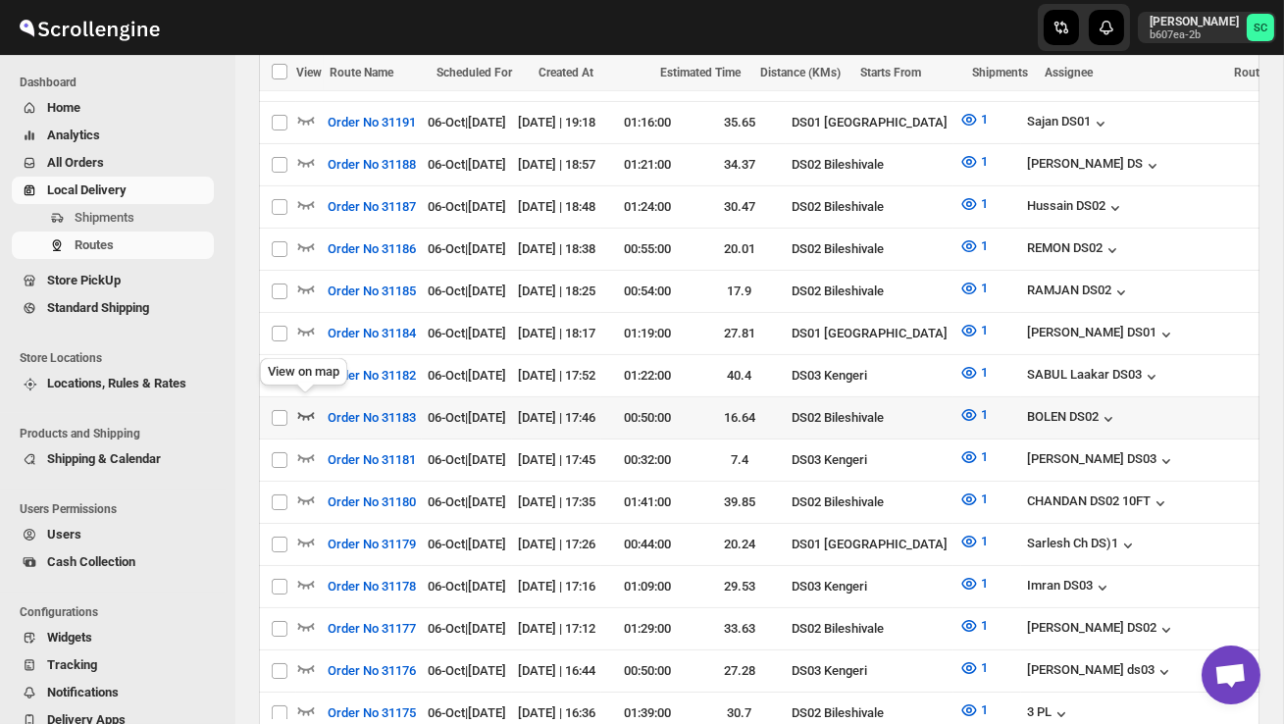
click at [309, 405] on icon "button" at bounding box center [306, 415] width 20 height 20
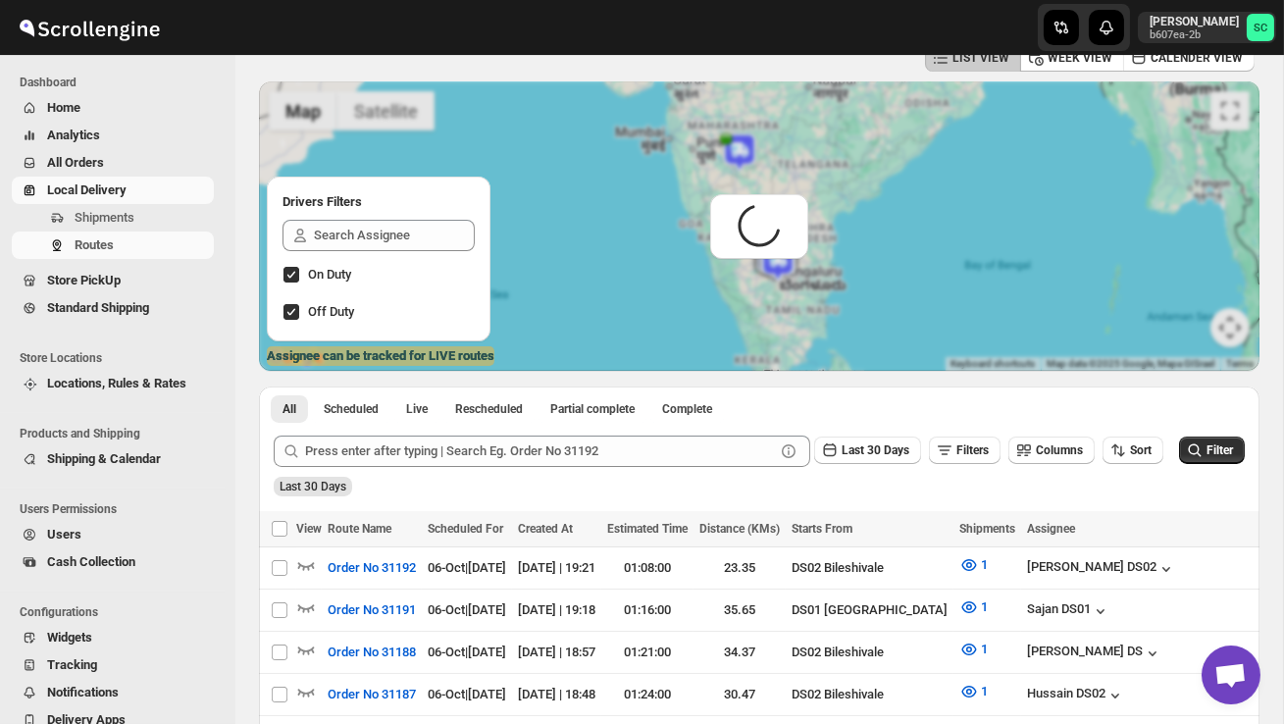
scroll to position [0, 0]
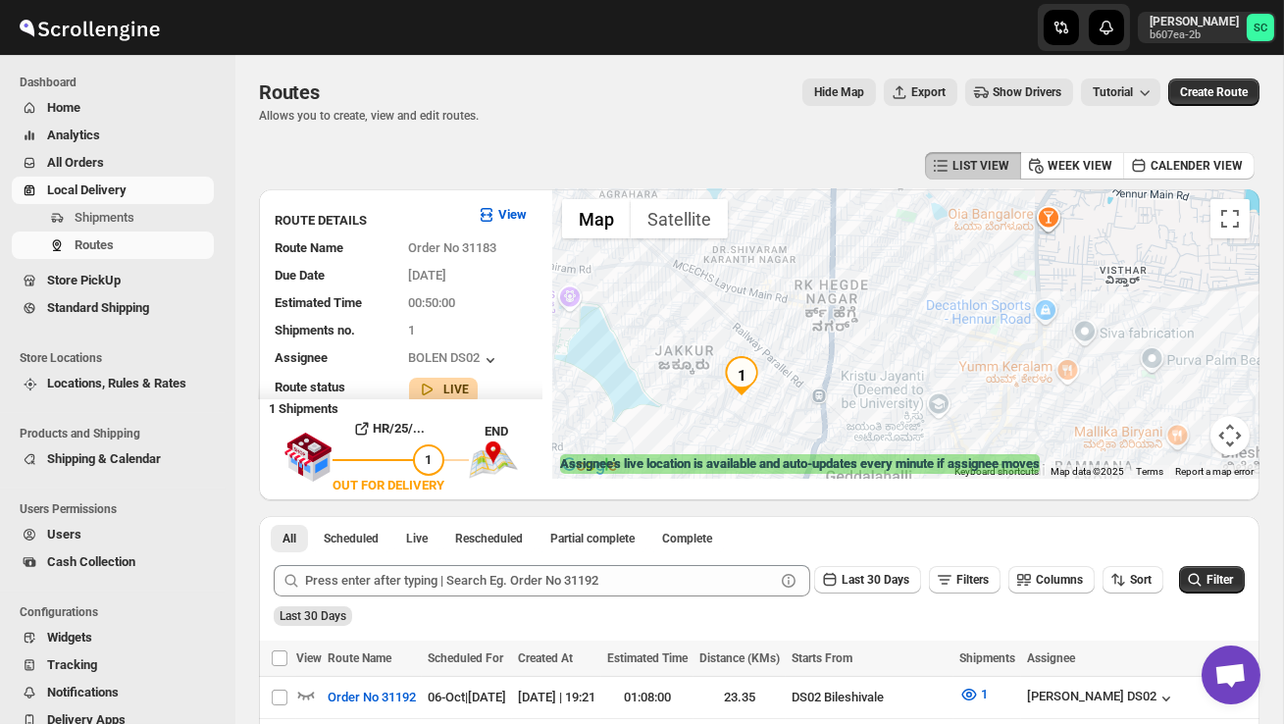
drag, startPoint x: 806, startPoint y: 335, endPoint x: 897, endPoint y: 303, distance: 96.8
click at [899, 304] on div at bounding box center [905, 333] width 707 height 289
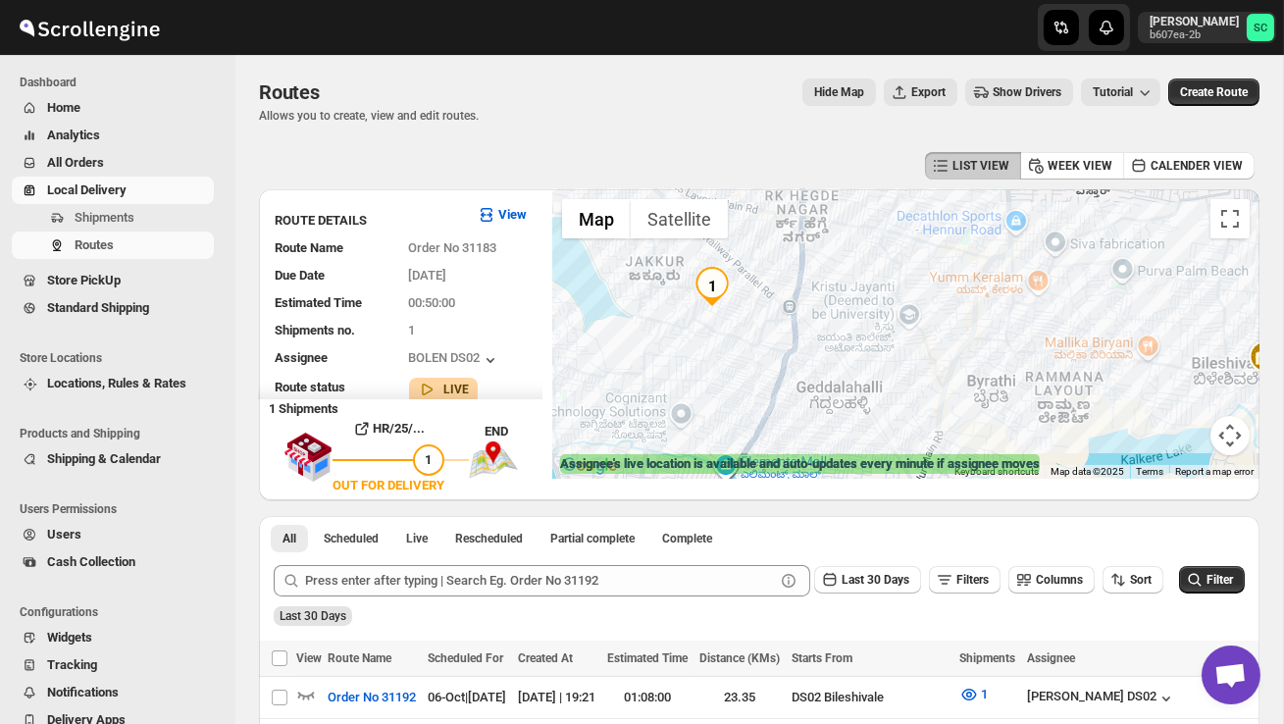
click at [1228, 436] on button "Map camera controls" at bounding box center [1229, 435] width 39 height 39
click at [1179, 433] on button "Zoom out" at bounding box center [1180, 435] width 39 height 39
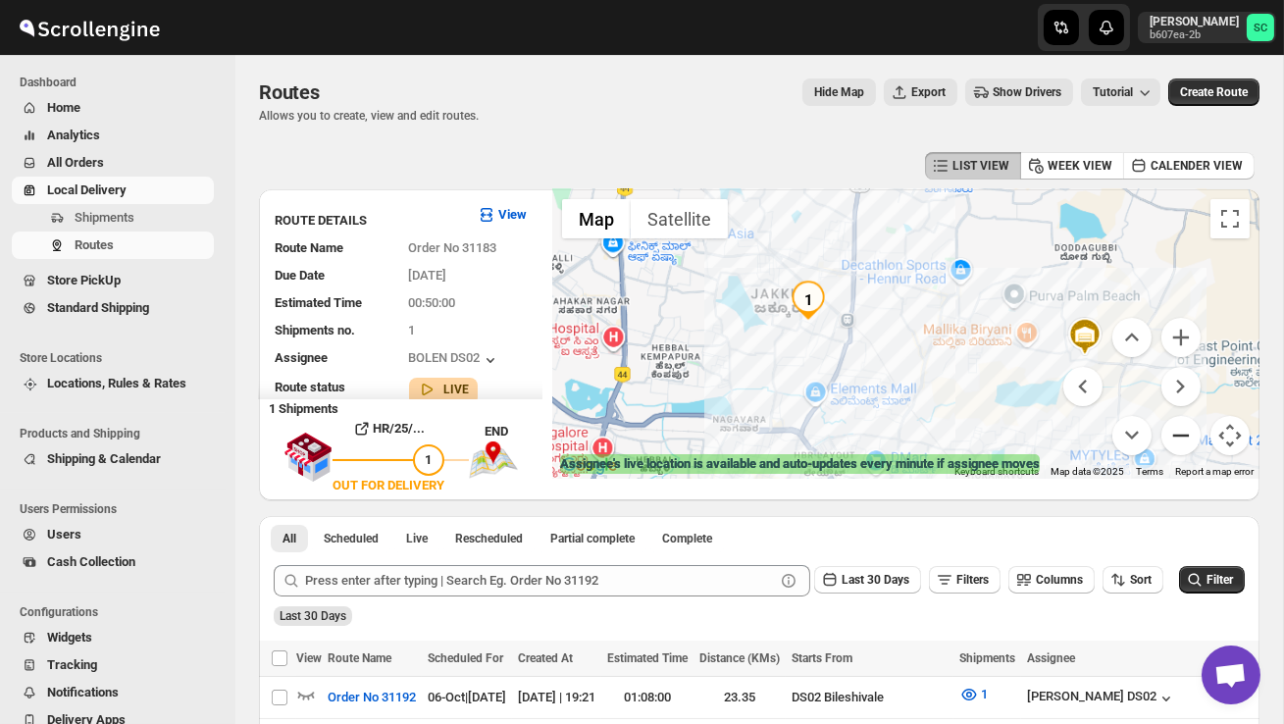
click at [1179, 434] on button "Zoom out" at bounding box center [1180, 435] width 39 height 39
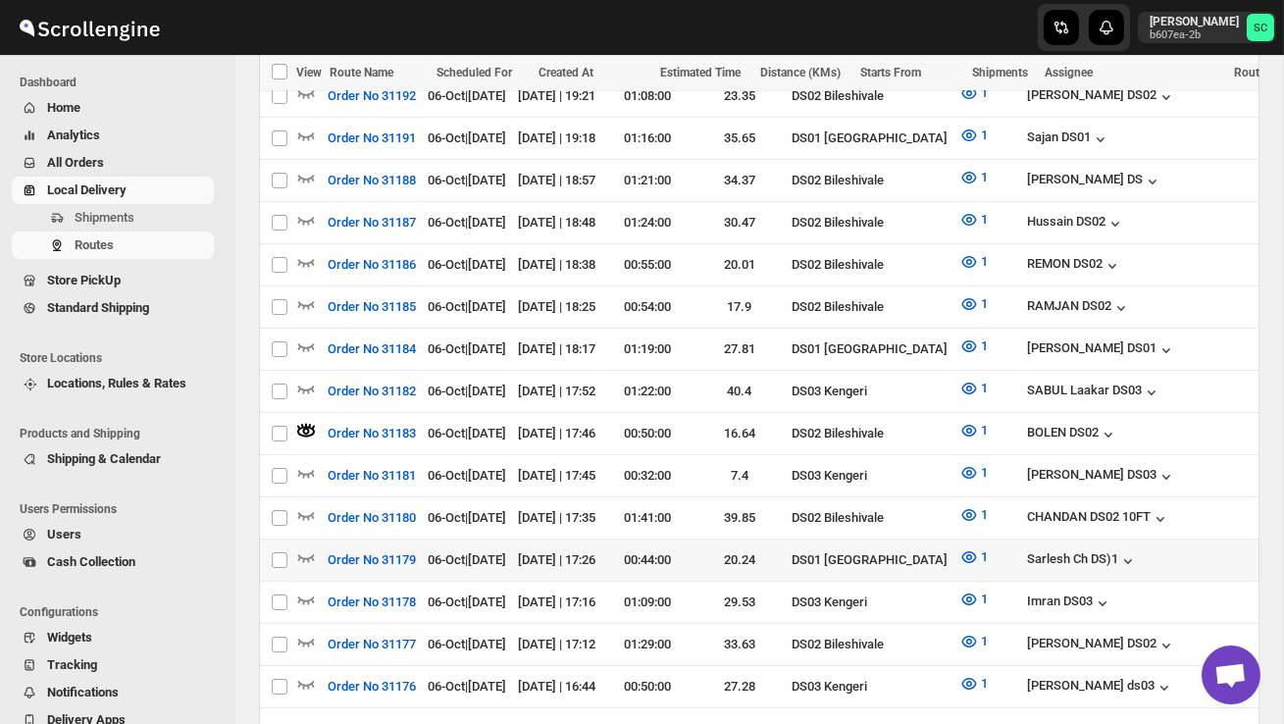
scroll to position [598, 0]
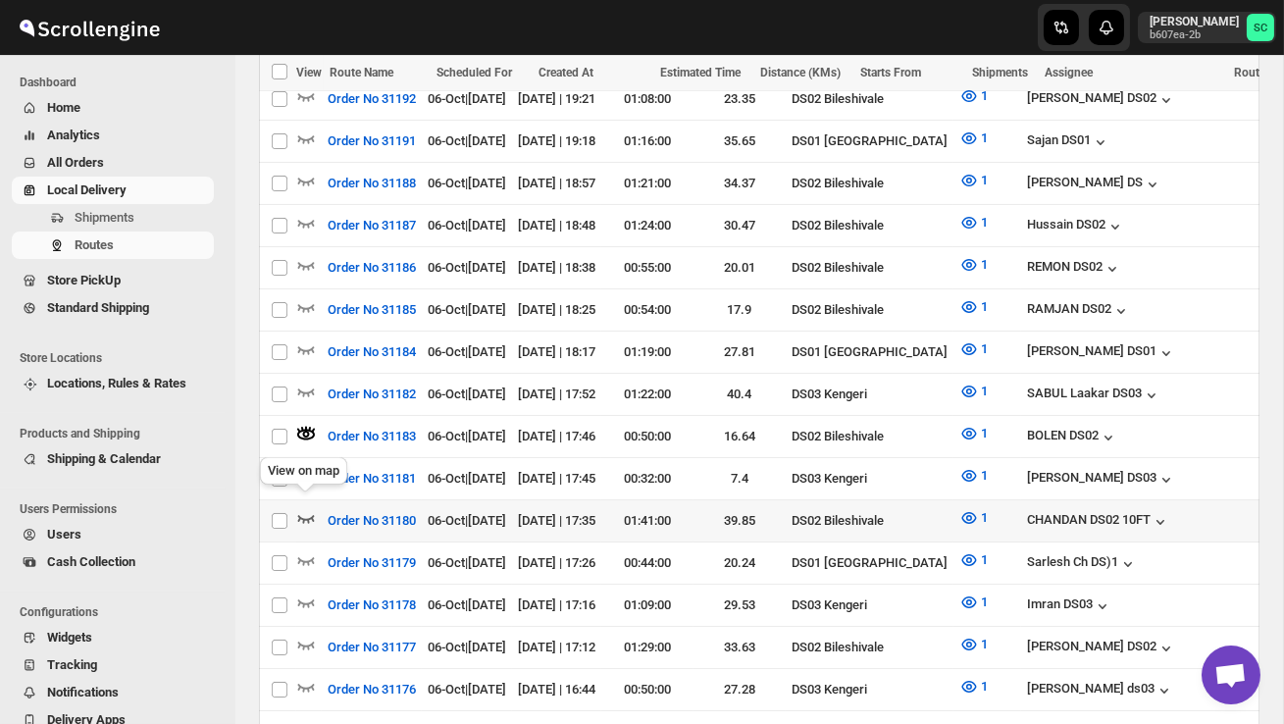
click at [308, 508] on icon "button" at bounding box center [306, 518] width 20 height 20
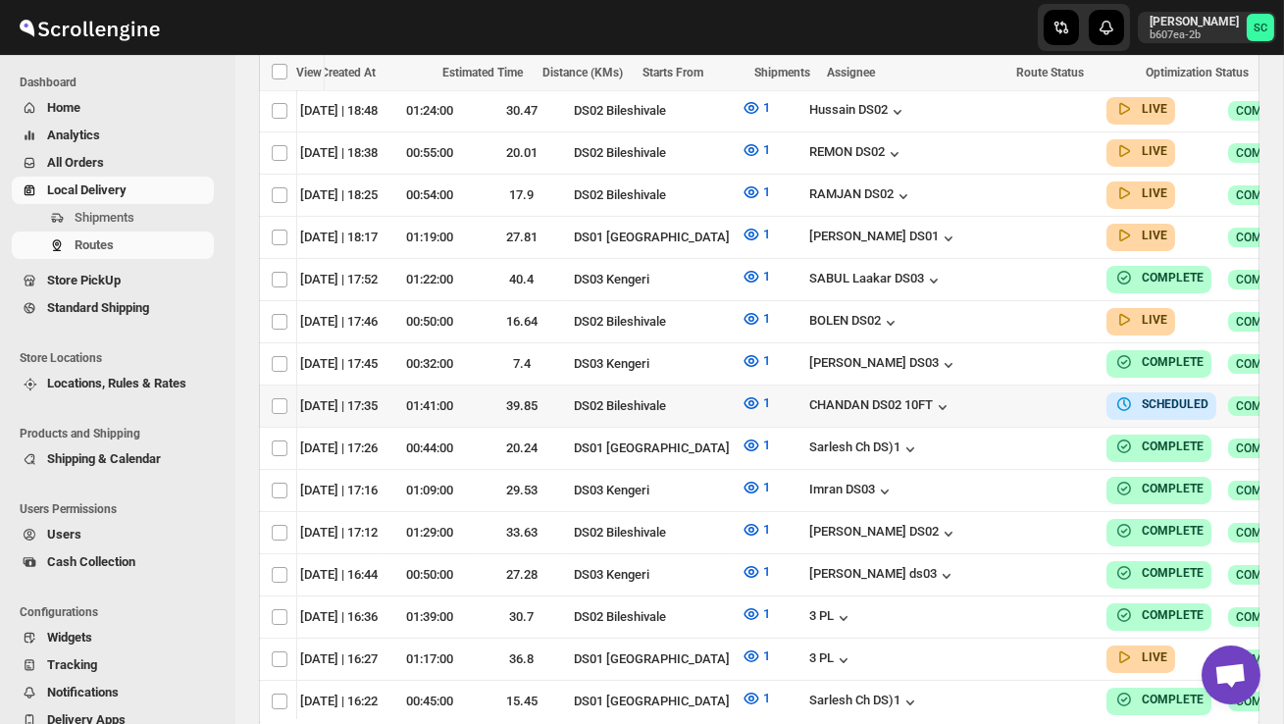
scroll to position [0, 277]
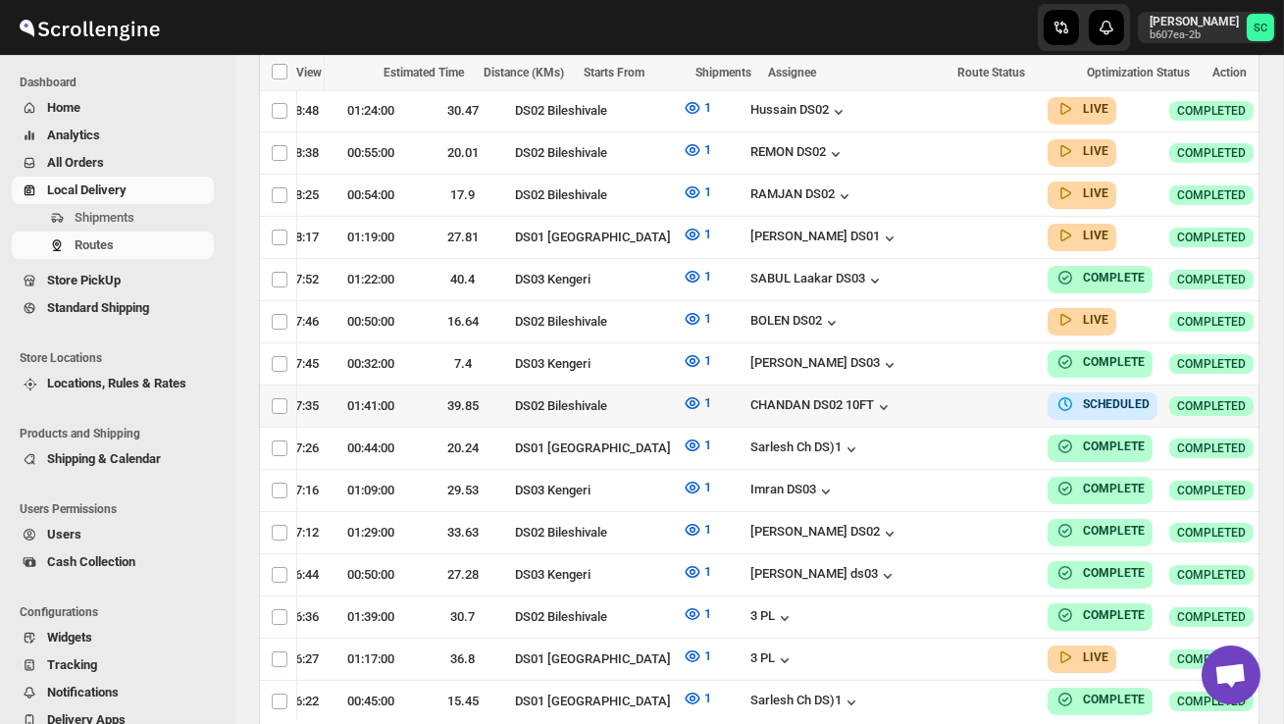
click at [1283, 395] on icon "button" at bounding box center [1298, 405] width 20 height 20
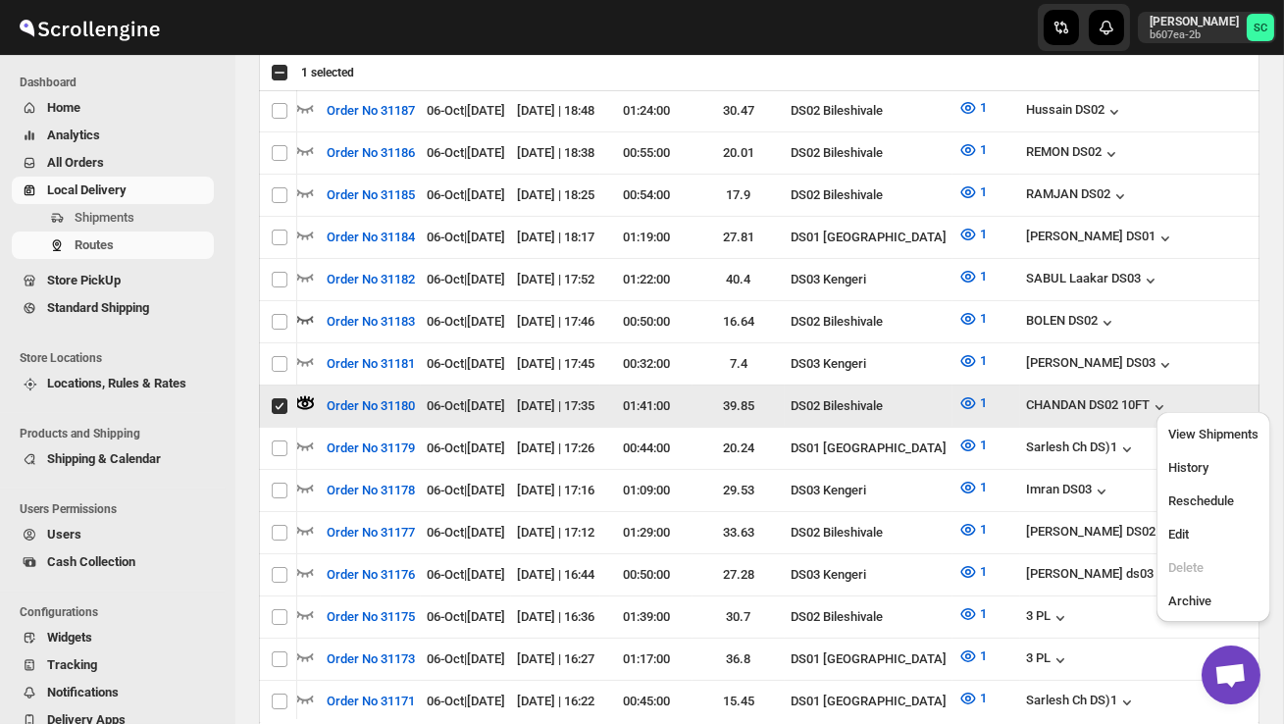
scroll to position [0, 1]
click at [1218, 433] on span "View Shipments" at bounding box center [1213, 434] width 90 height 15
checkbox input "false"
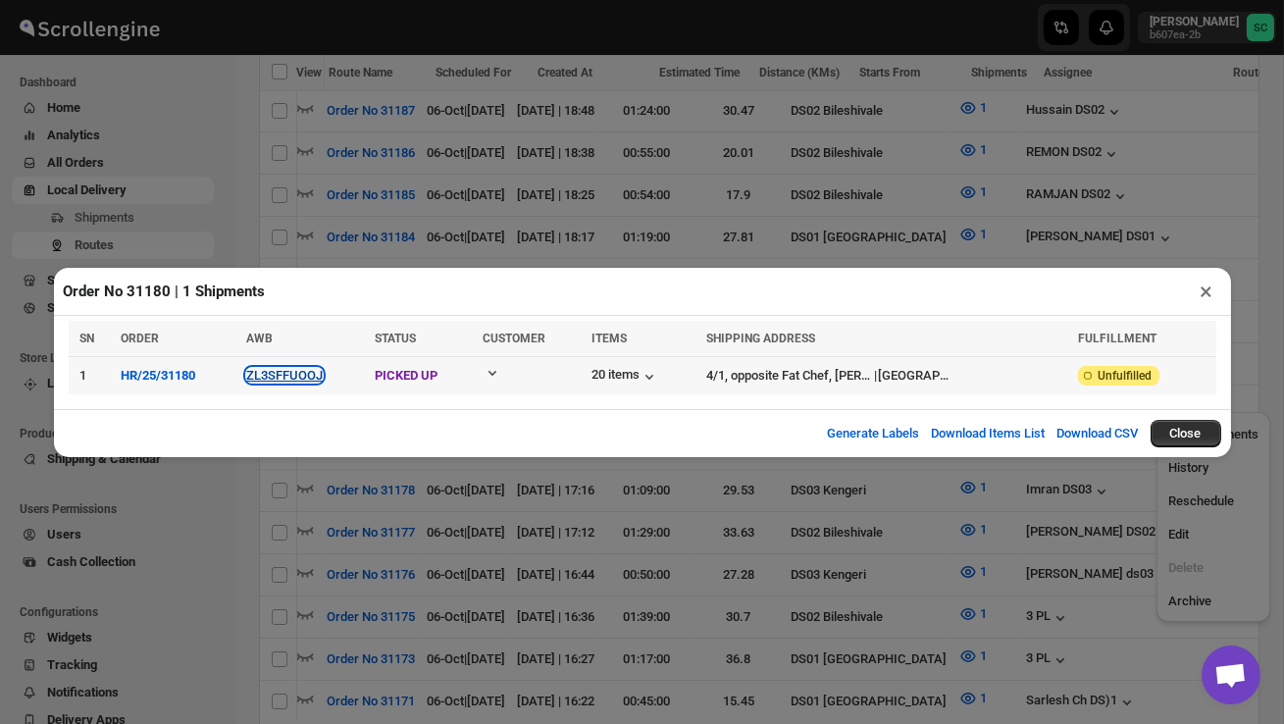
click at [294, 375] on button "ZL3SFFUOOJ" at bounding box center [284, 375] width 77 height 15
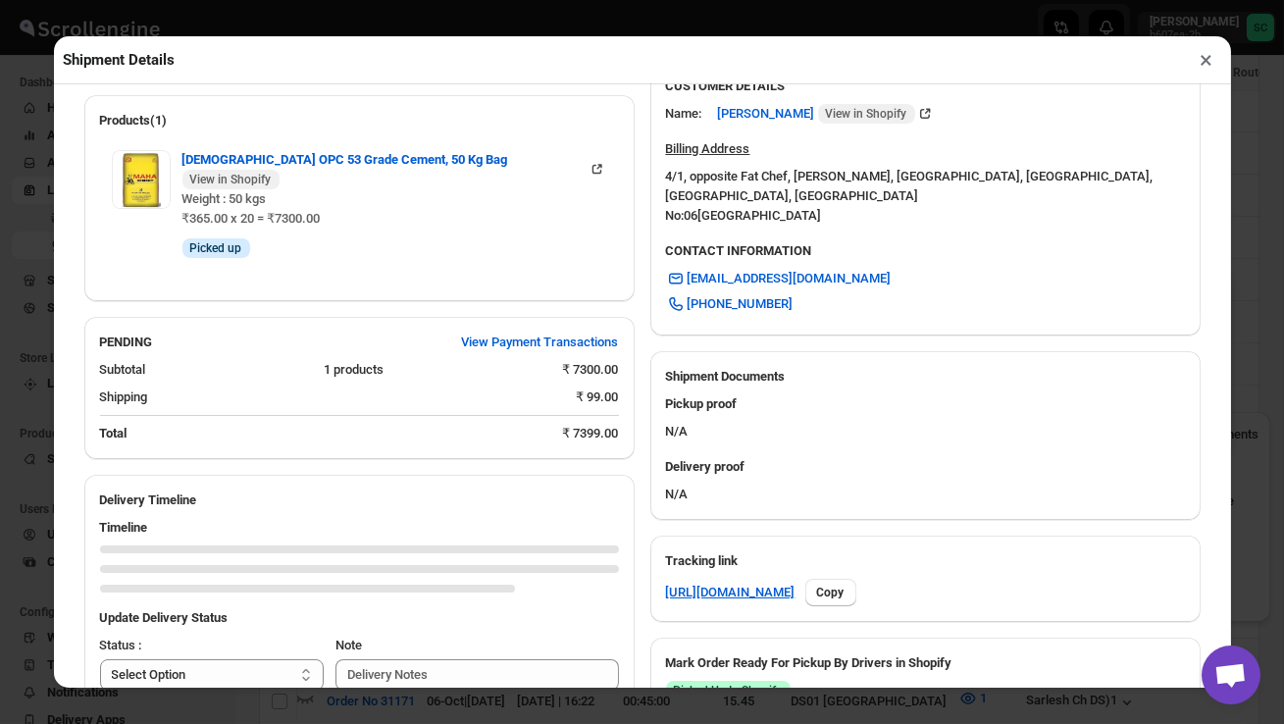
scroll to position [825, 0]
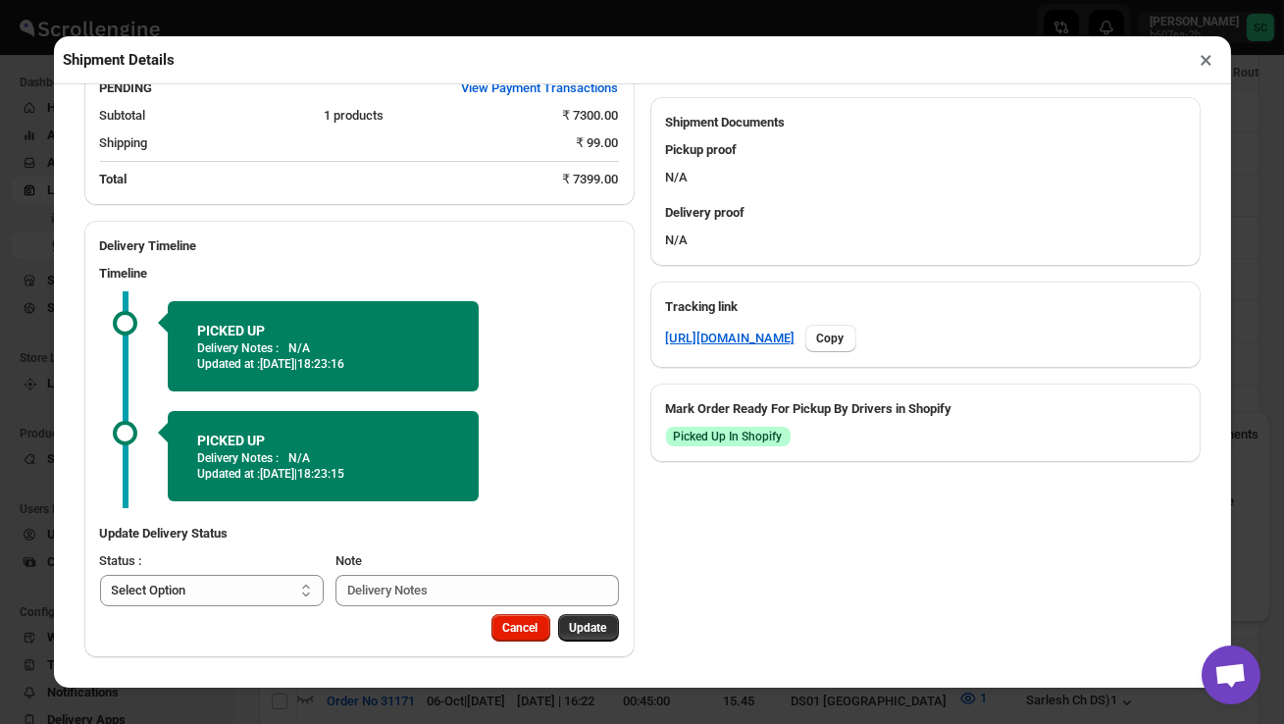
click at [234, 574] on div "Status : Select Option PICKED UP OUT FOR DELIVERY RESCHEDULE DELIVERED CANCELLE…" at bounding box center [212, 578] width 225 height 55
click at [230, 591] on select "Select Option PICKED UP OUT FOR DELIVERY RESCHEDULE DELIVERED CANCELLED" at bounding box center [212, 590] width 225 height 31
select select "OUT_FOR_DELIVERY"
click at [578, 629] on span "Update" at bounding box center [588, 628] width 37 height 16
select select
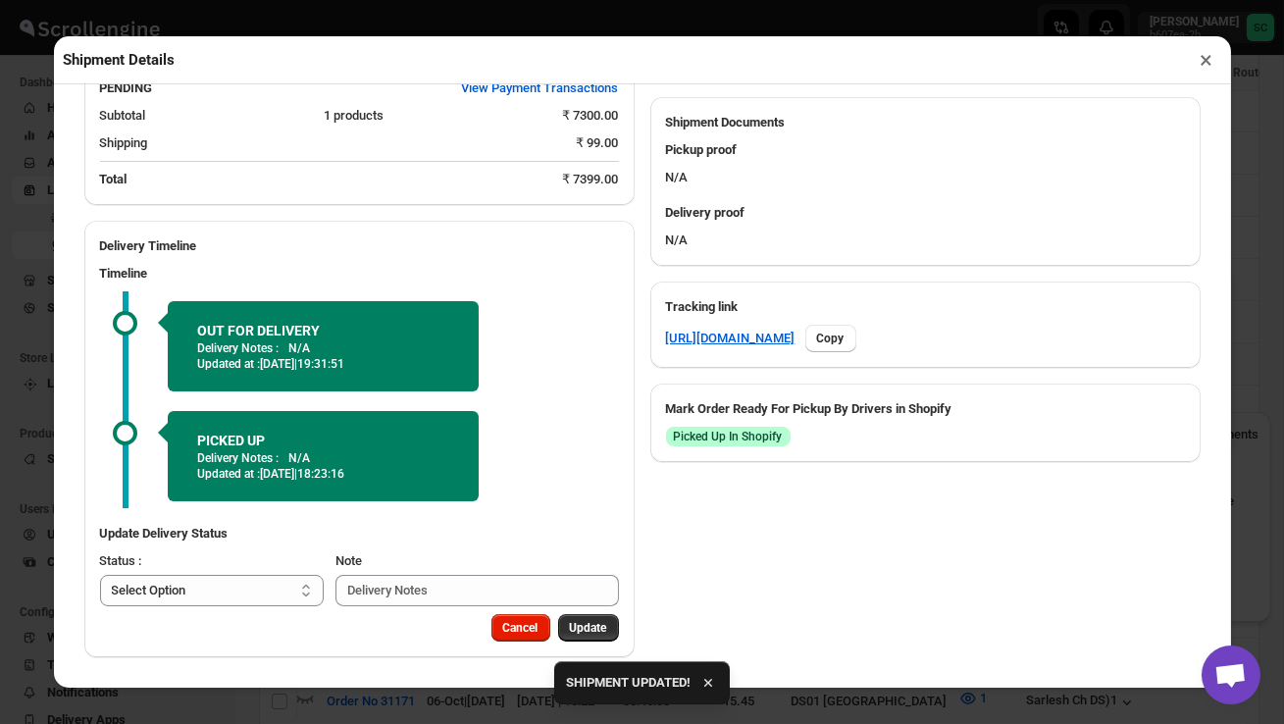
click at [1209, 58] on button "×" at bounding box center [1207, 59] width 28 height 27
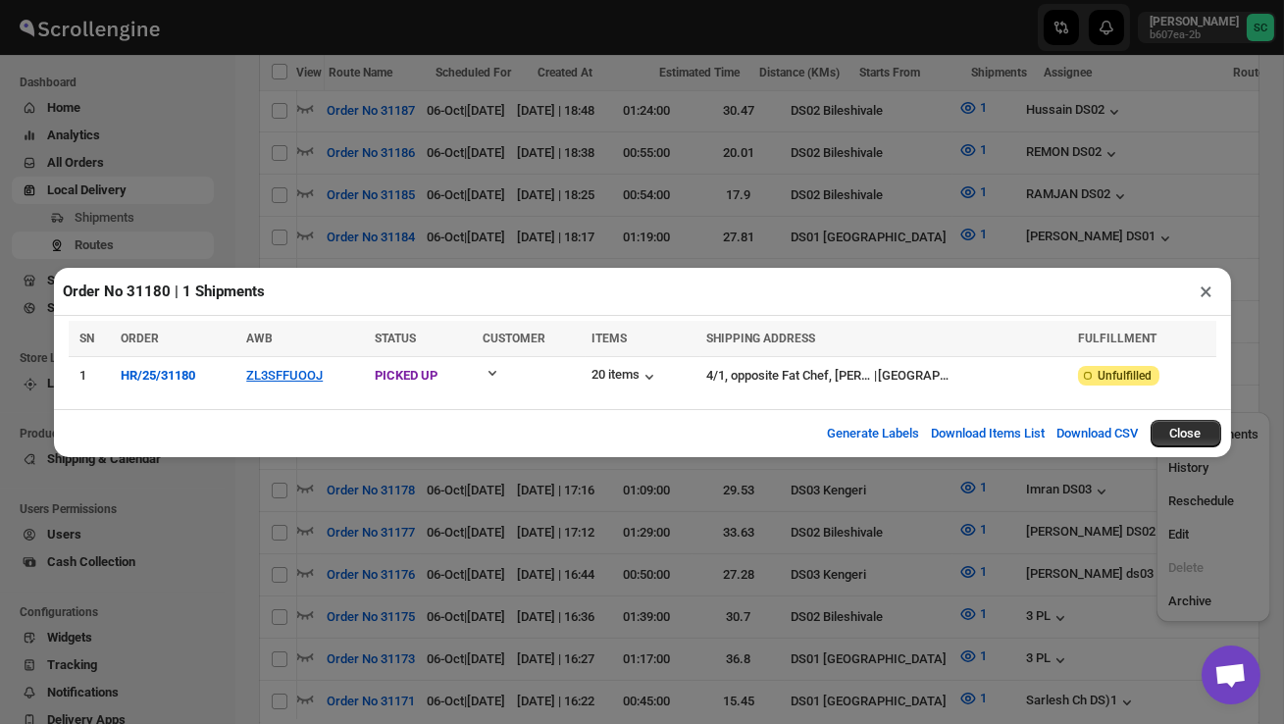
click at [1209, 288] on button "×" at bounding box center [1207, 291] width 28 height 27
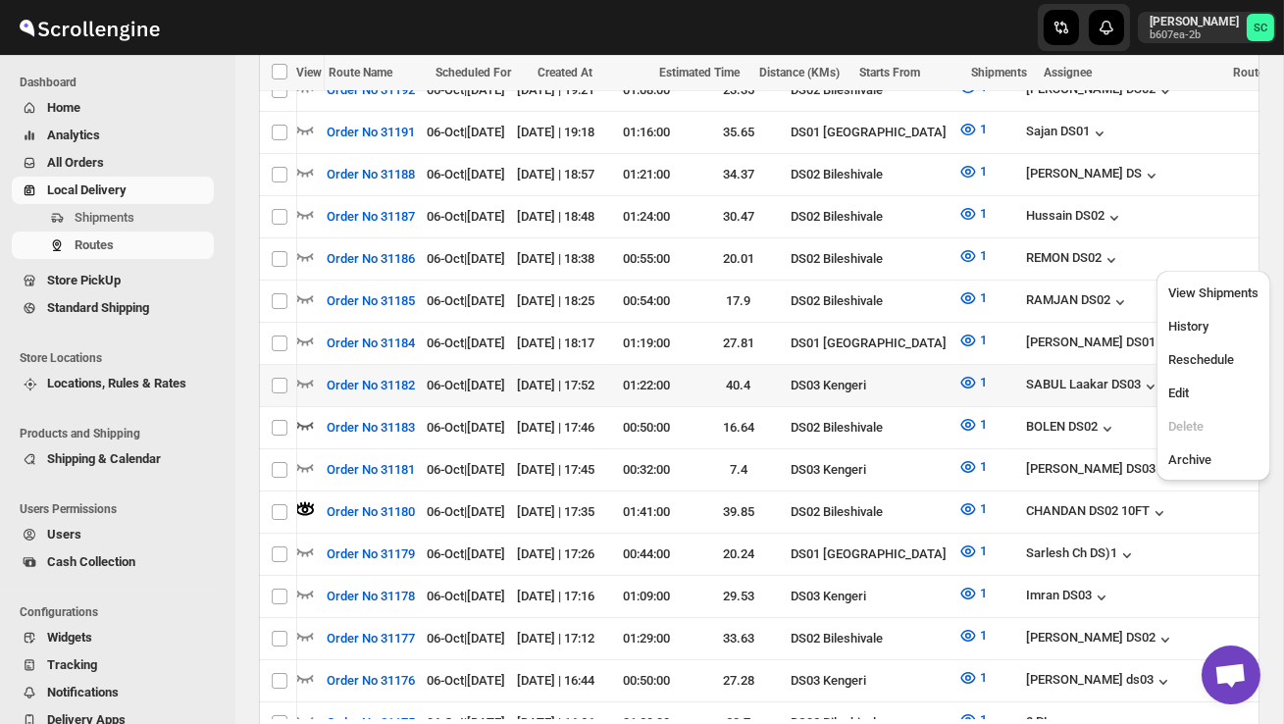
scroll to position [584, 0]
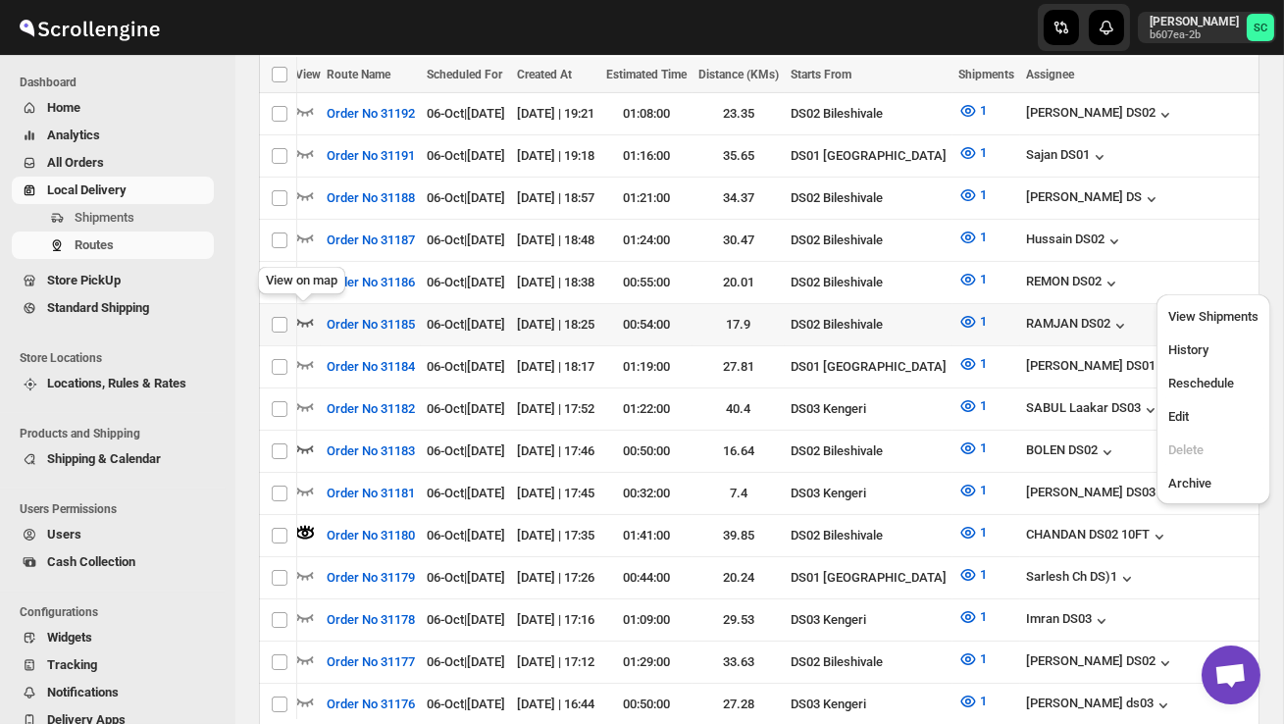
click at [312, 312] on icon "button" at bounding box center [305, 322] width 20 height 20
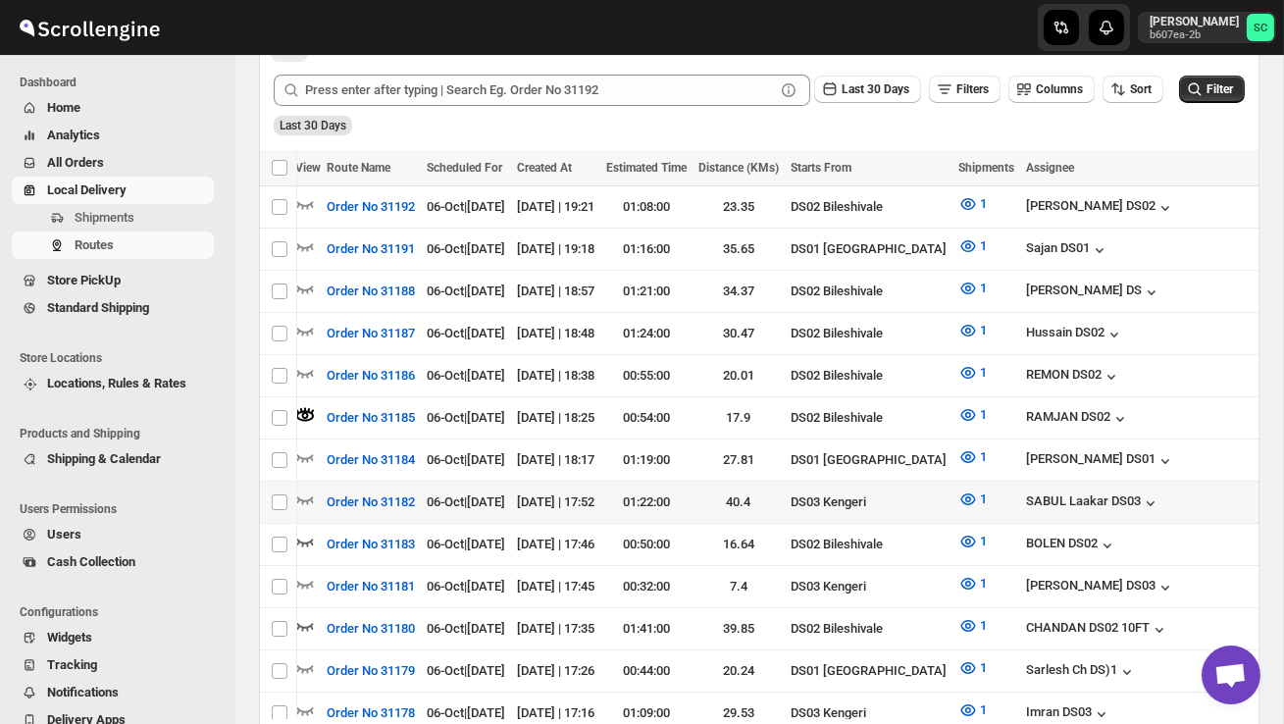
scroll to position [491, 0]
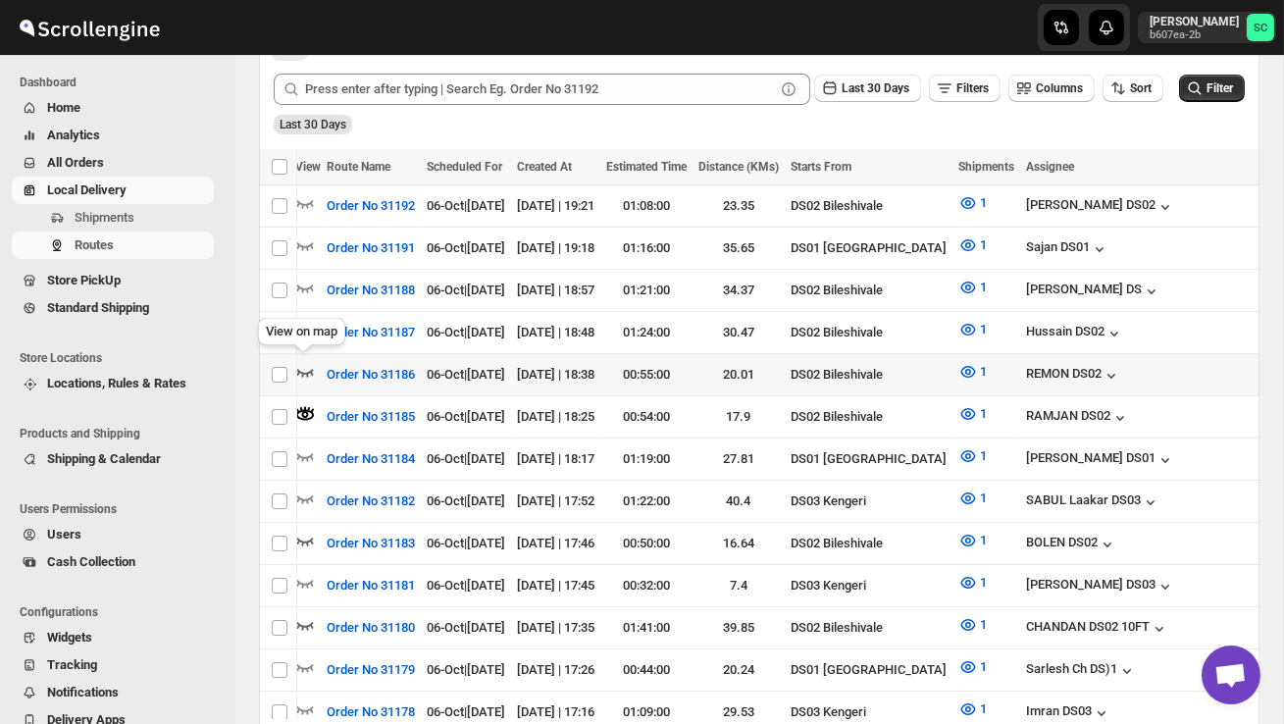
click at [311, 363] on icon "button" at bounding box center [305, 372] width 20 height 20
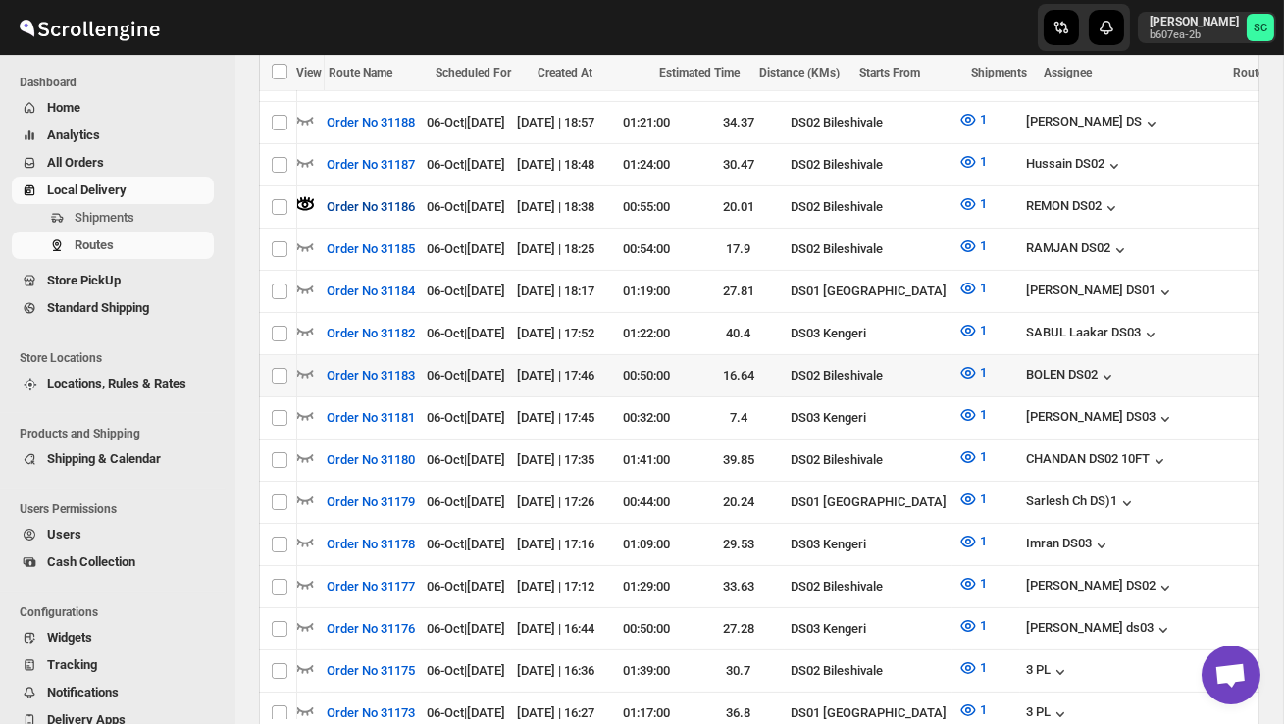
scroll to position [662, 0]
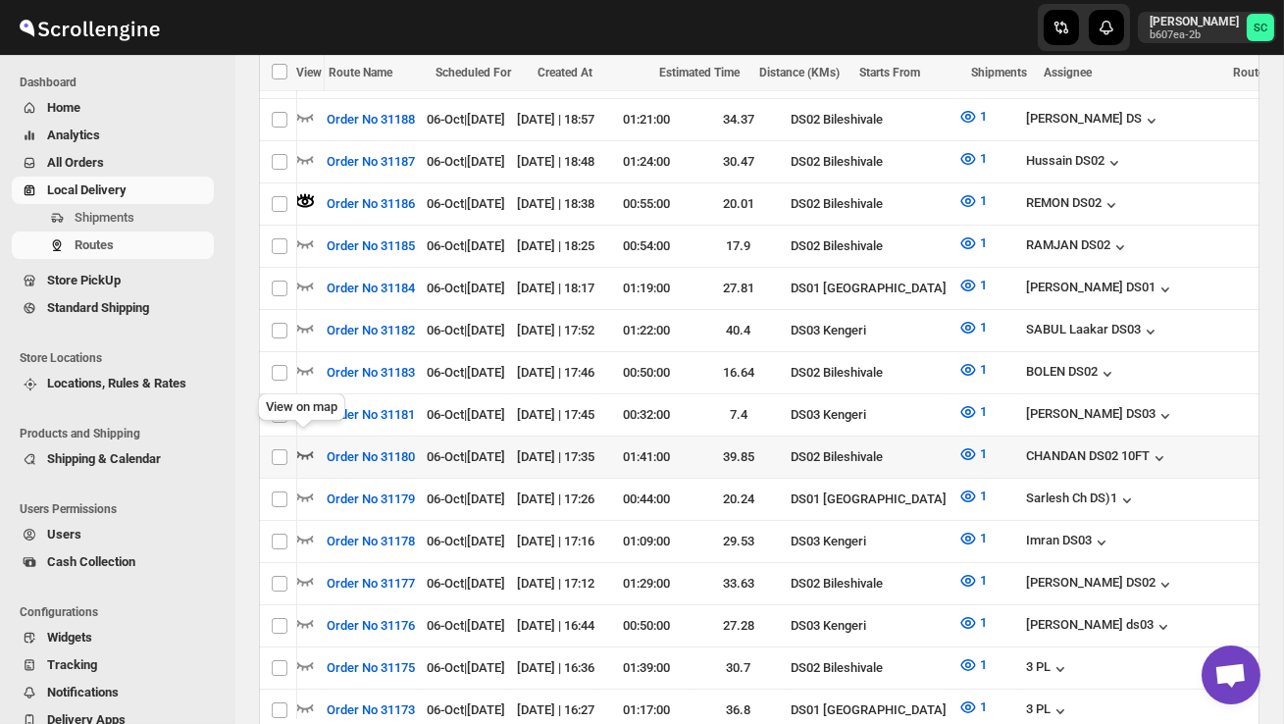
click at [310, 444] on icon "button" at bounding box center [305, 454] width 20 height 20
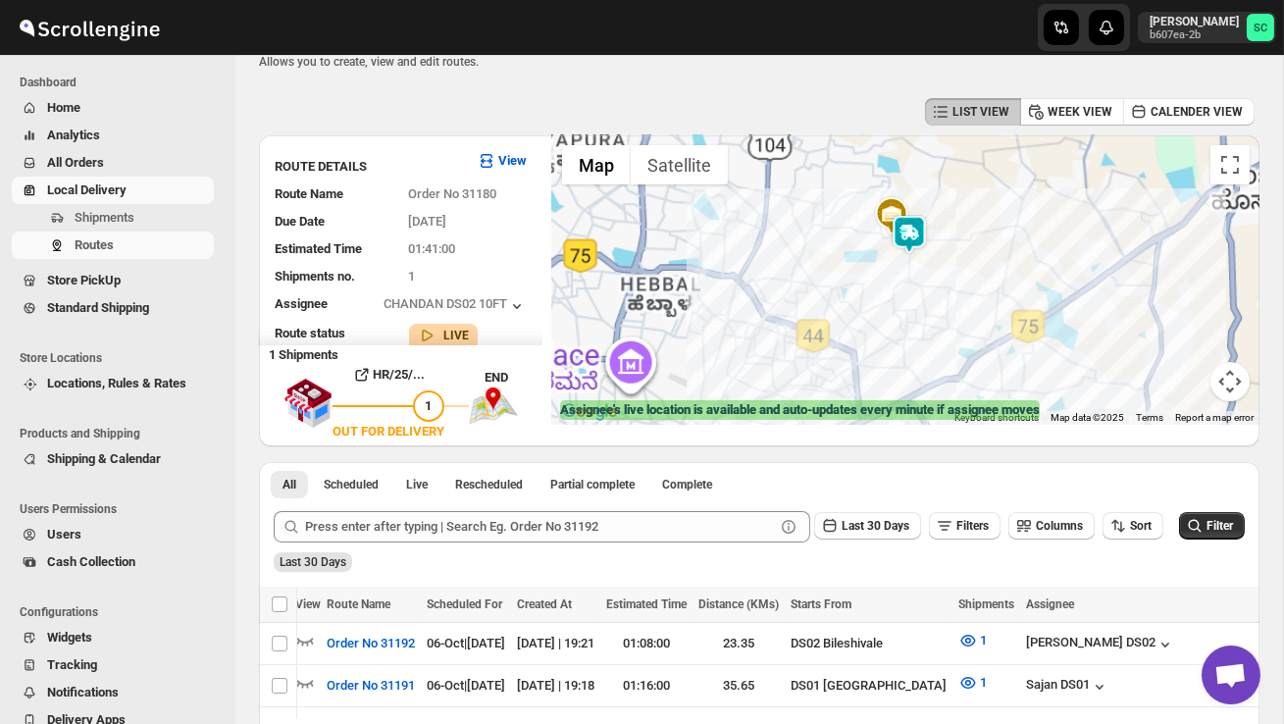
scroll to position [0, 0]
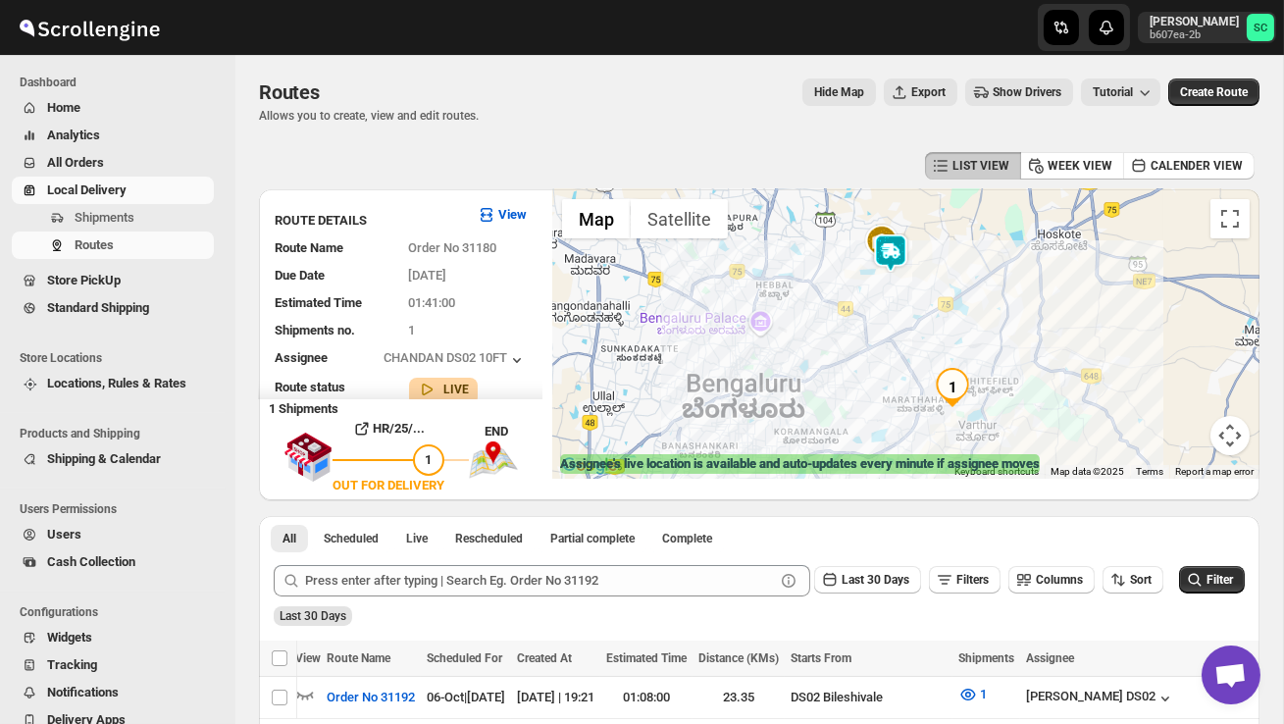
click at [902, 258] on img at bounding box center [890, 252] width 39 height 39
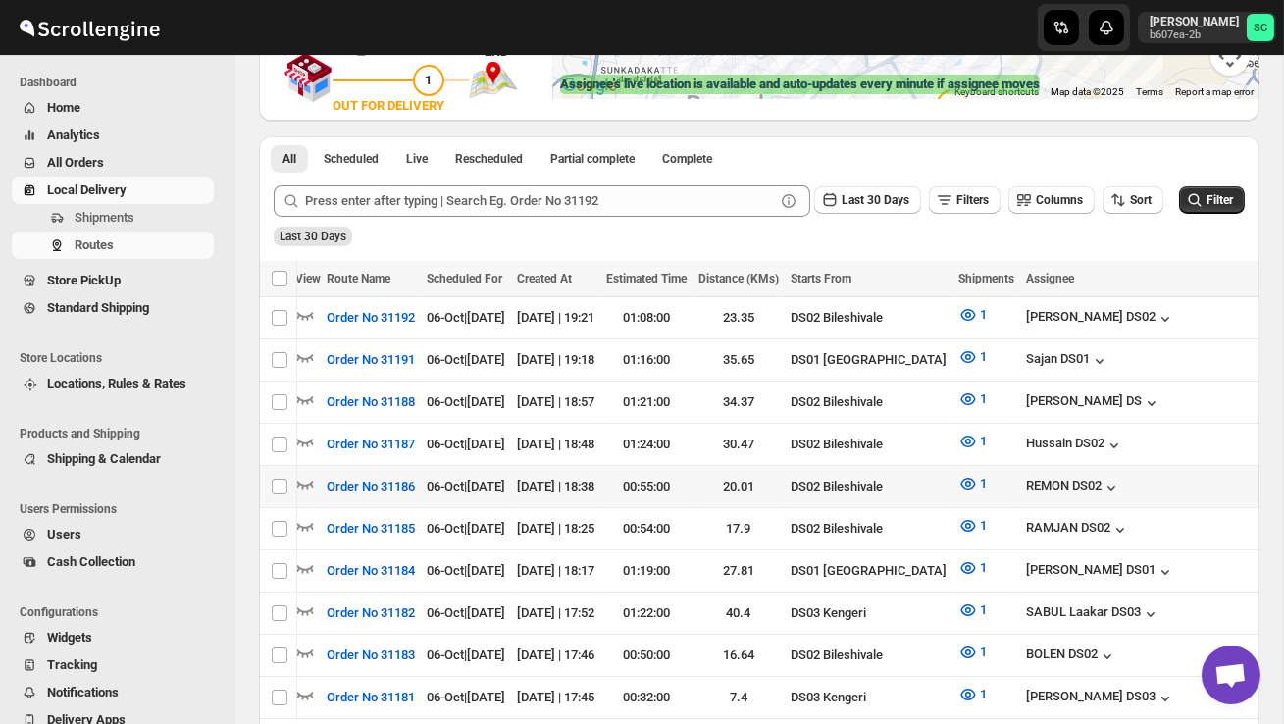
scroll to position [443, 0]
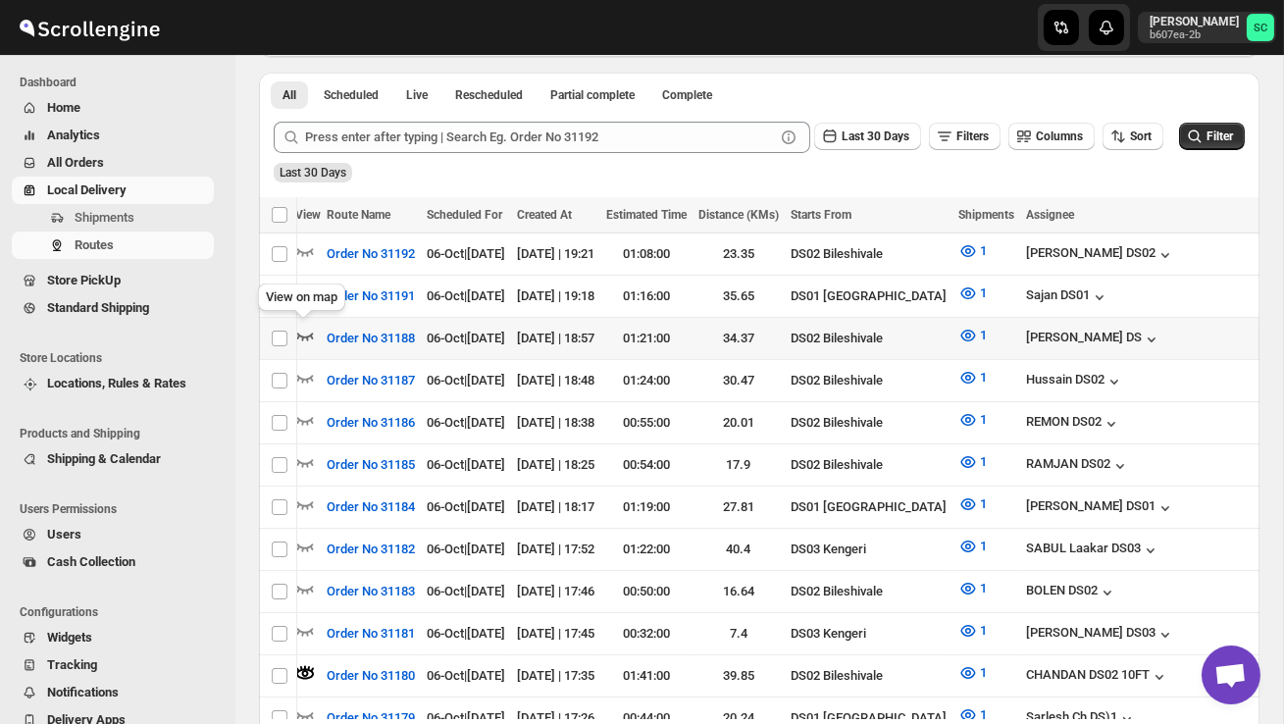
click at [305, 326] on icon "button" at bounding box center [305, 336] width 20 height 20
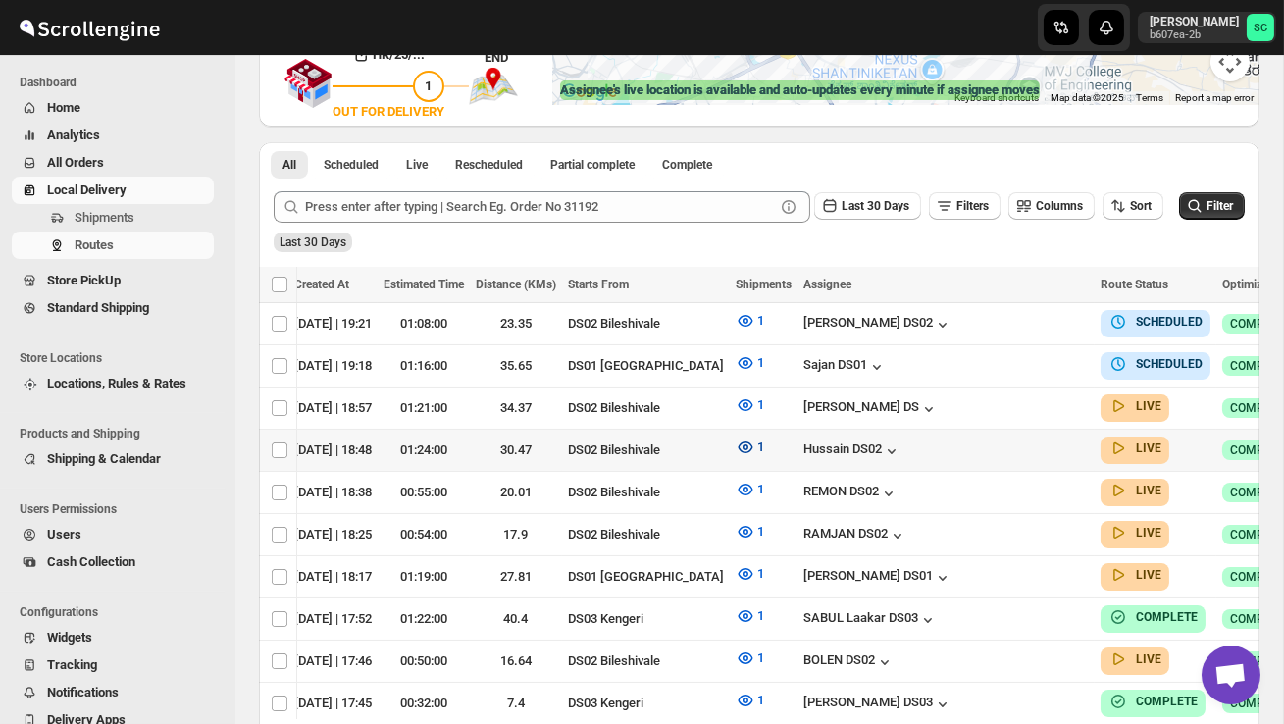
scroll to position [0, 277]
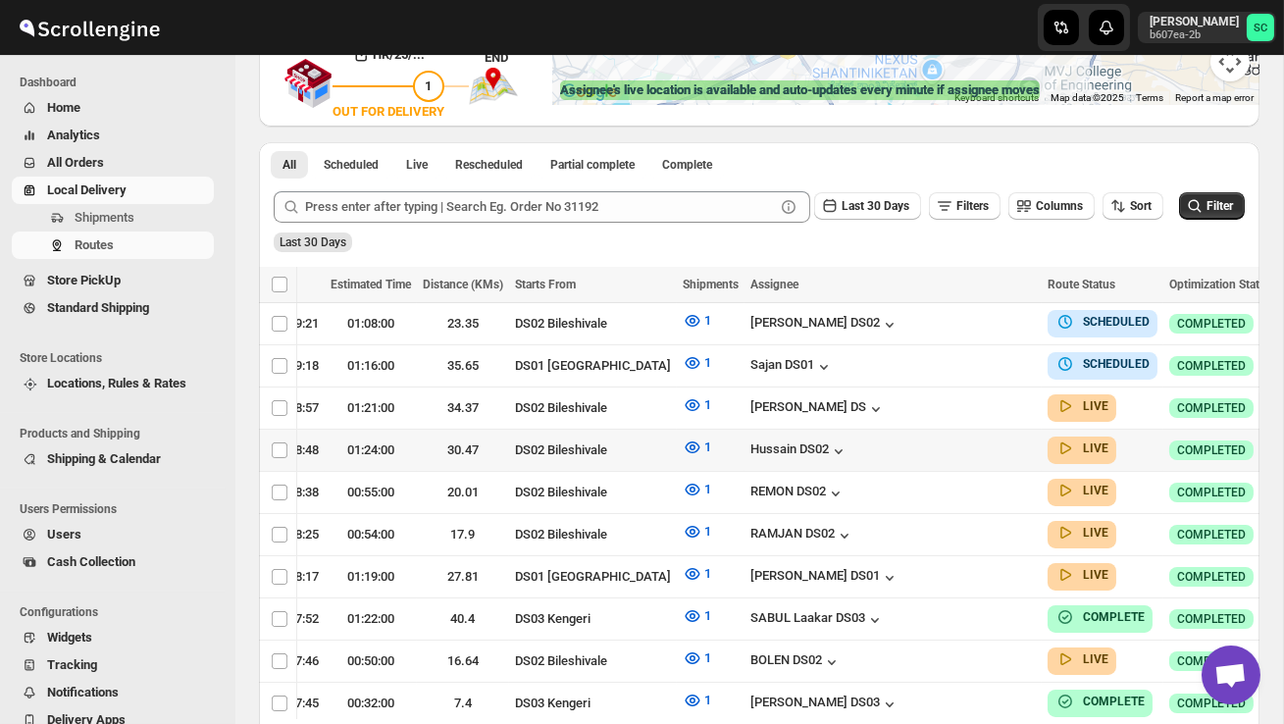
click at [1283, 444] on icon "button" at bounding box center [1298, 449] width 20 height 20
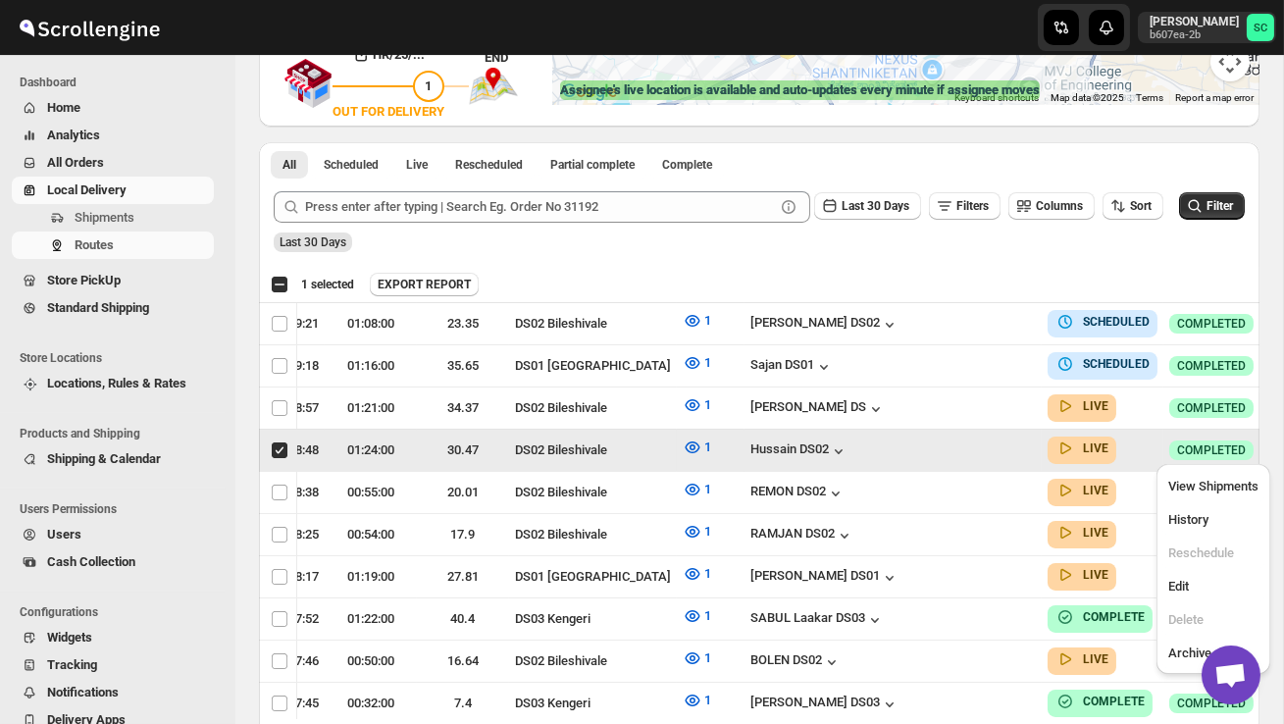
scroll to position [0, 1]
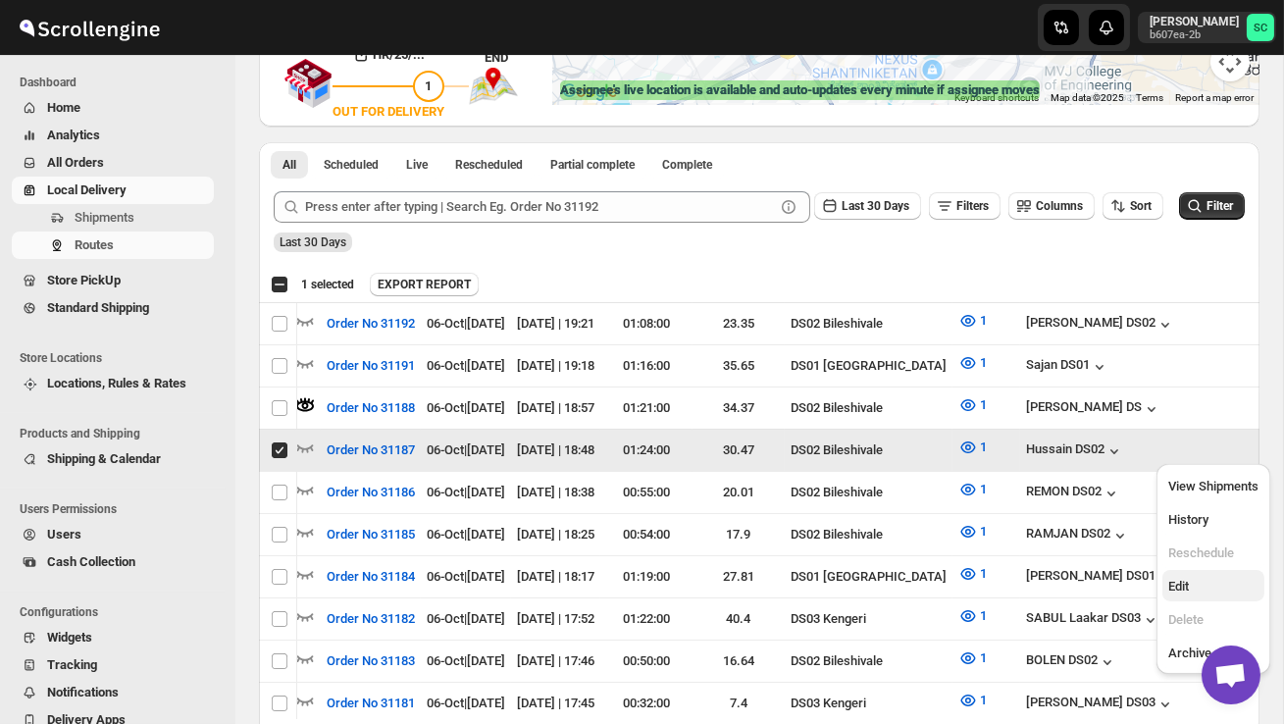
click at [1202, 588] on span "Edit" at bounding box center [1213, 587] width 90 height 20
checkbox input "false"
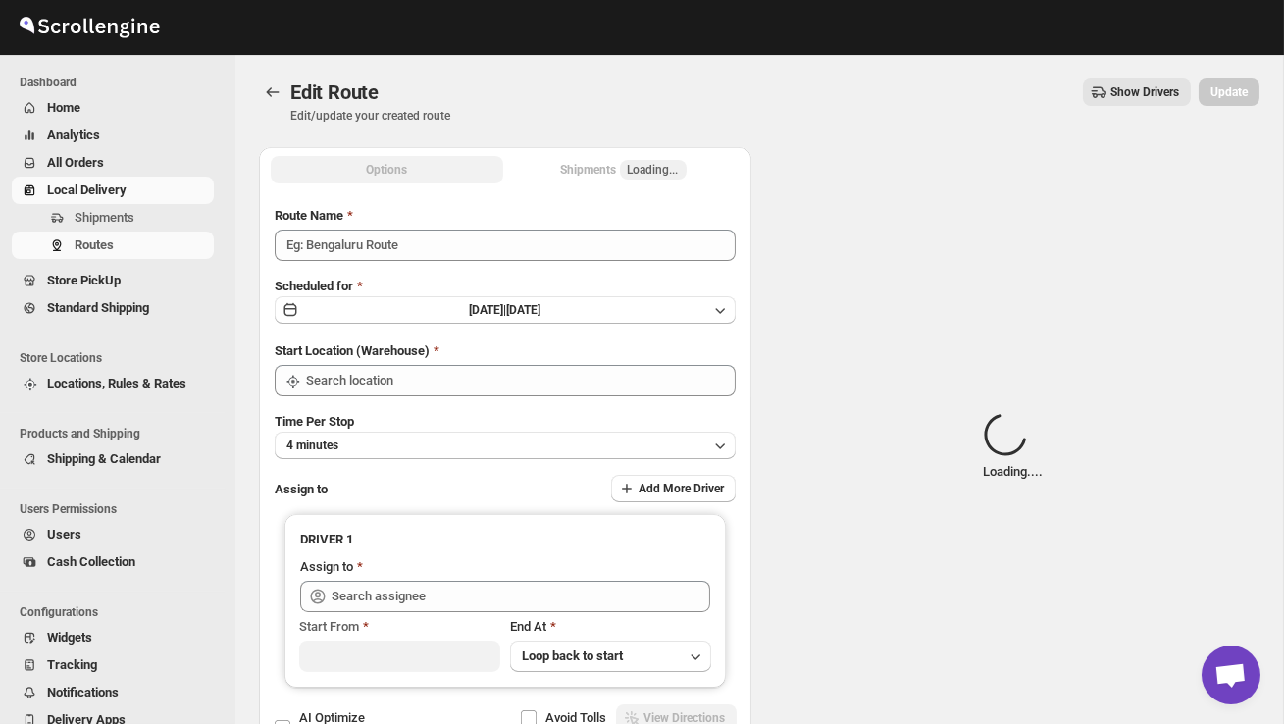
type input "Order No 31187"
type input "DS02 Bileshivale"
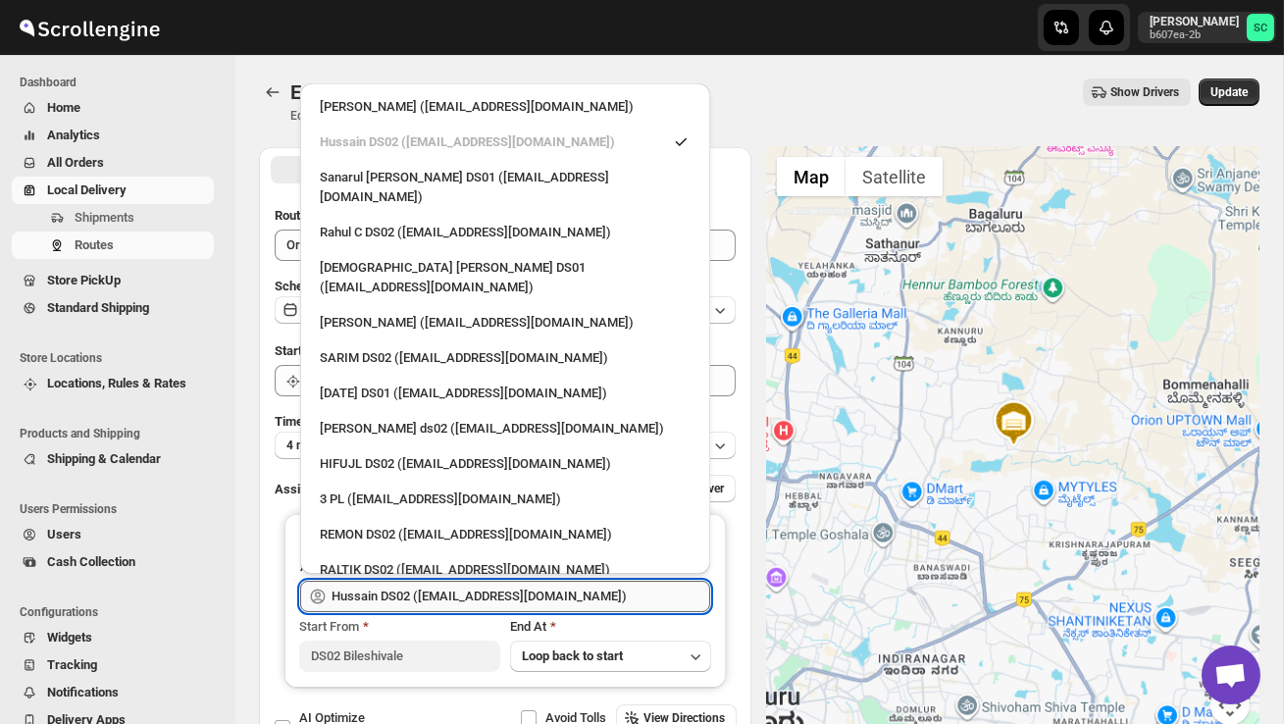
click at [601, 585] on input "Hussain DS02 ([EMAIL_ADDRESS][DOMAIN_NAME])" at bounding box center [521, 596] width 379 height 31
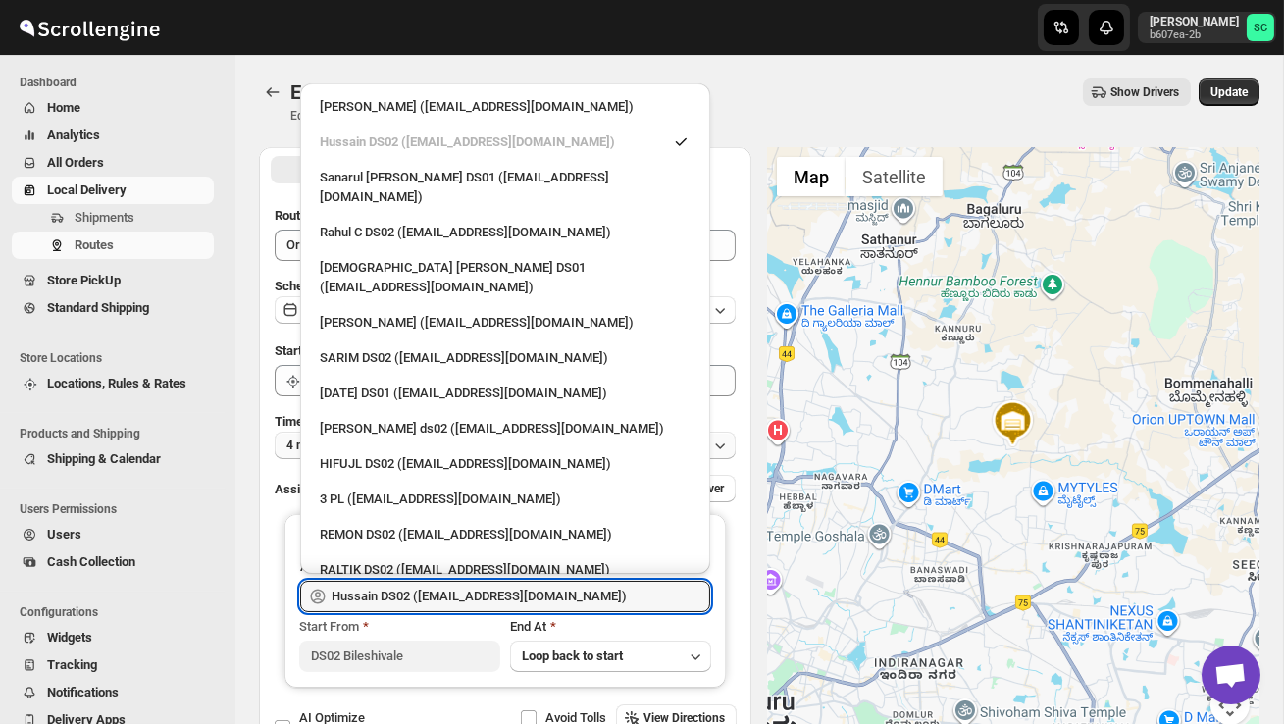
click at [466, 489] on div "3 PL ([EMAIL_ADDRESS][DOMAIN_NAME])" at bounding box center [505, 499] width 371 height 20
type input "3 PL ([EMAIL_ADDRESS][DOMAIN_NAME])"
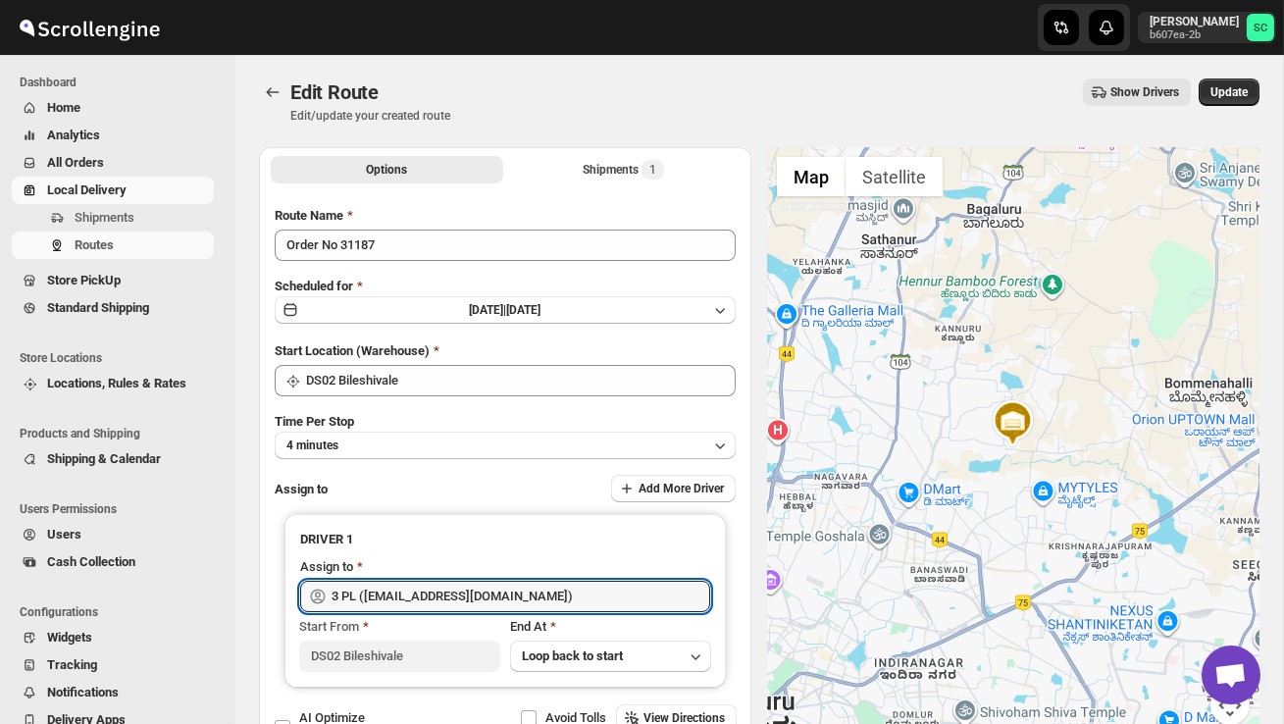
click at [1236, 108] on div "Edit Route Edit/update your created route Show Drivers More actions Show Driver…" at bounding box center [759, 100] width 1000 height 45
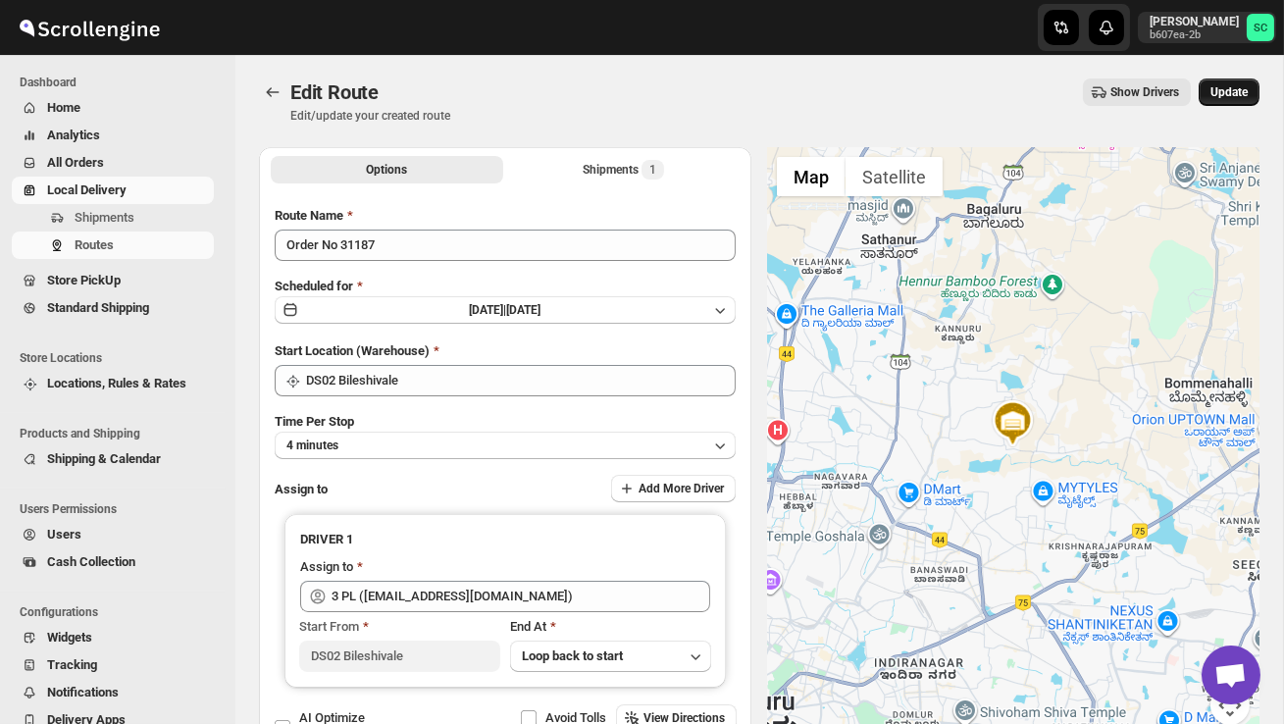
click at [1228, 95] on span "Update" at bounding box center [1228, 92] width 37 height 16
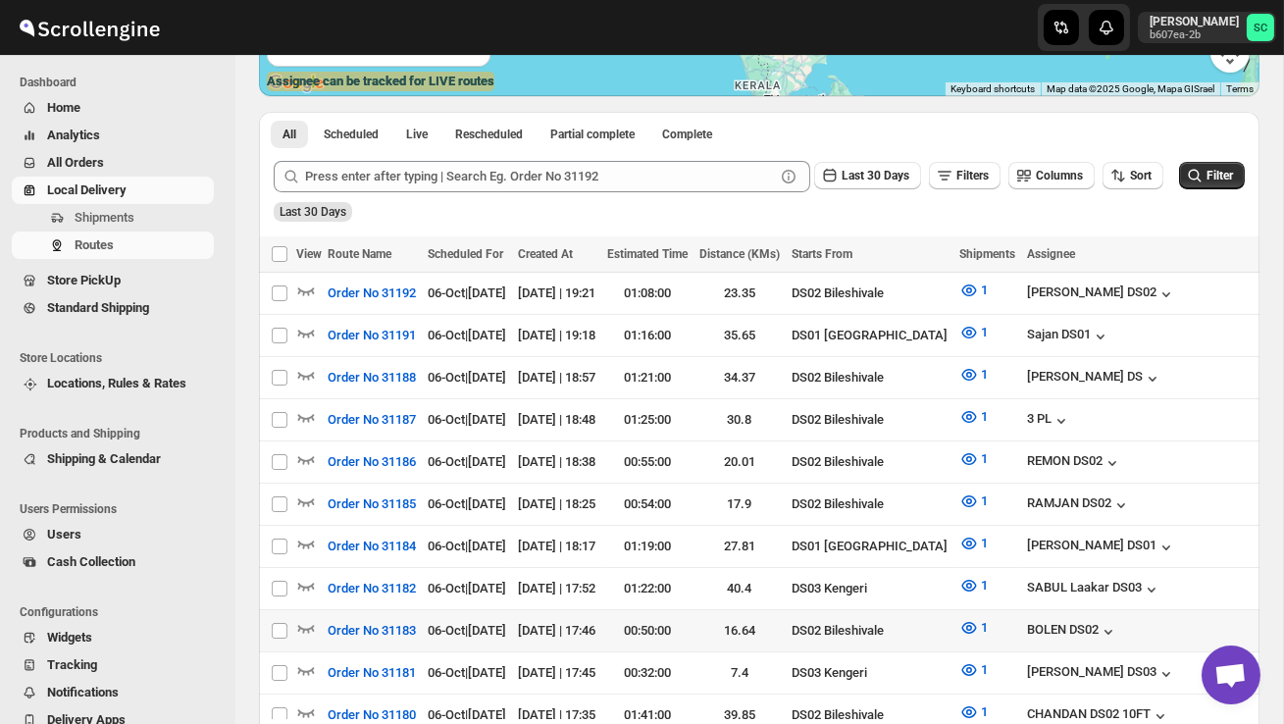
scroll to position [385, 0]
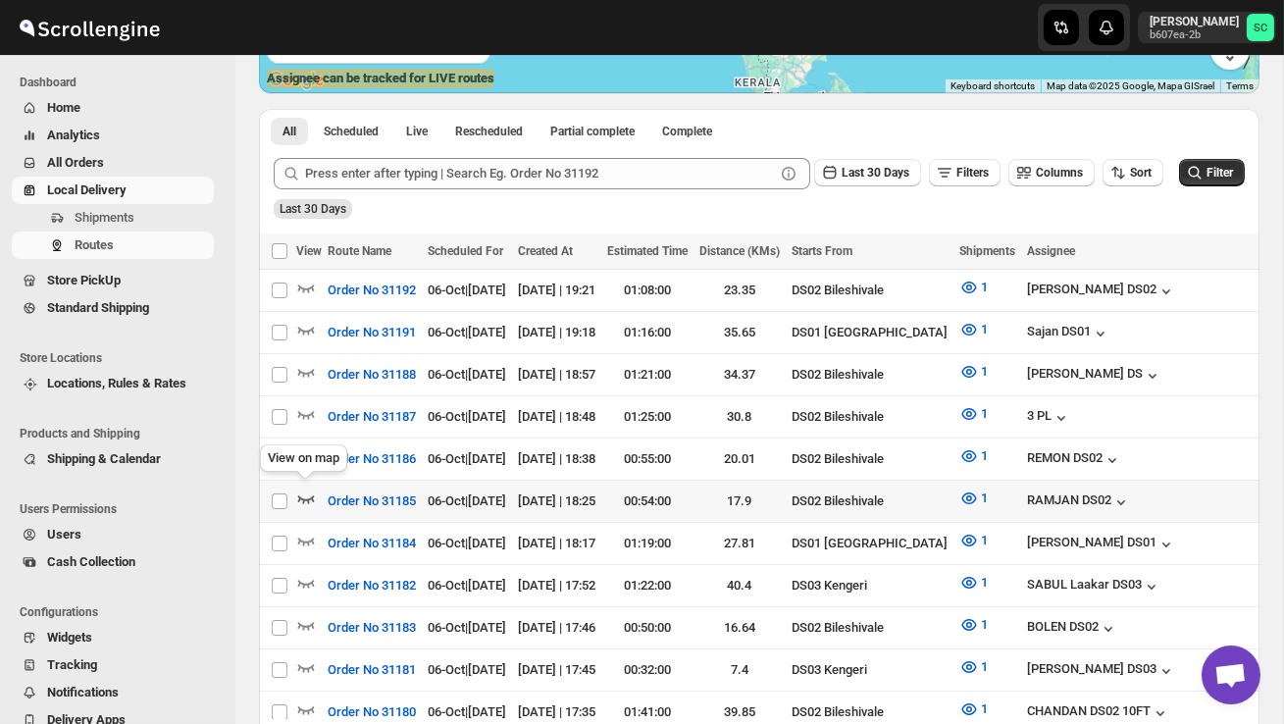
click at [307, 488] on icon "button" at bounding box center [306, 498] width 20 height 20
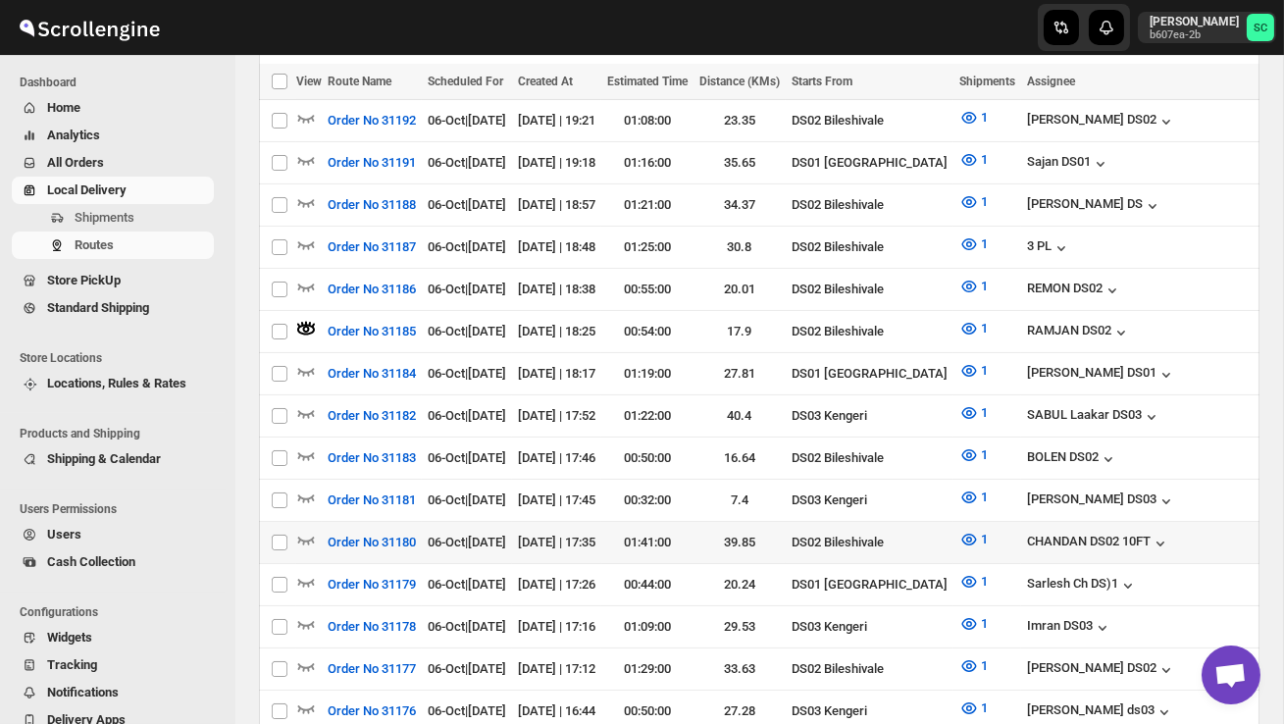
scroll to position [657, 0]
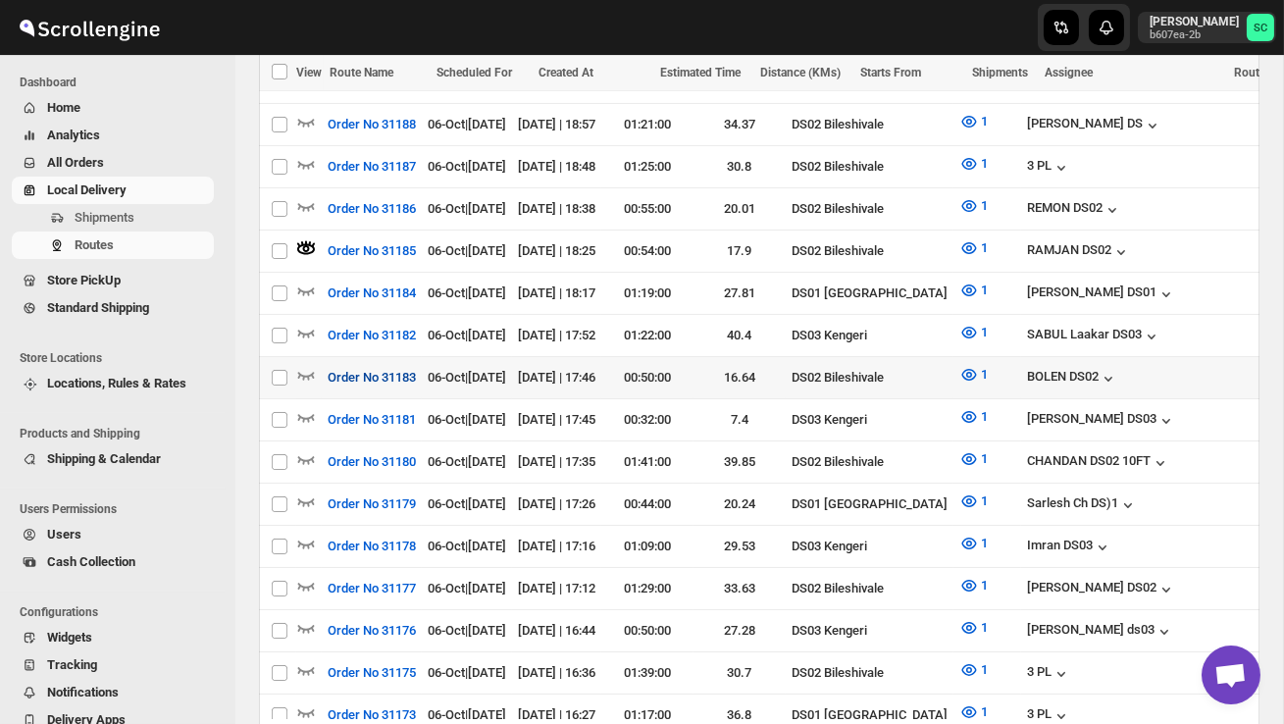
click at [319, 367] on button "Order No 31183" at bounding box center [372, 377] width 112 height 31
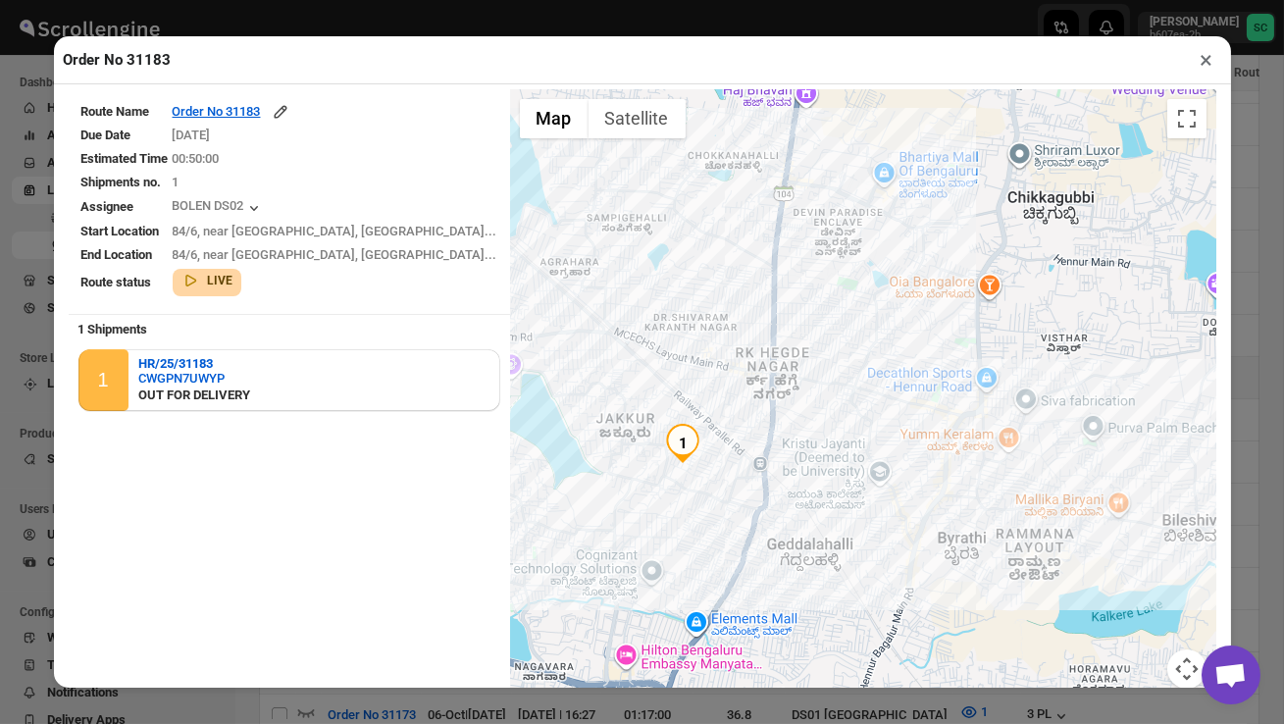
drag, startPoint x: 631, startPoint y: 488, endPoint x: 781, endPoint y: 541, distance: 159.1
click at [781, 541] on div at bounding box center [863, 400] width 706 height 623
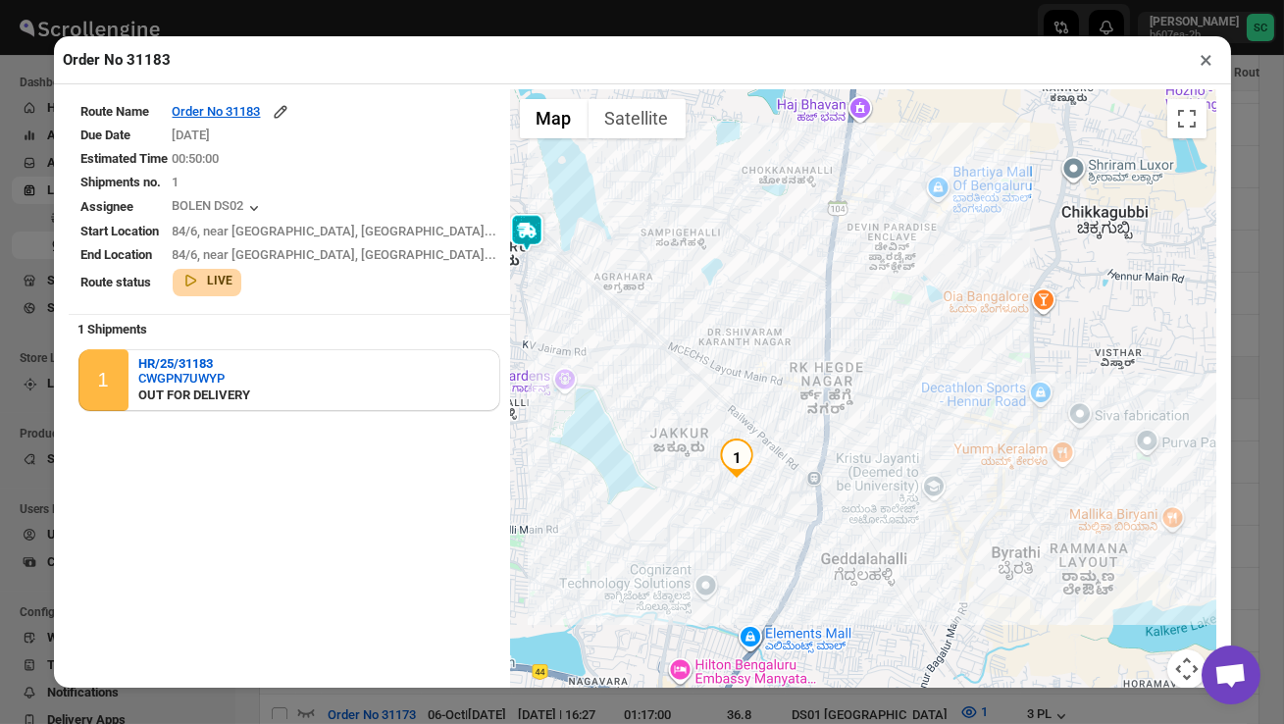
drag, startPoint x: 596, startPoint y: 410, endPoint x: 703, endPoint y: 437, distance: 110.4
click at [698, 436] on div at bounding box center [863, 400] width 706 height 623
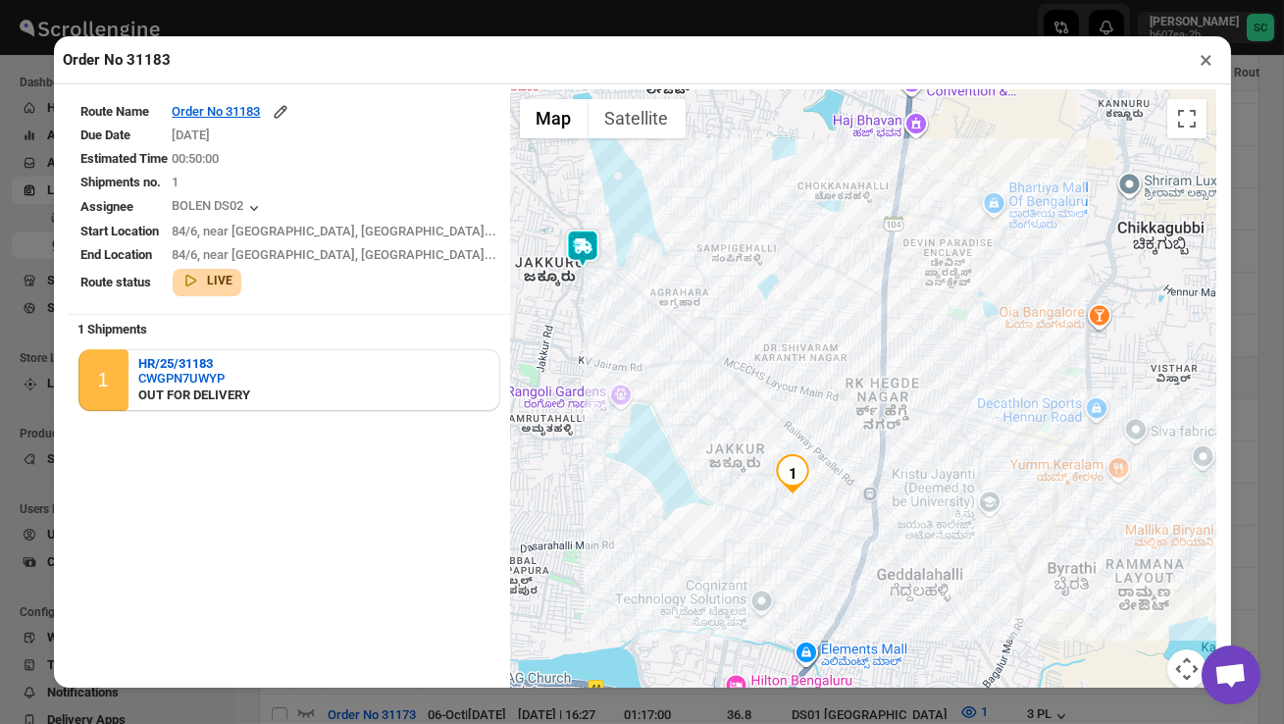
click at [563, 243] on img at bounding box center [582, 248] width 39 height 39
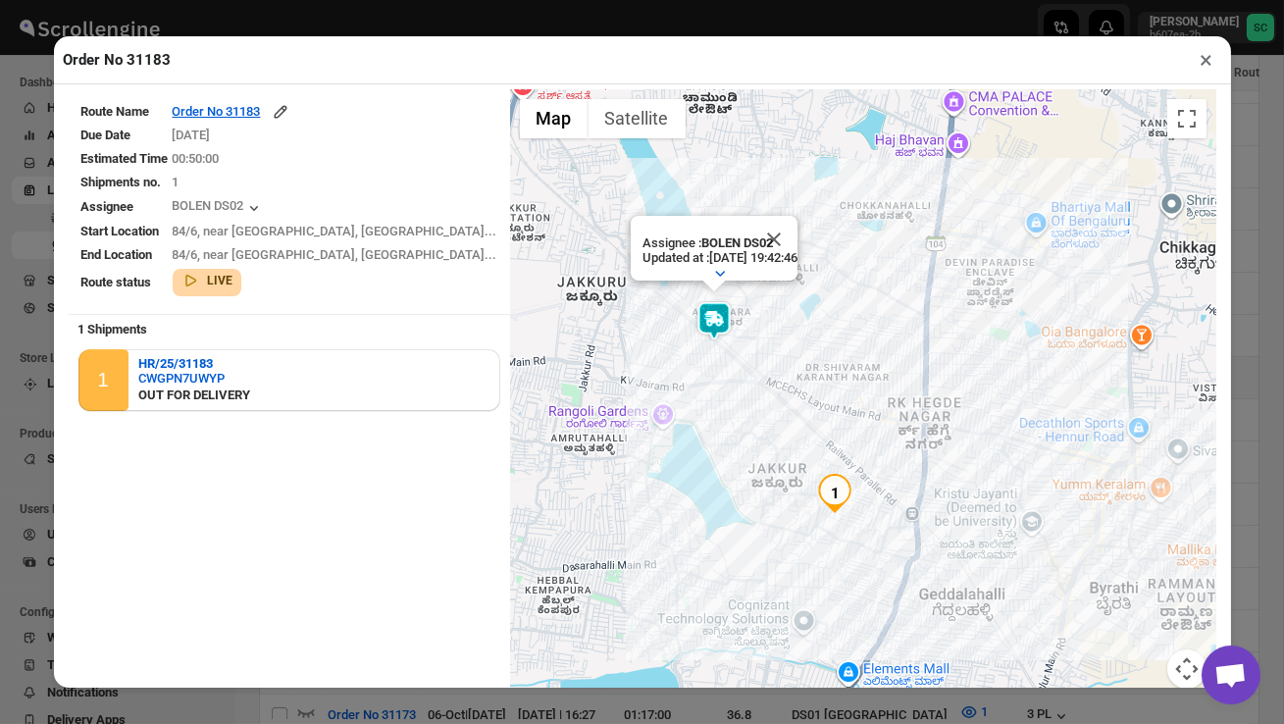
click at [1204, 61] on button "×" at bounding box center [1207, 59] width 28 height 27
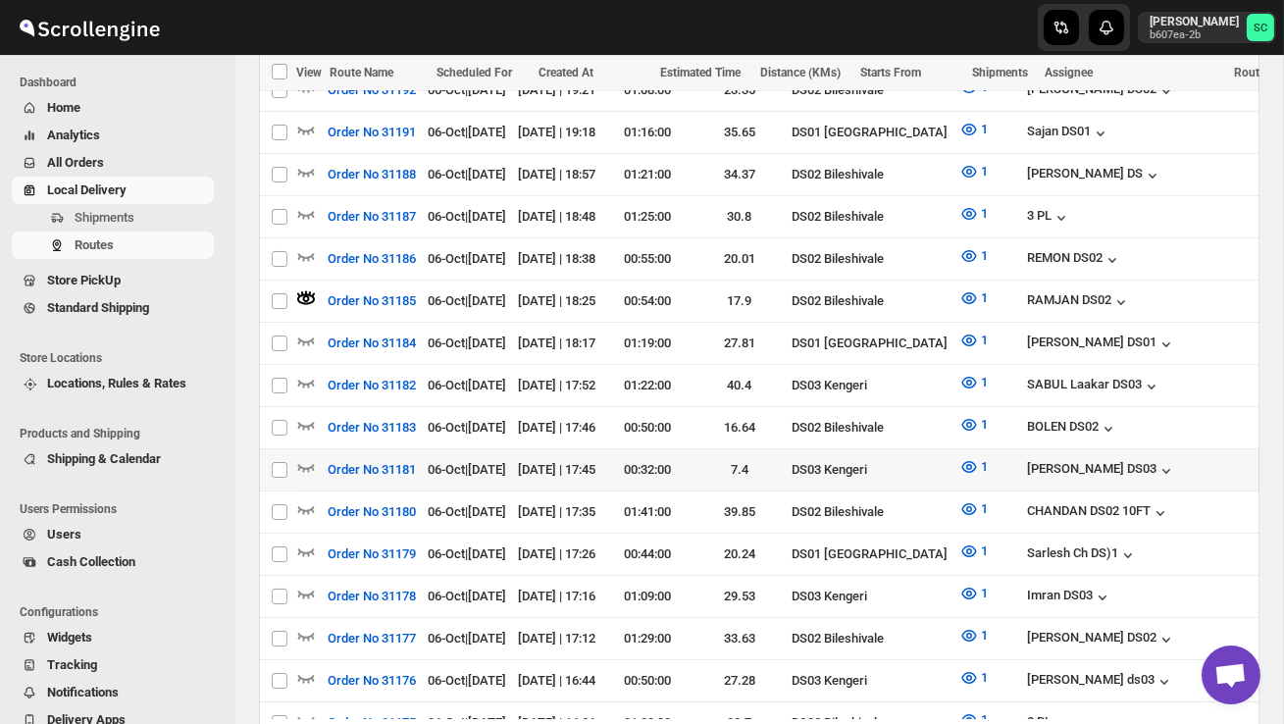
scroll to position [633, 0]
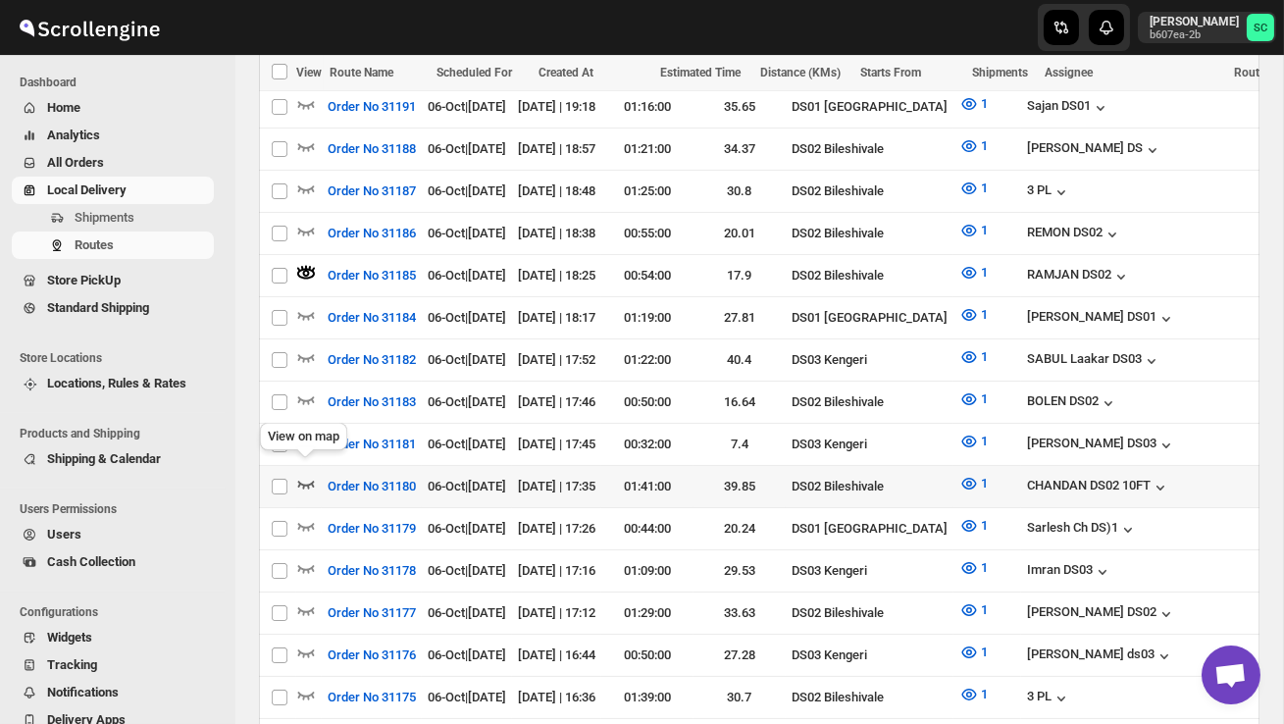
click at [307, 474] on icon "button" at bounding box center [306, 484] width 20 height 20
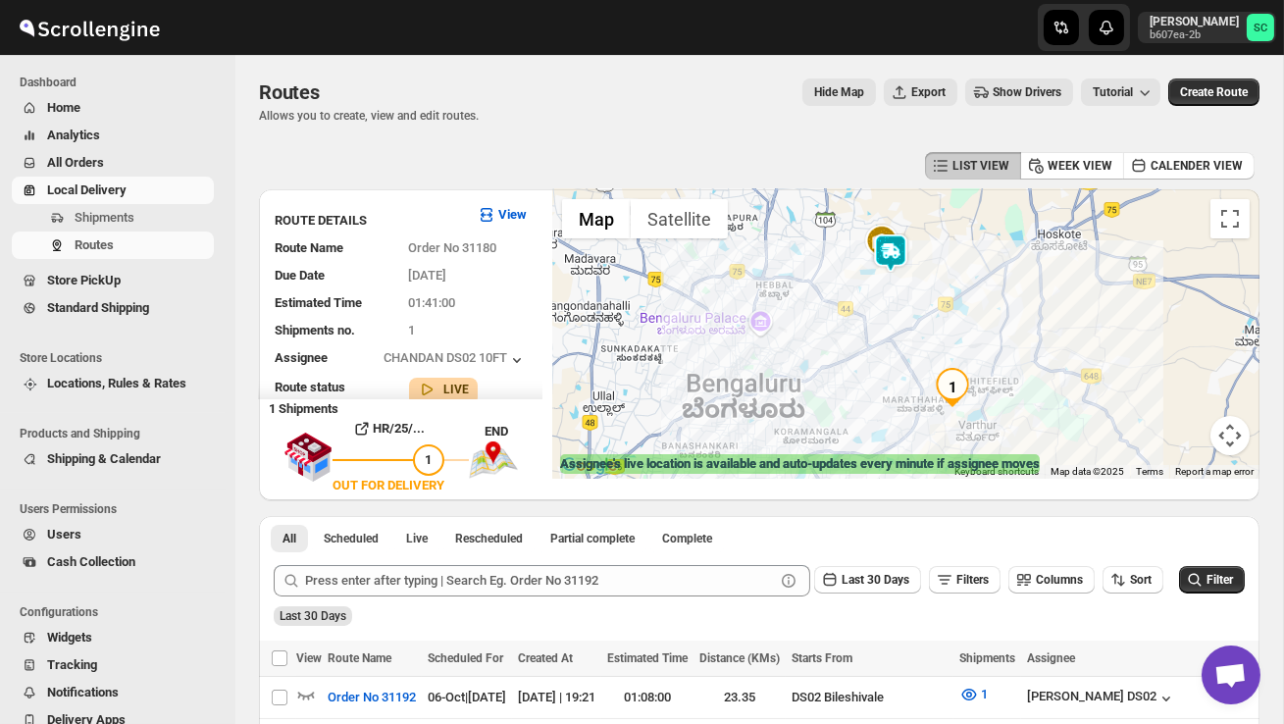
click at [896, 250] on img at bounding box center [890, 252] width 39 height 39
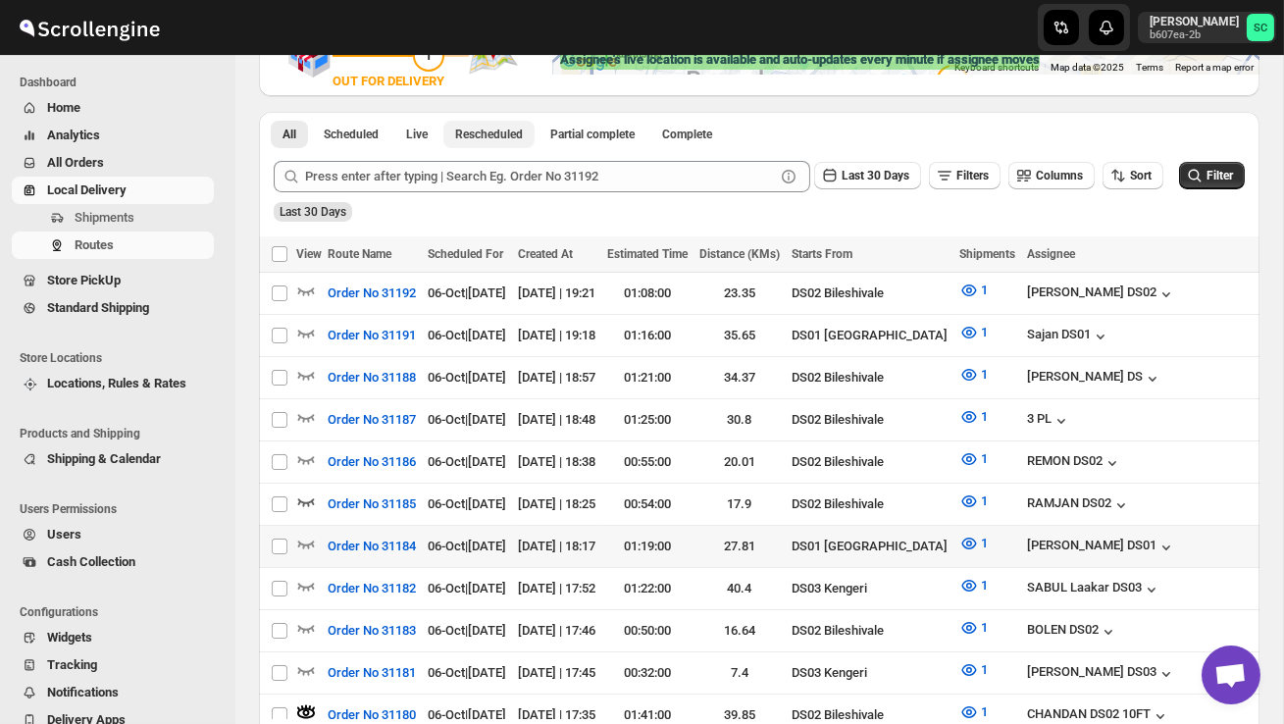
scroll to position [412, 0]
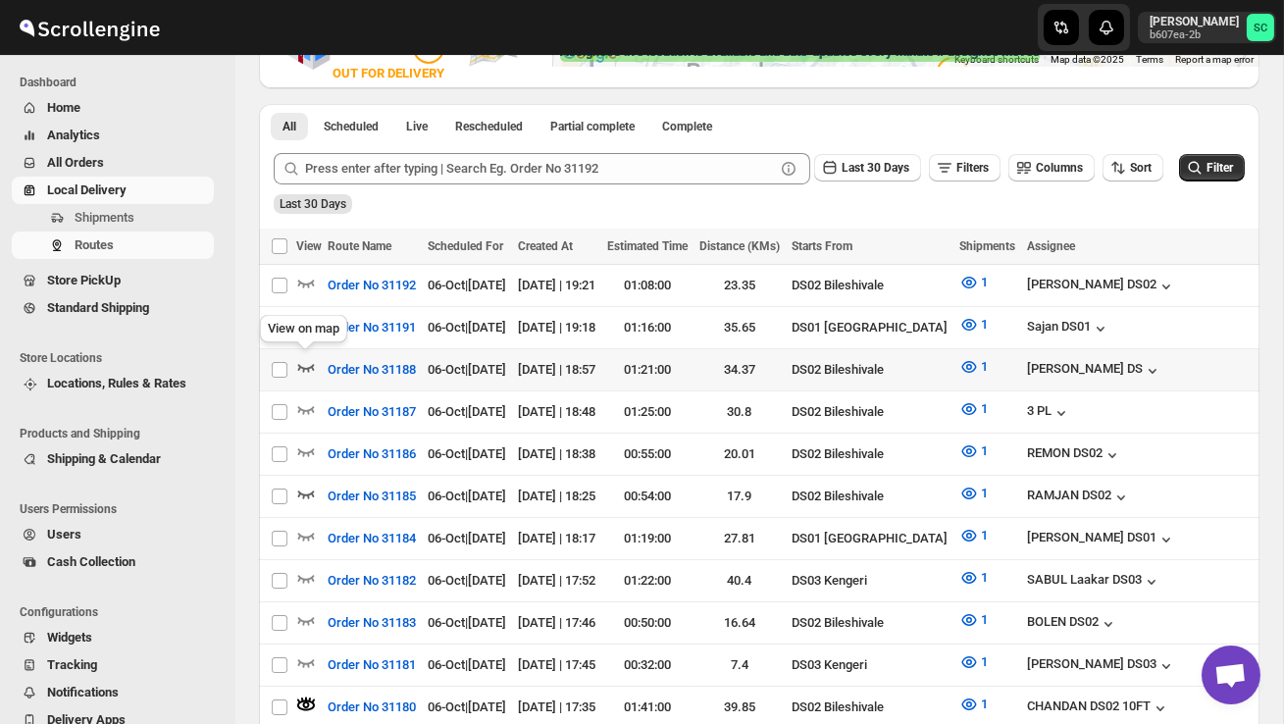
click at [306, 363] on icon "button" at bounding box center [306, 367] width 20 height 20
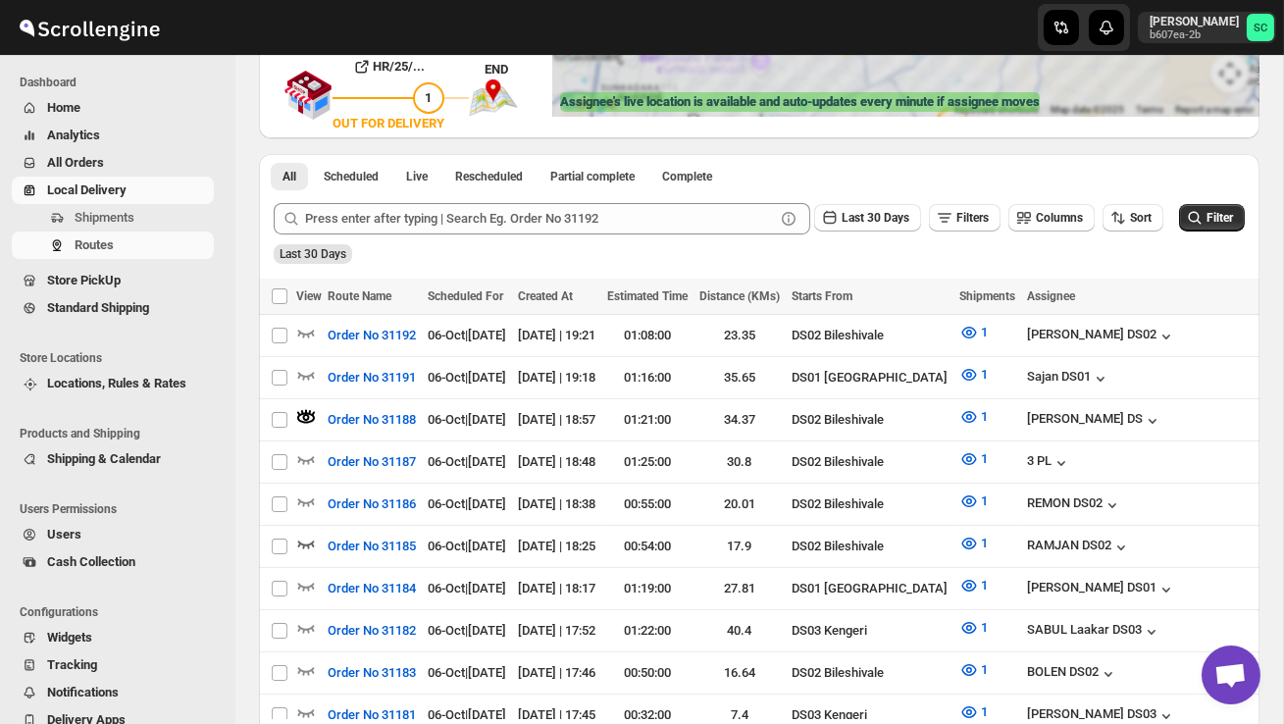
scroll to position [0, 0]
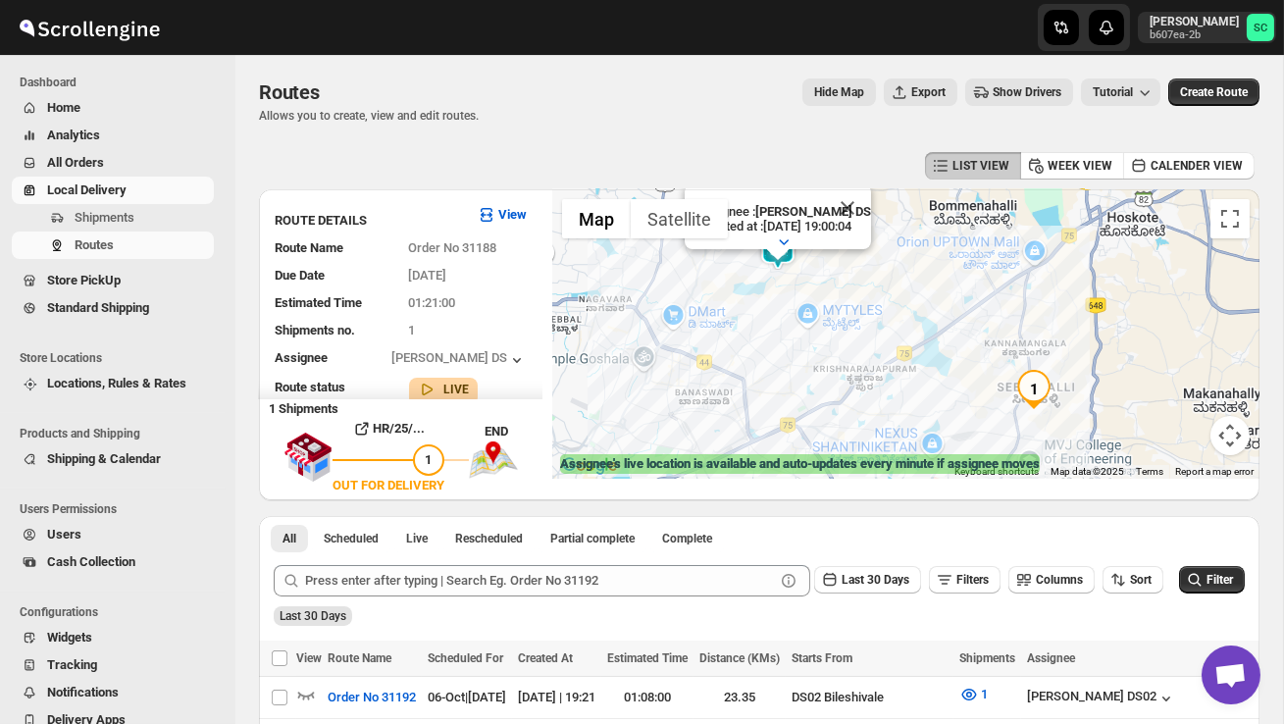
drag, startPoint x: 810, startPoint y: 314, endPoint x: 827, endPoint y: 359, distance: 48.1
click at [827, 360] on div "Assignee : SANJAY Maneger DS Updated at : 06/10/2025, 19:00:04 Duty mode Disabl…" at bounding box center [905, 333] width 707 height 289
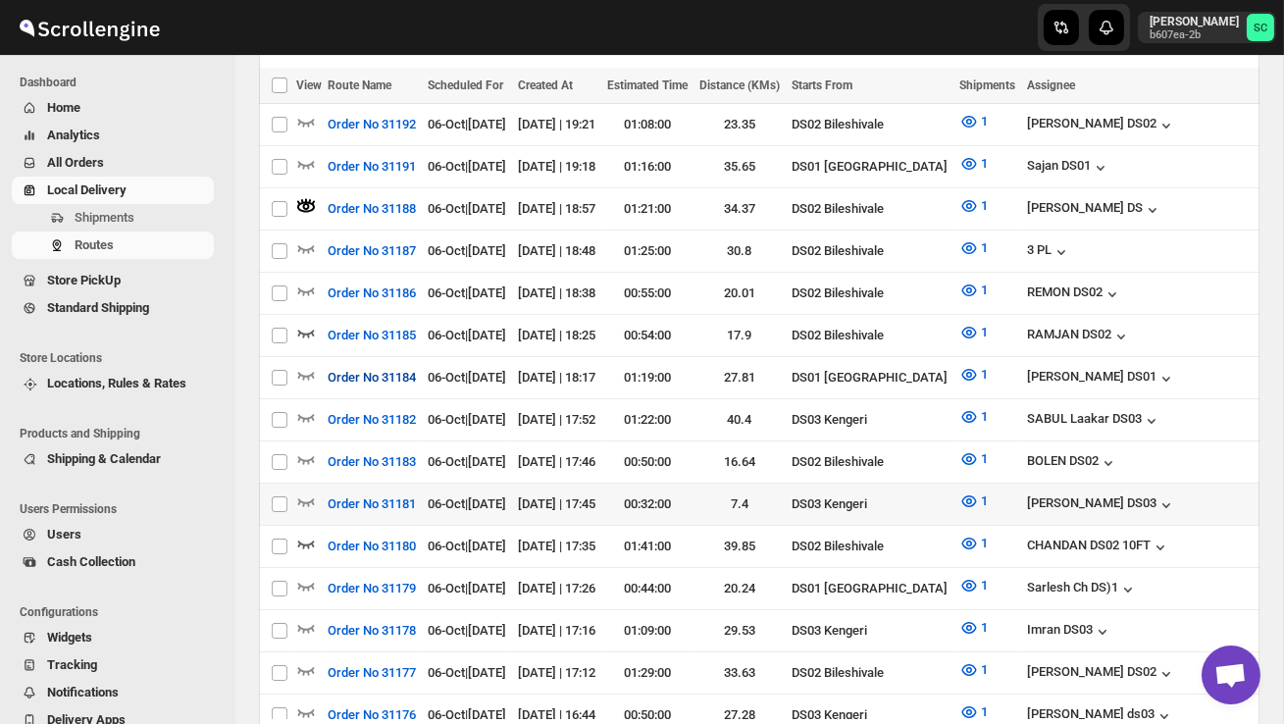
scroll to position [583, 0]
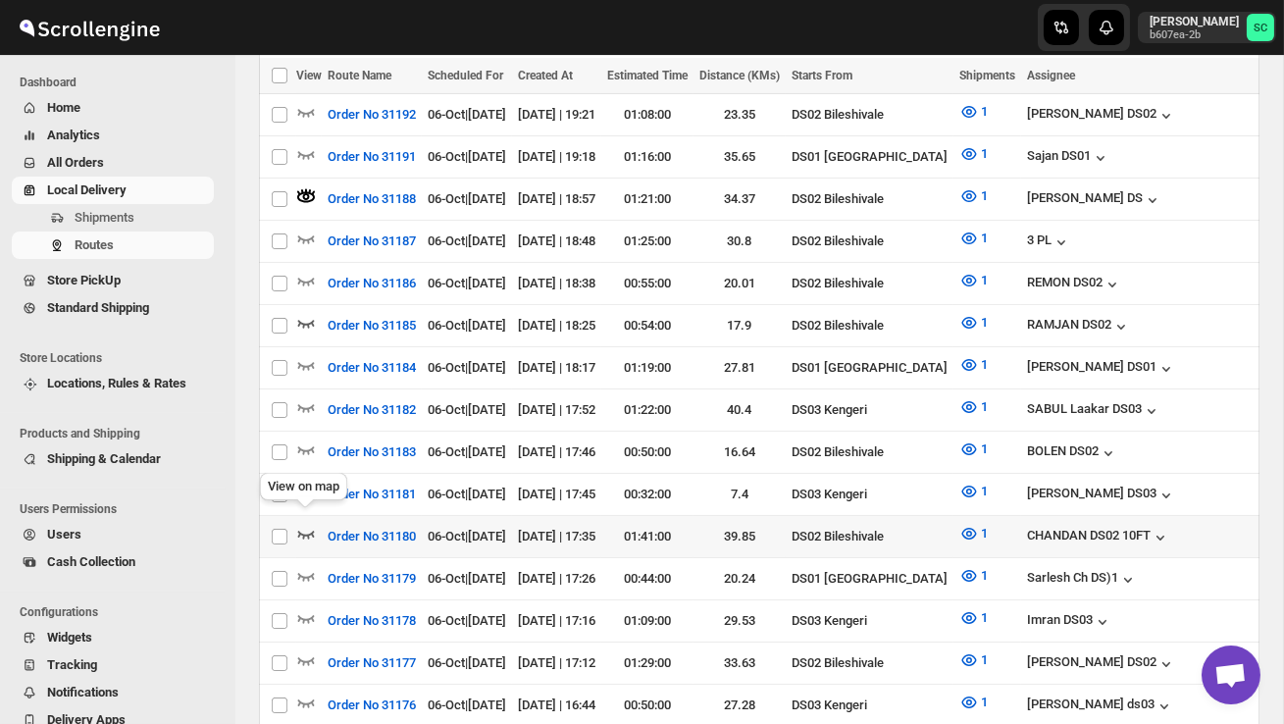
click at [304, 531] on icon "button" at bounding box center [306, 535] width 17 height 8
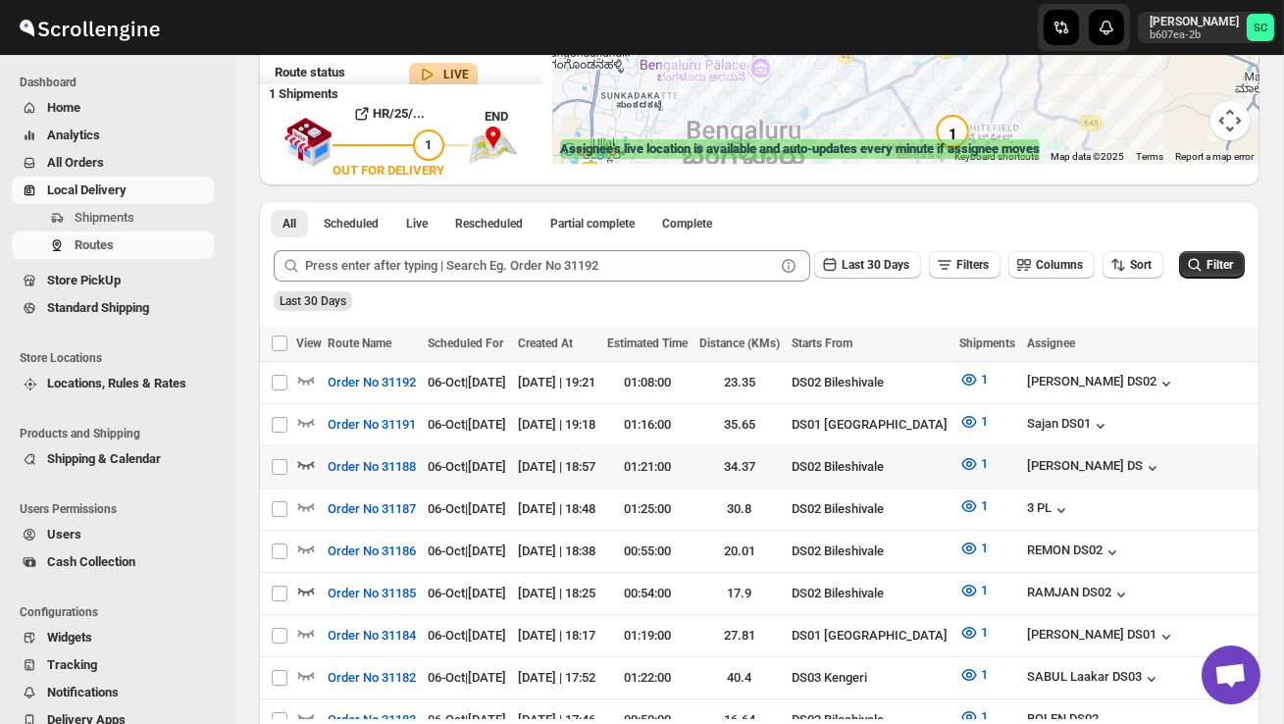
scroll to position [377, 0]
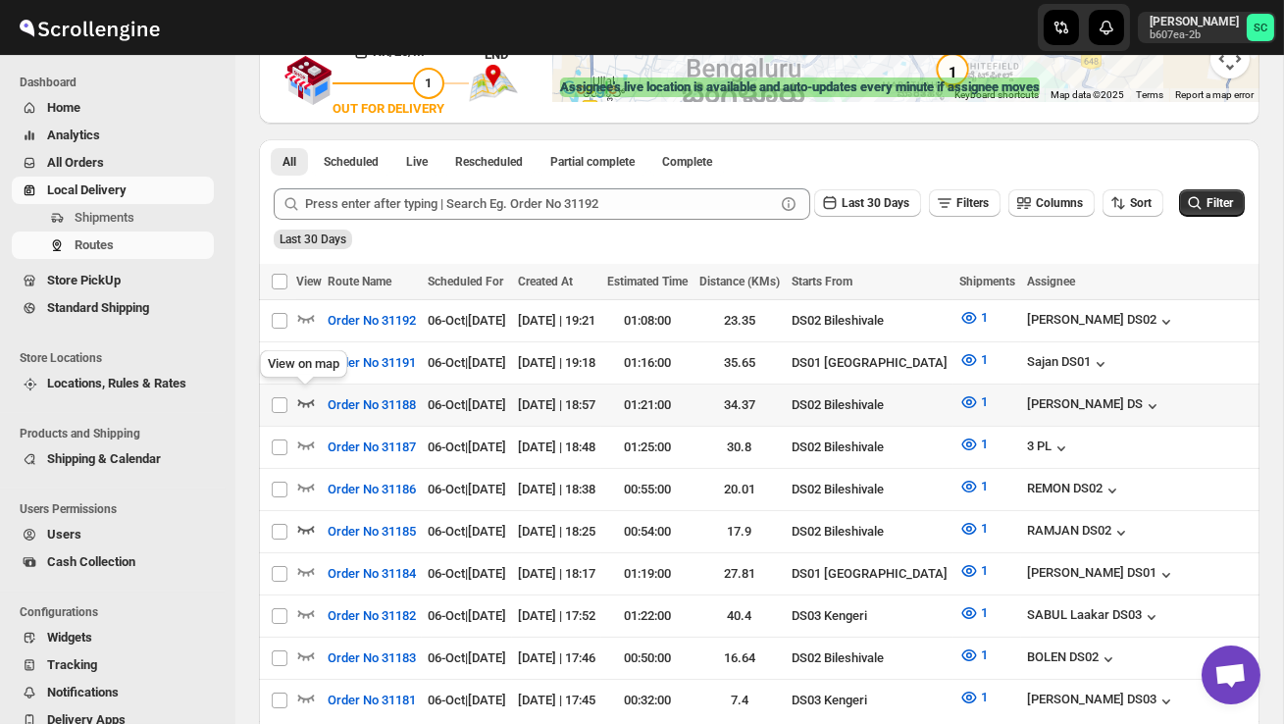
click at [306, 397] on icon "button" at bounding box center [306, 402] width 20 height 20
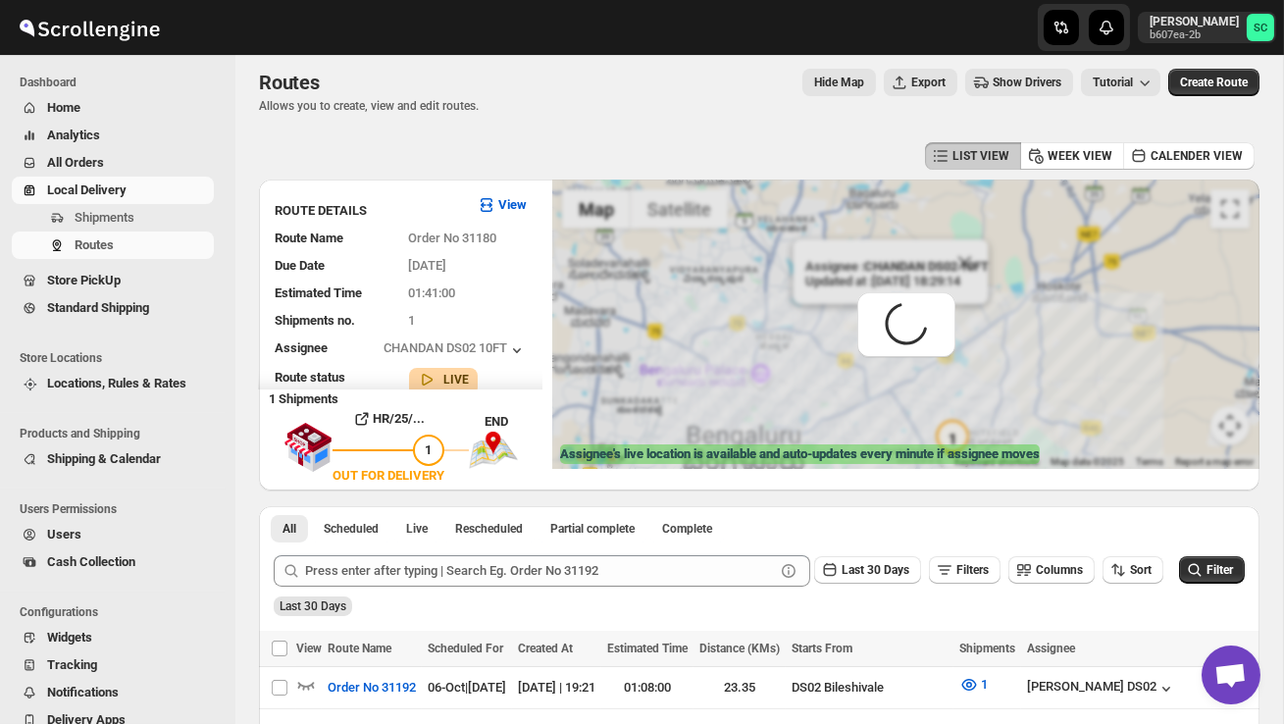
scroll to position [0, 0]
